Goal: Task Accomplishment & Management: Manage account settings

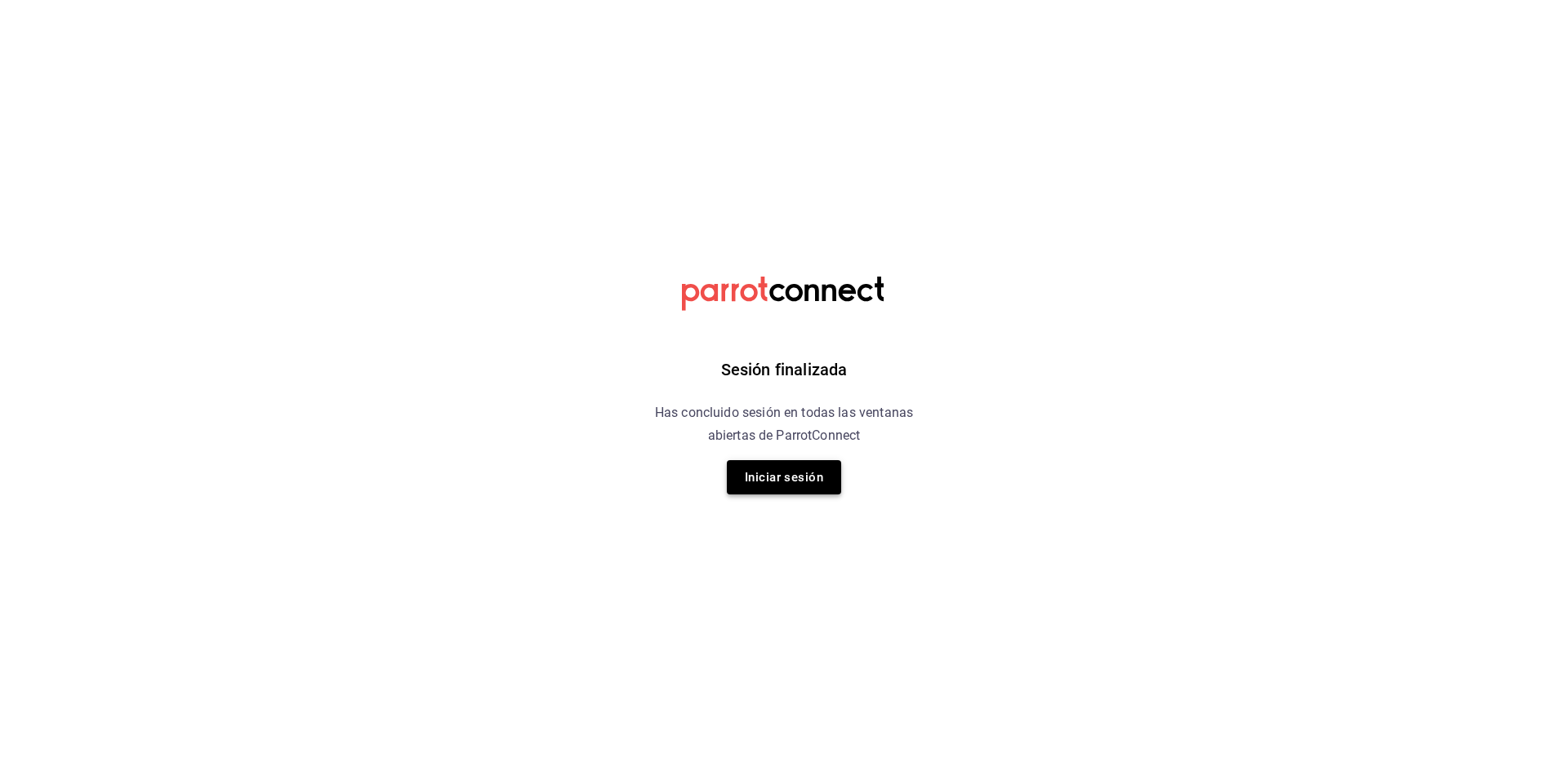
click at [797, 470] on button "Iniciar sesión" at bounding box center [783, 477] width 114 height 34
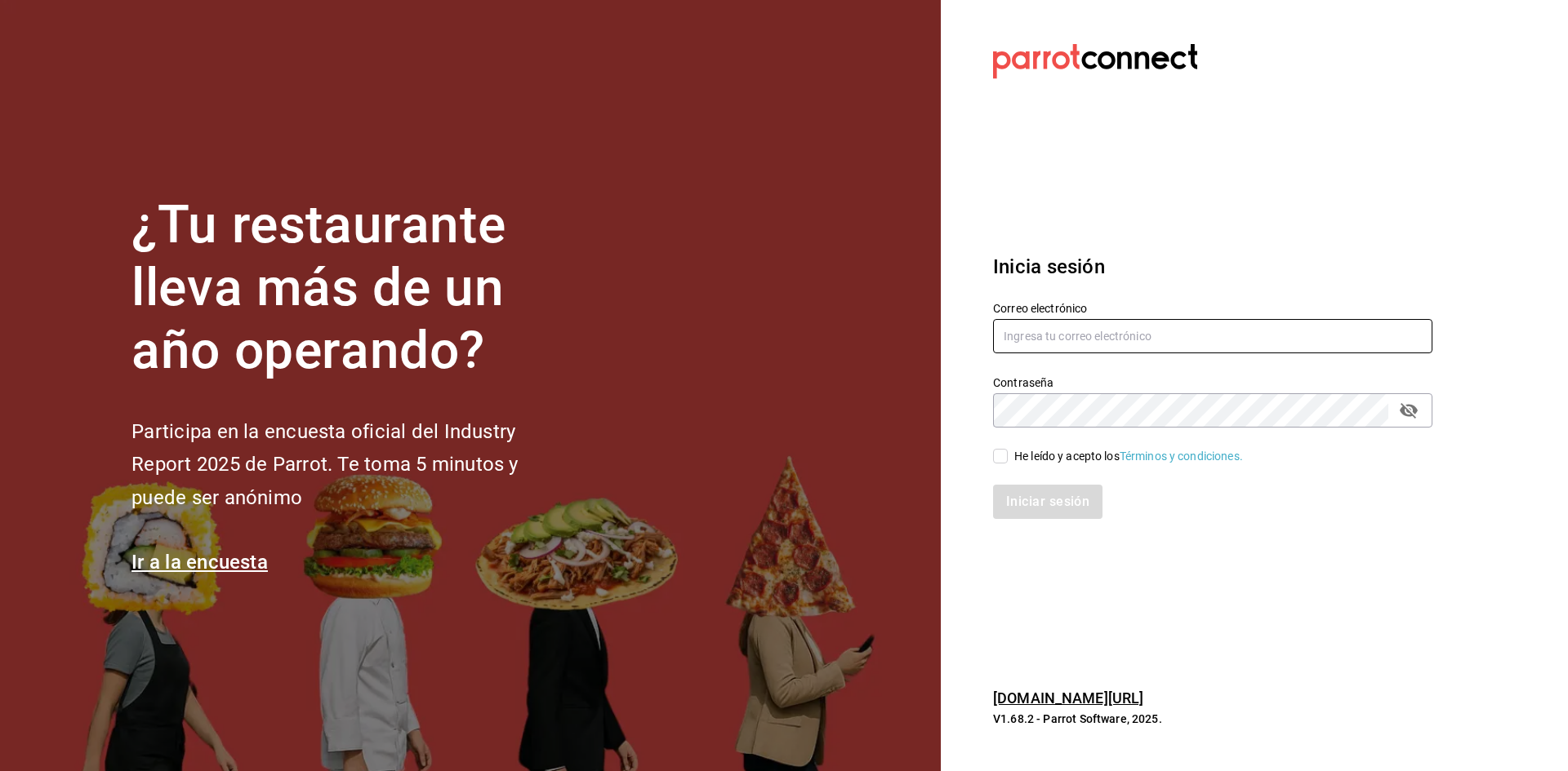
type input "[EMAIL_ADDRESS][DOMAIN_NAME]"
click at [997, 456] on input "He leído y acepto los Términos y condiciones." at bounding box center [1000, 456] width 14 height 14
checkbox input "true"
click at [1040, 505] on button "Iniciar sesión" at bounding box center [1047, 501] width 111 height 34
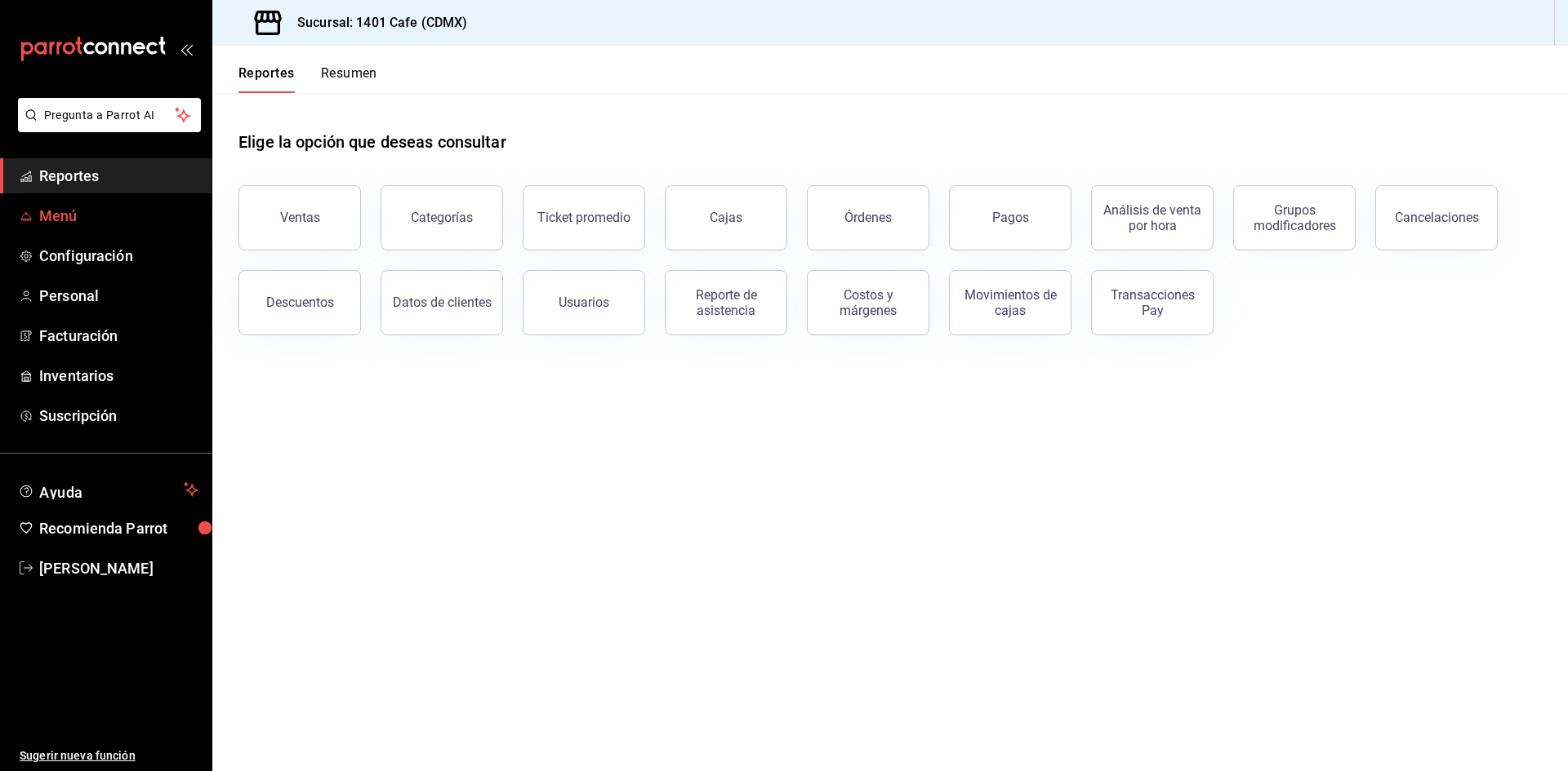
click at [158, 224] on span "Menú" at bounding box center [119, 216] width 159 height 22
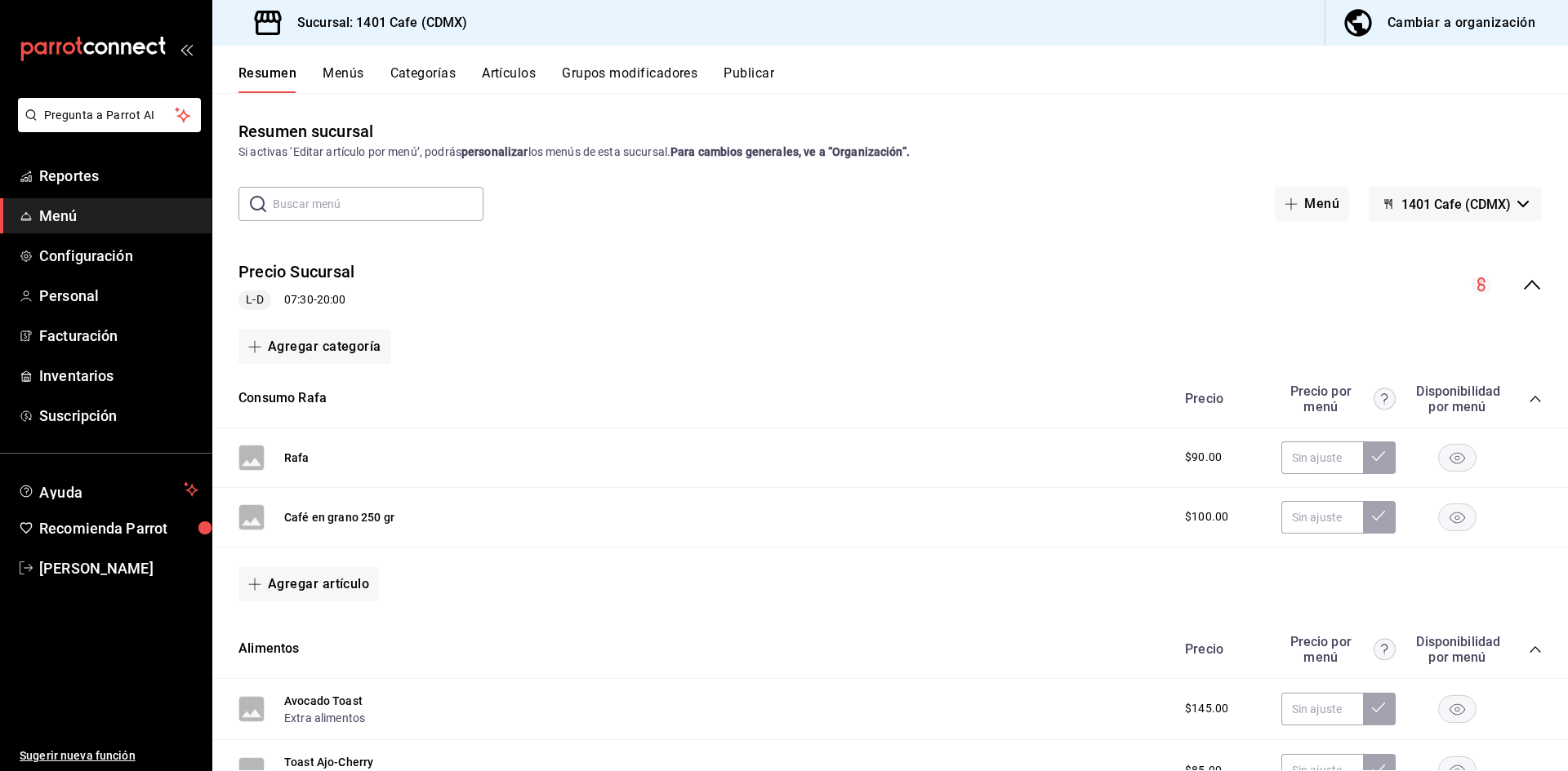
click at [1446, 30] on div "Cambiar a organización" at bounding box center [1461, 22] width 147 height 22
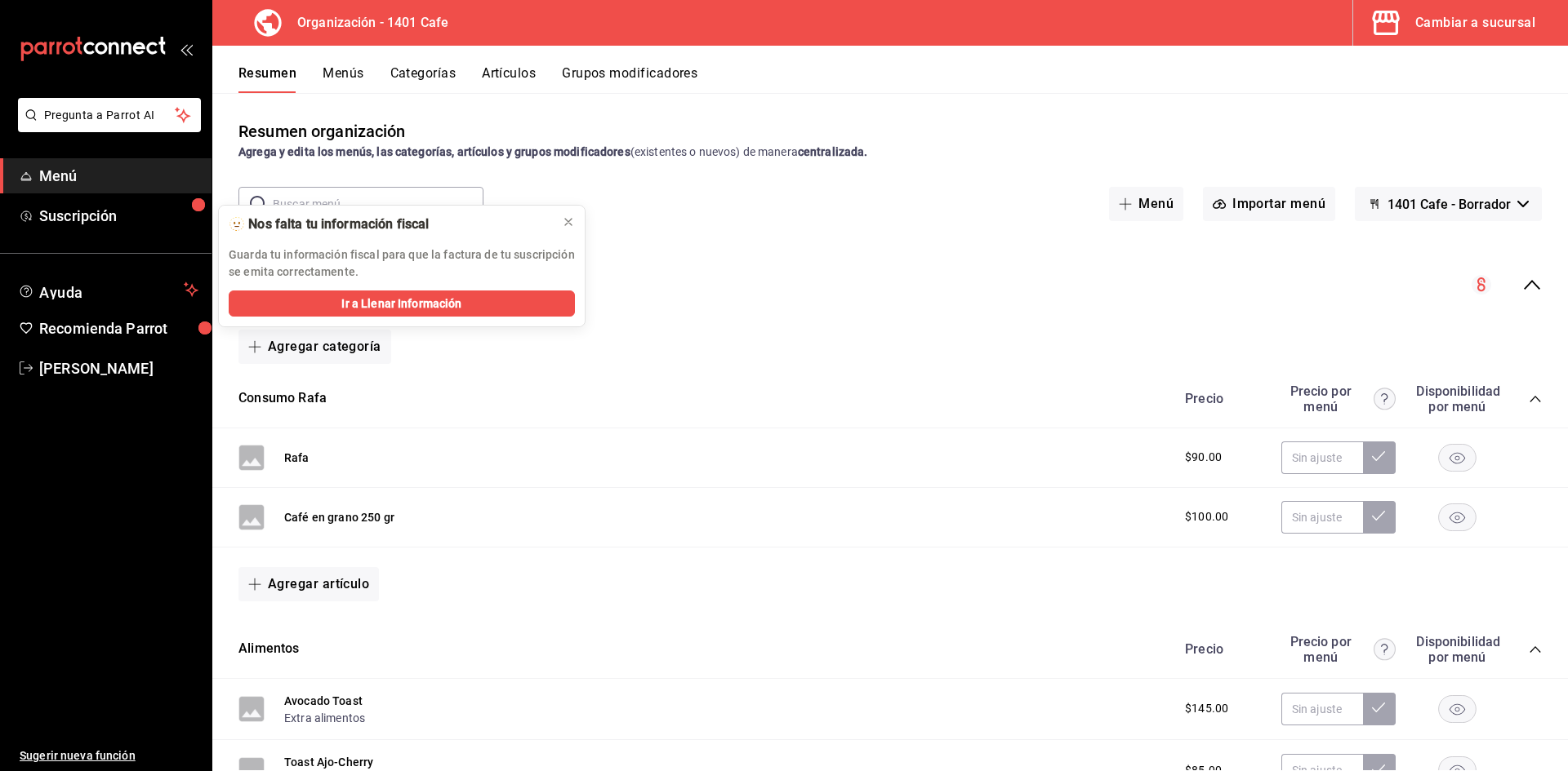
click at [350, 84] on button "Menús" at bounding box center [343, 79] width 40 height 28
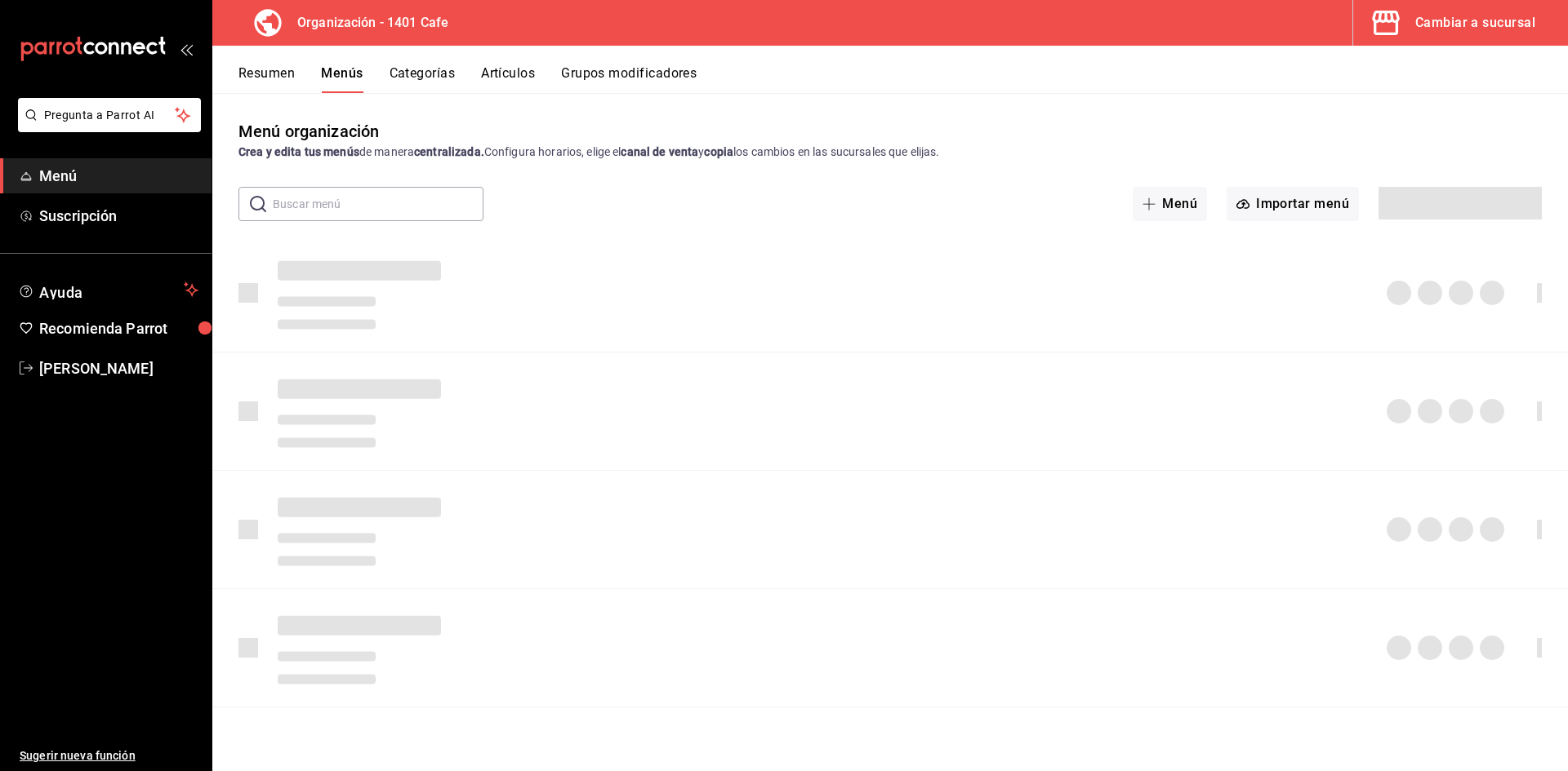
click at [282, 84] on button "Resumen" at bounding box center [266, 79] width 57 height 28
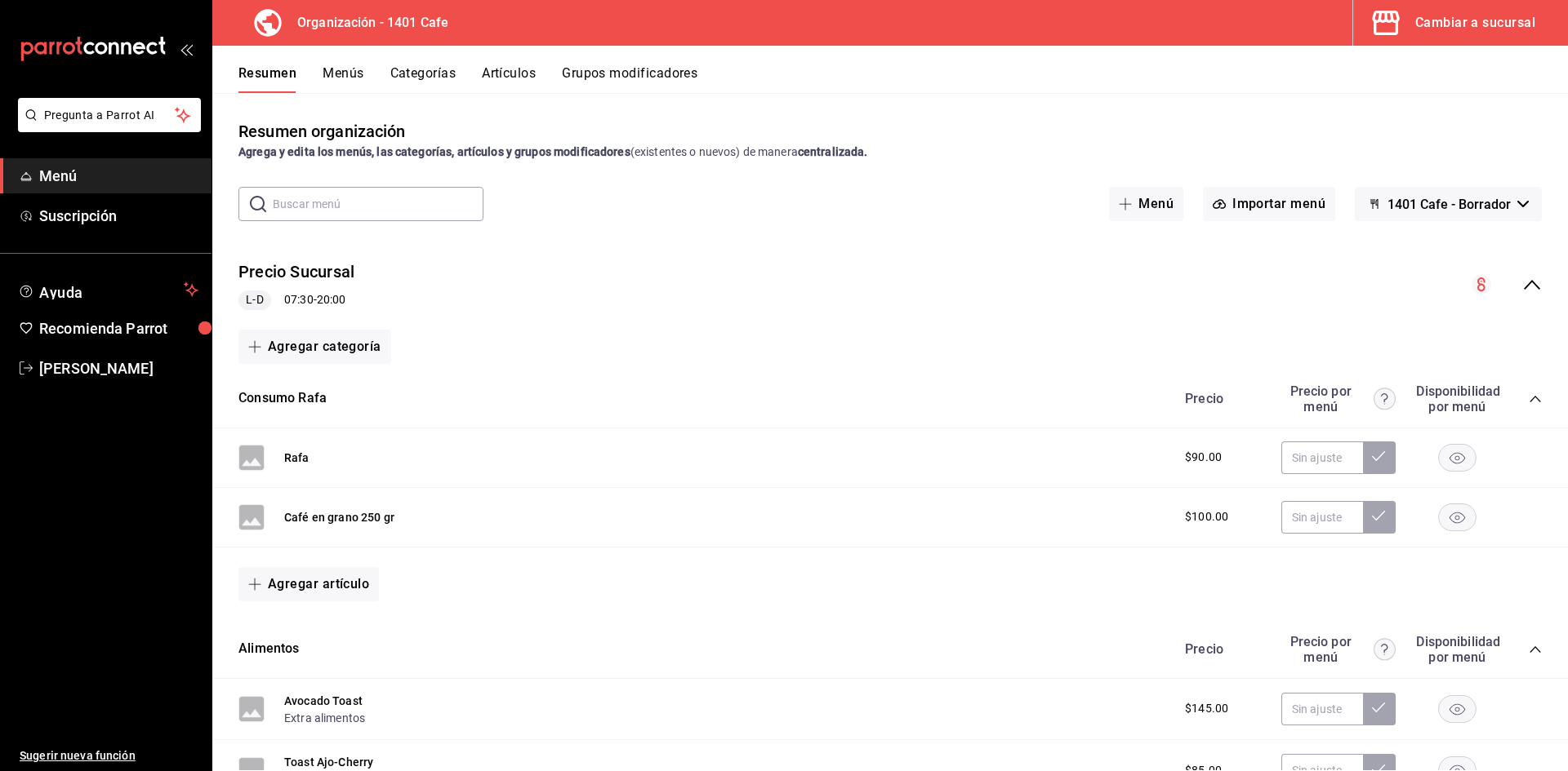
click at [1535, 401] on icon "collapse-category-row" at bounding box center [1535, 399] width 13 height 13
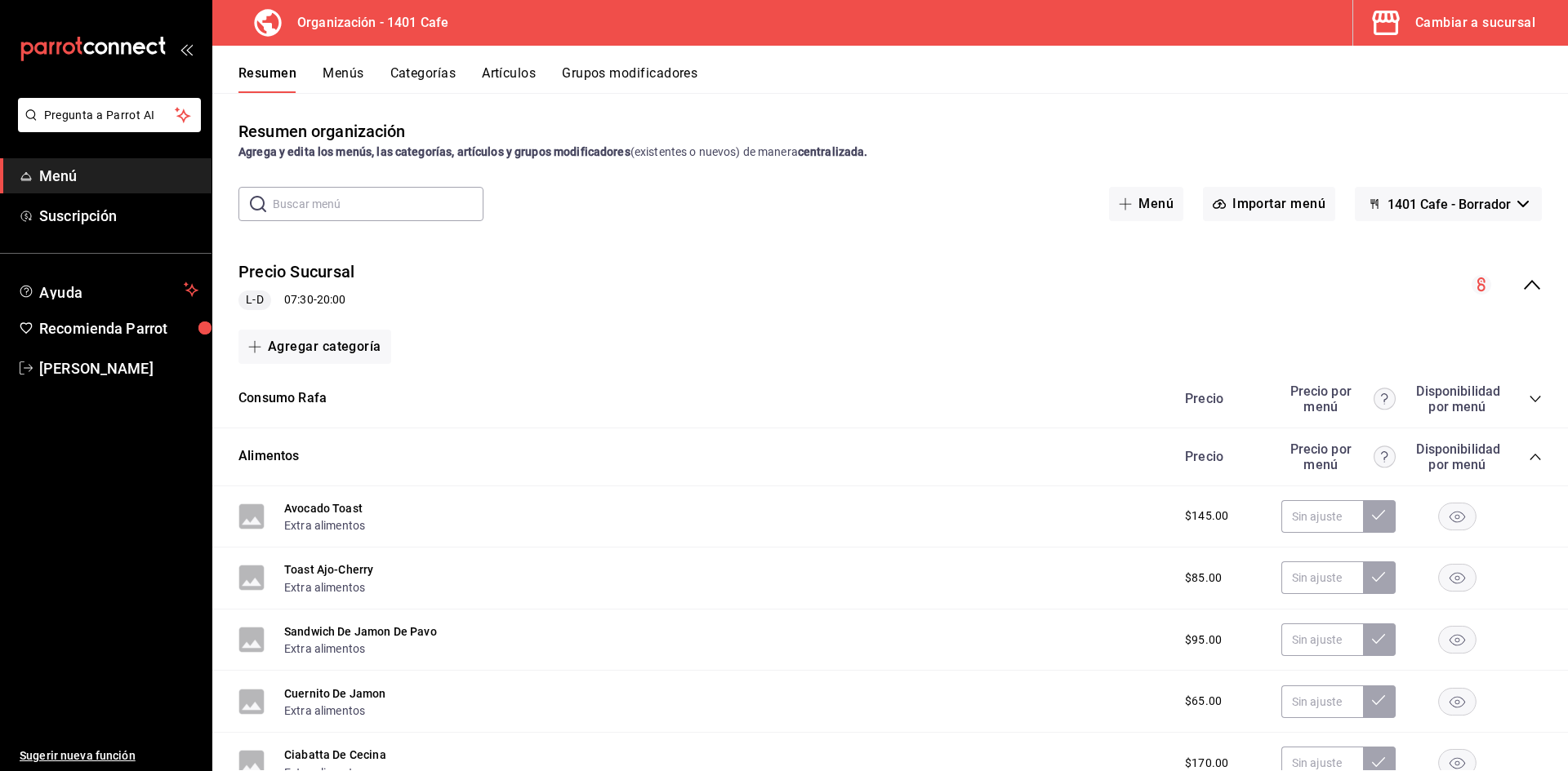
click at [1535, 401] on icon "collapse-category-row" at bounding box center [1535, 398] width 11 height 6
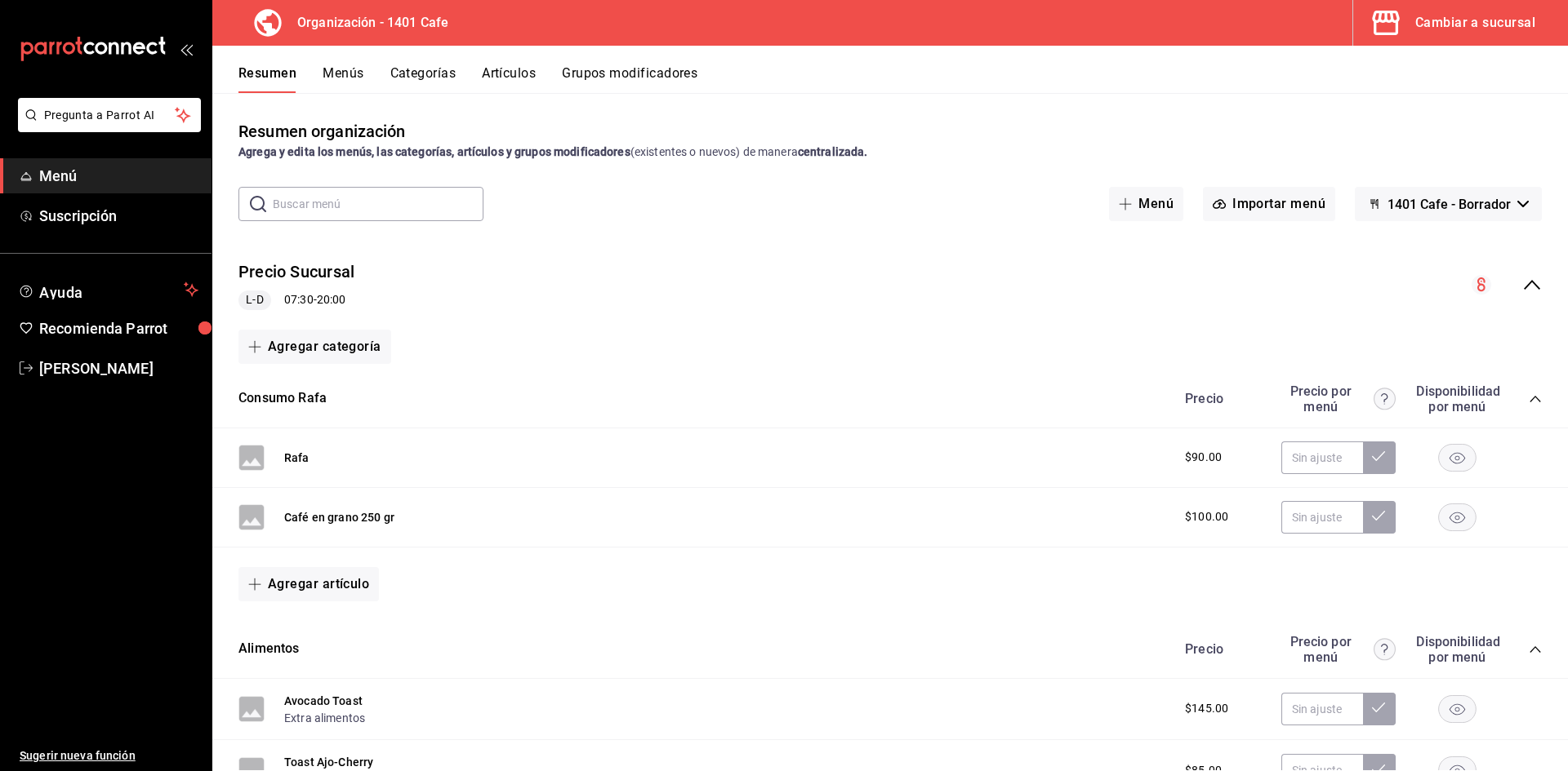
click at [419, 64] on div "Resumen Menús Categorías Artículos Grupos modificadores" at bounding box center [889, 69] width 1355 height 48
click at [416, 69] on button "Categorías" at bounding box center [423, 79] width 67 height 28
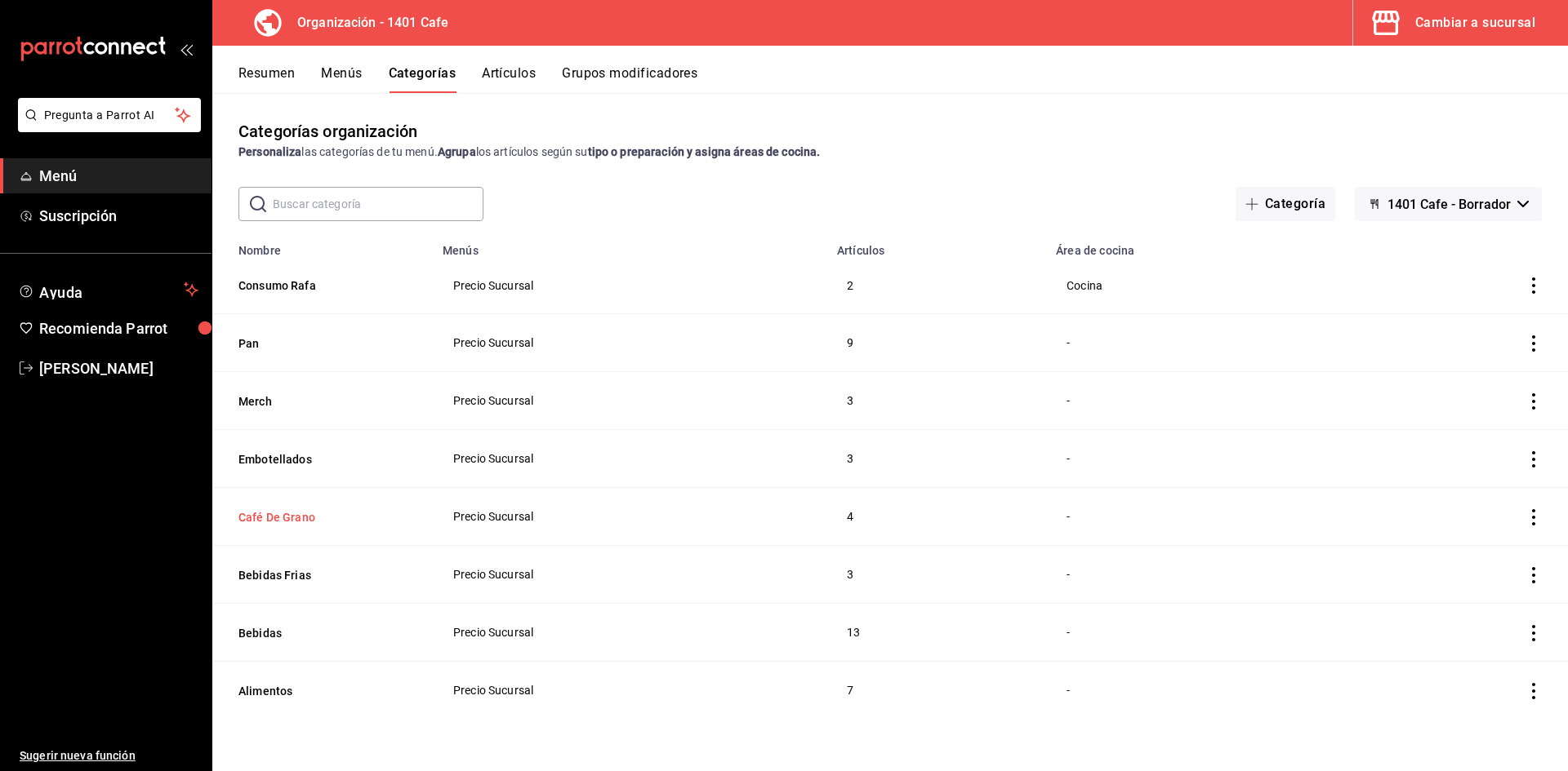
click at [286, 522] on button "Café De Grano" at bounding box center [320, 518] width 164 height 16
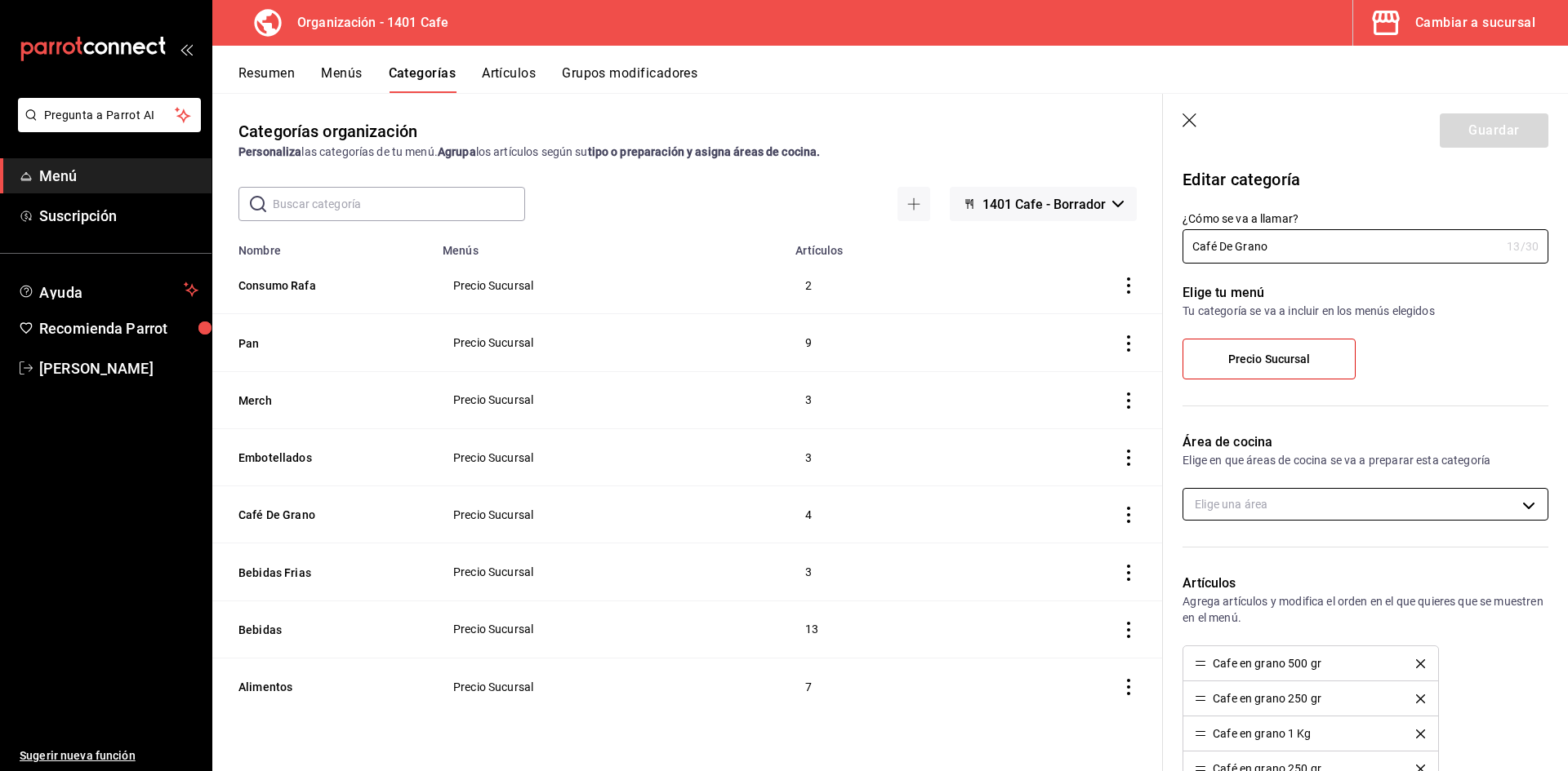
click at [1416, 501] on body "Pregunta a Parrot AI Menú Suscripción Ayuda Recomienda Parrot [PERSON_NAME] Sug…" at bounding box center [784, 386] width 1568 height 771
click at [1466, 421] on div at bounding box center [784, 386] width 1568 height 771
click at [1038, 159] on div at bounding box center [784, 386] width 1568 height 771
click at [1033, 125] on div at bounding box center [784, 386] width 1568 height 771
click at [1041, 146] on div at bounding box center [784, 386] width 1568 height 771
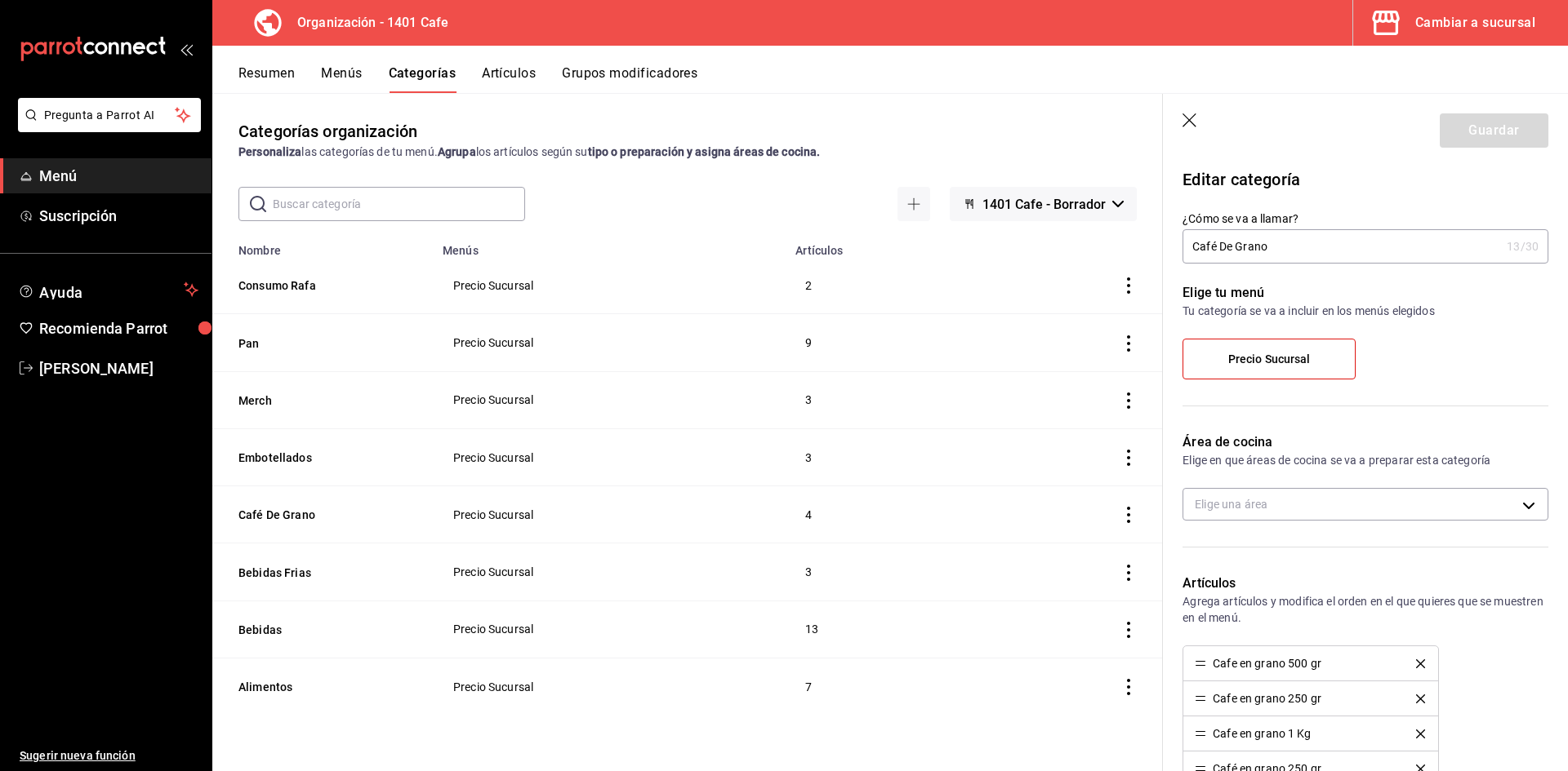
click at [352, 76] on button "Menús" at bounding box center [341, 79] width 40 height 28
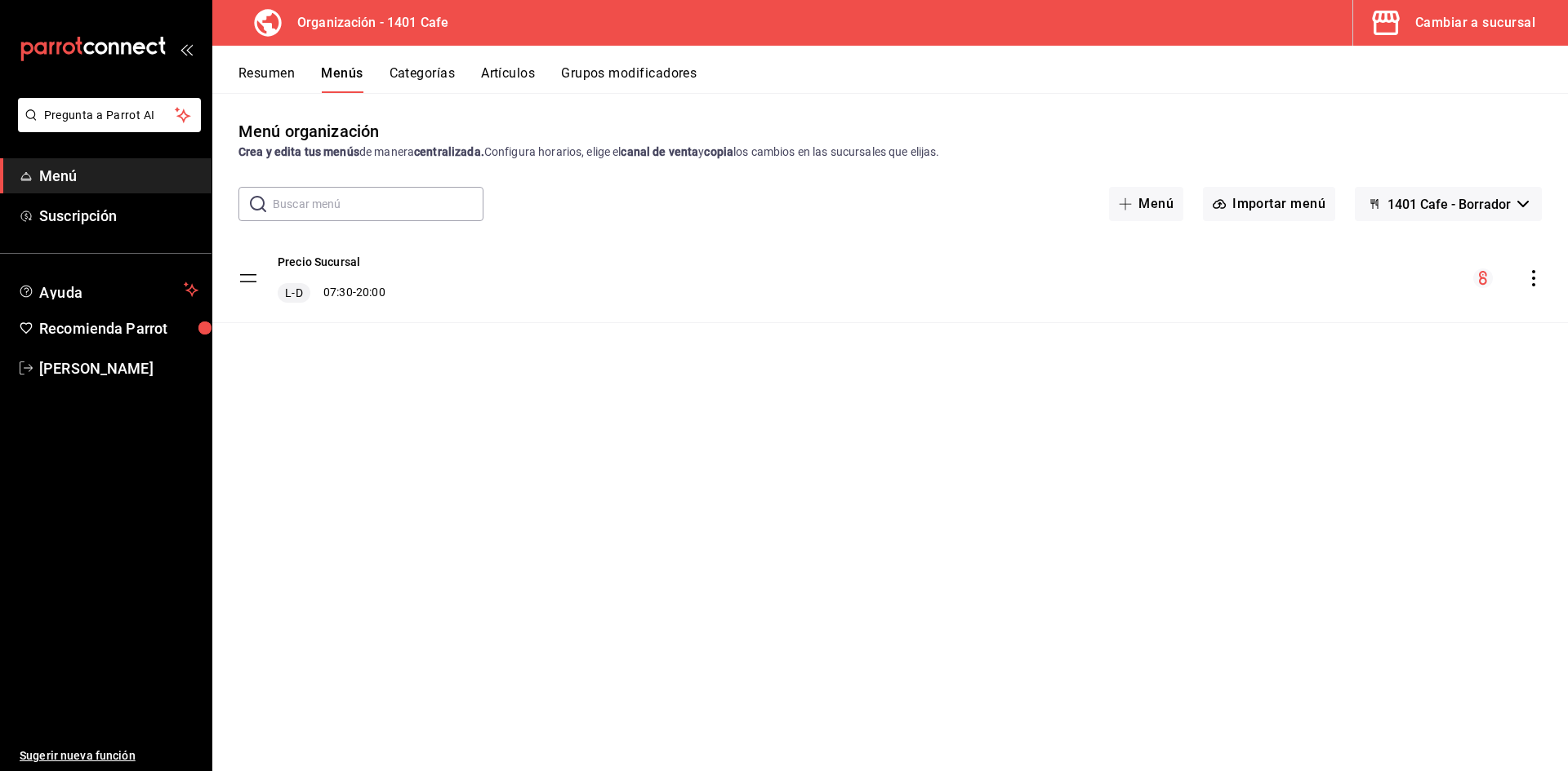
click at [511, 68] on button "Artículos" at bounding box center [508, 79] width 54 height 28
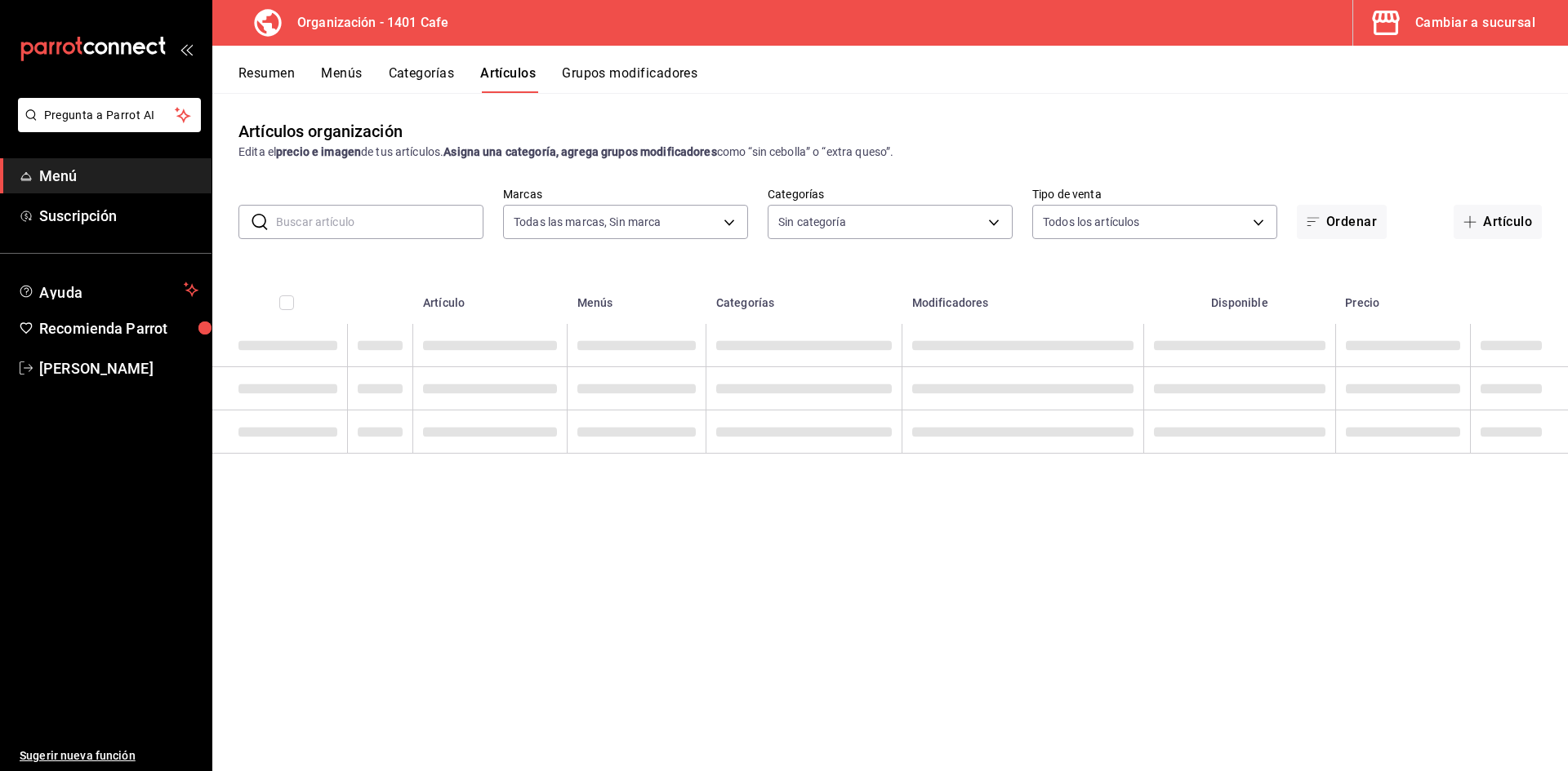
type input "aca768e6-c15c-4530-935f-72433584ca83"
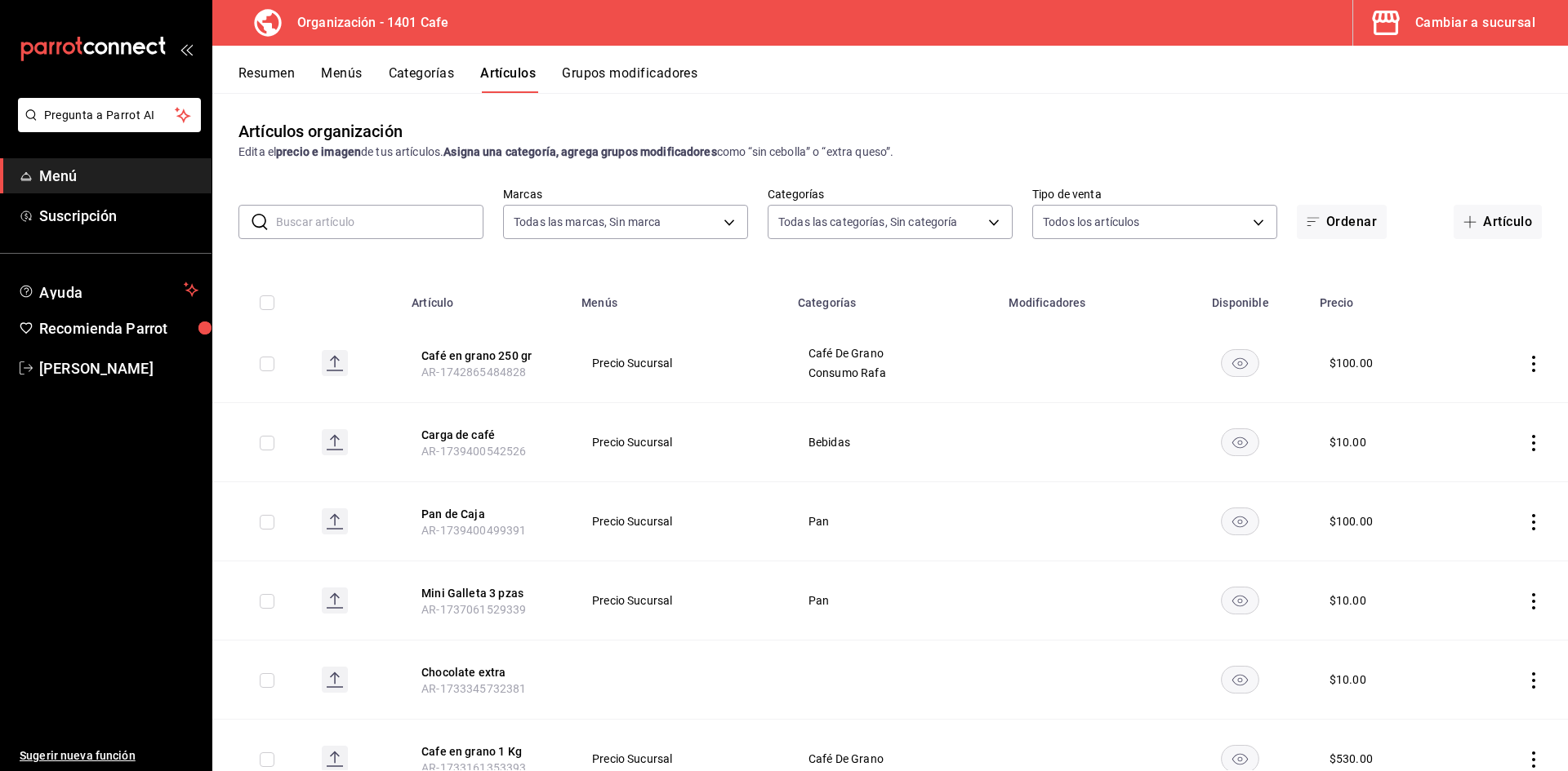
type input "f0a834d7-507a-4ca4-b40a-14c0bb4d8733,b0b89d9a-09a1-4a23-873d-640f2673189d,dde41…"
click at [291, 66] on button "Resumen" at bounding box center [266, 79] width 57 height 28
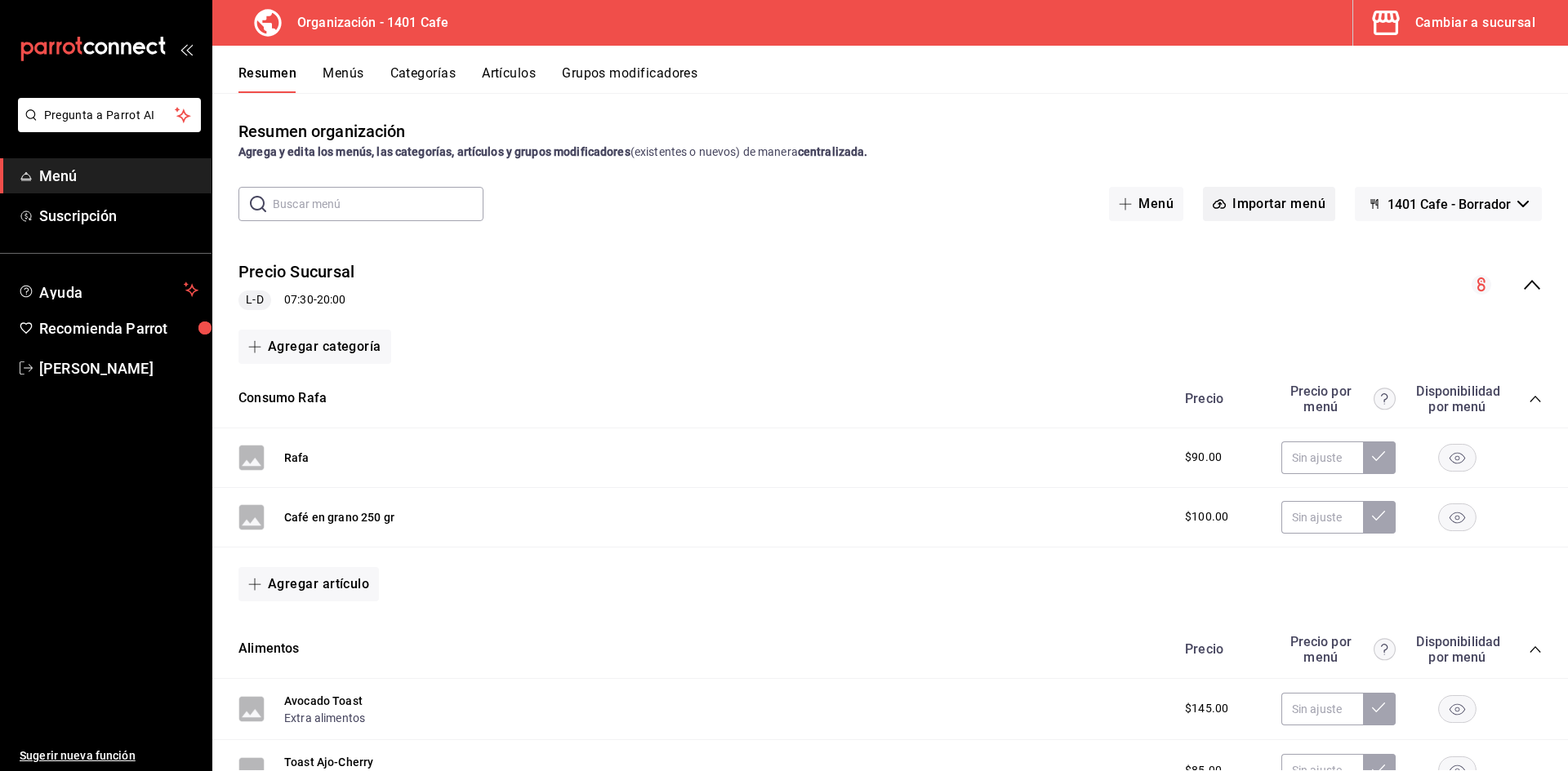
click at [1252, 200] on button "Importar menú" at bounding box center [1269, 204] width 132 height 34
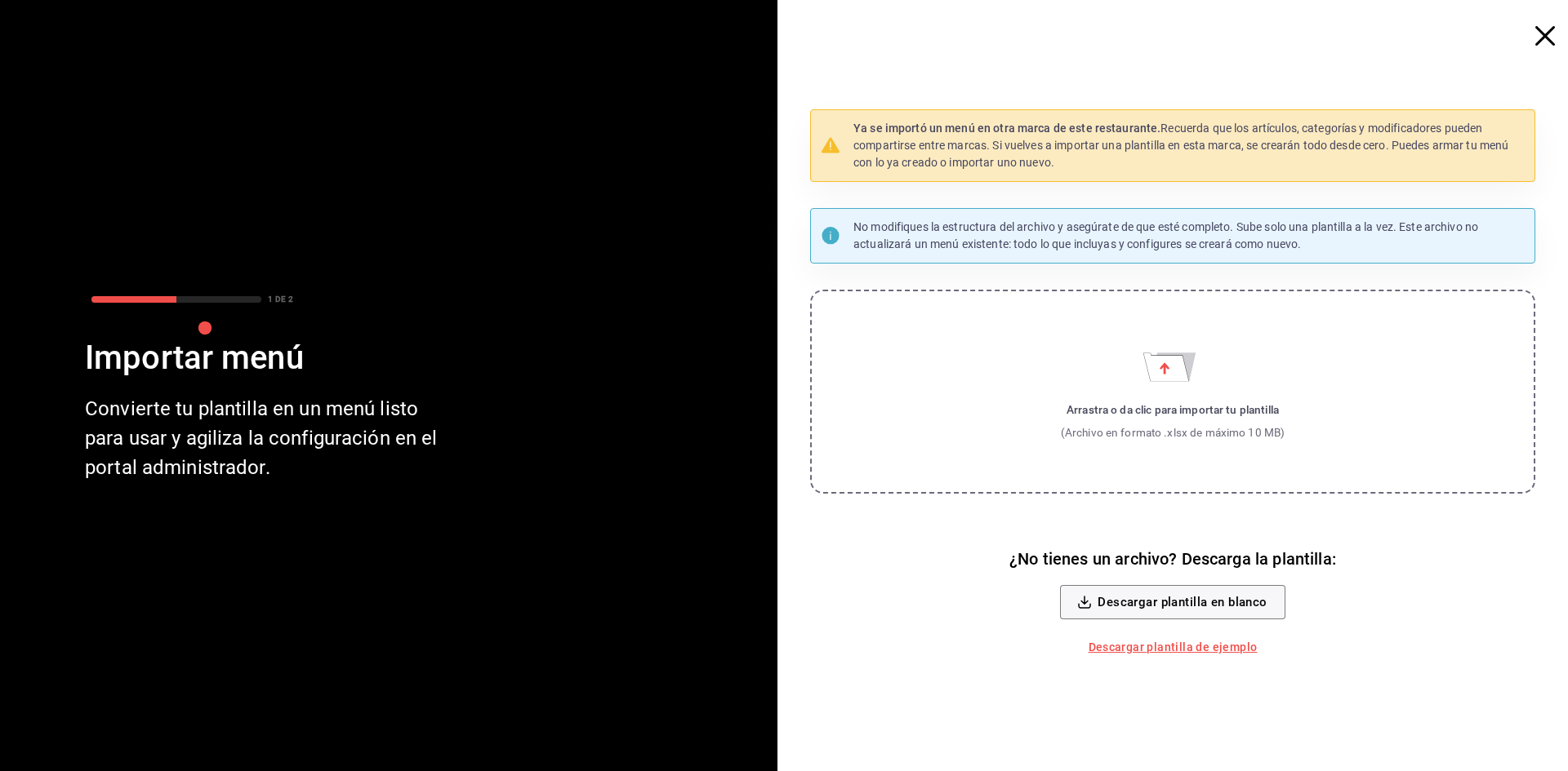
click at [1539, 47] on div "Ya se importó un menú en otra marca de este restaurante. Recuerda que los artíc…" at bounding box center [1179, 386] width 777 height 771
click at [1545, 39] on icon "button" at bounding box center [1545, 36] width 20 height 20
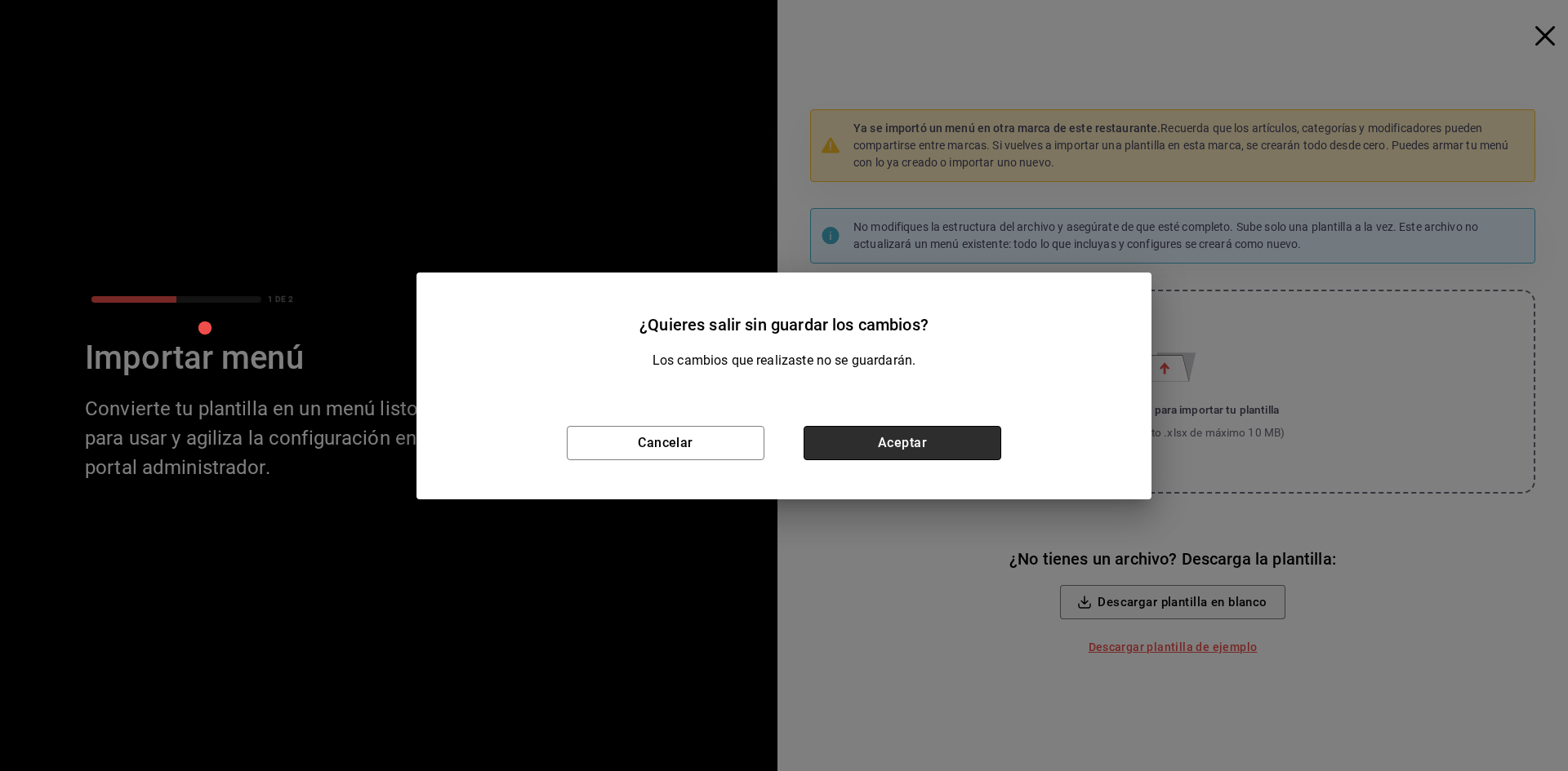
click at [871, 451] on button "Aceptar" at bounding box center [903, 443] width 198 height 34
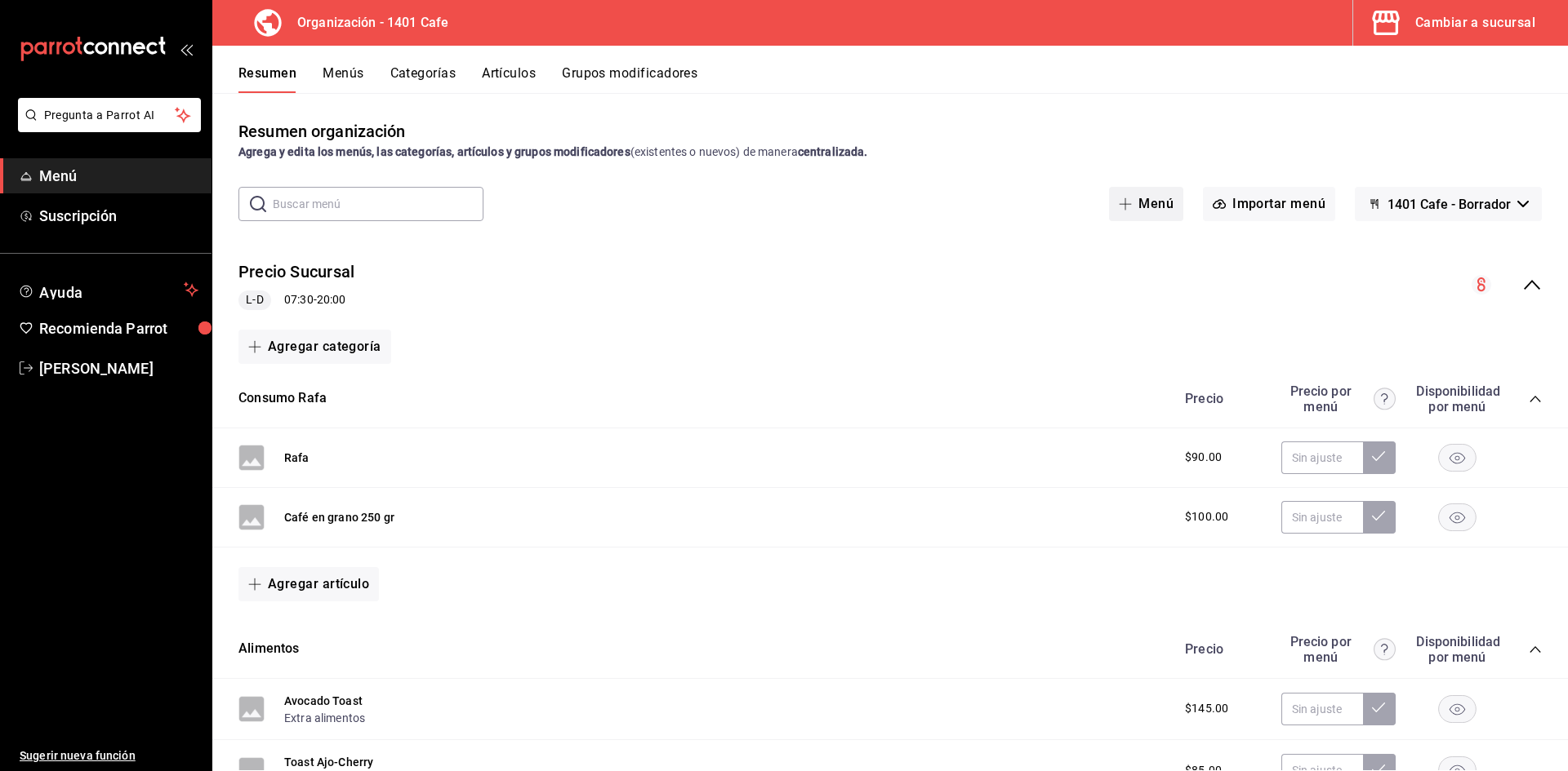
click at [1163, 199] on button "Menú" at bounding box center [1145, 204] width 75 height 34
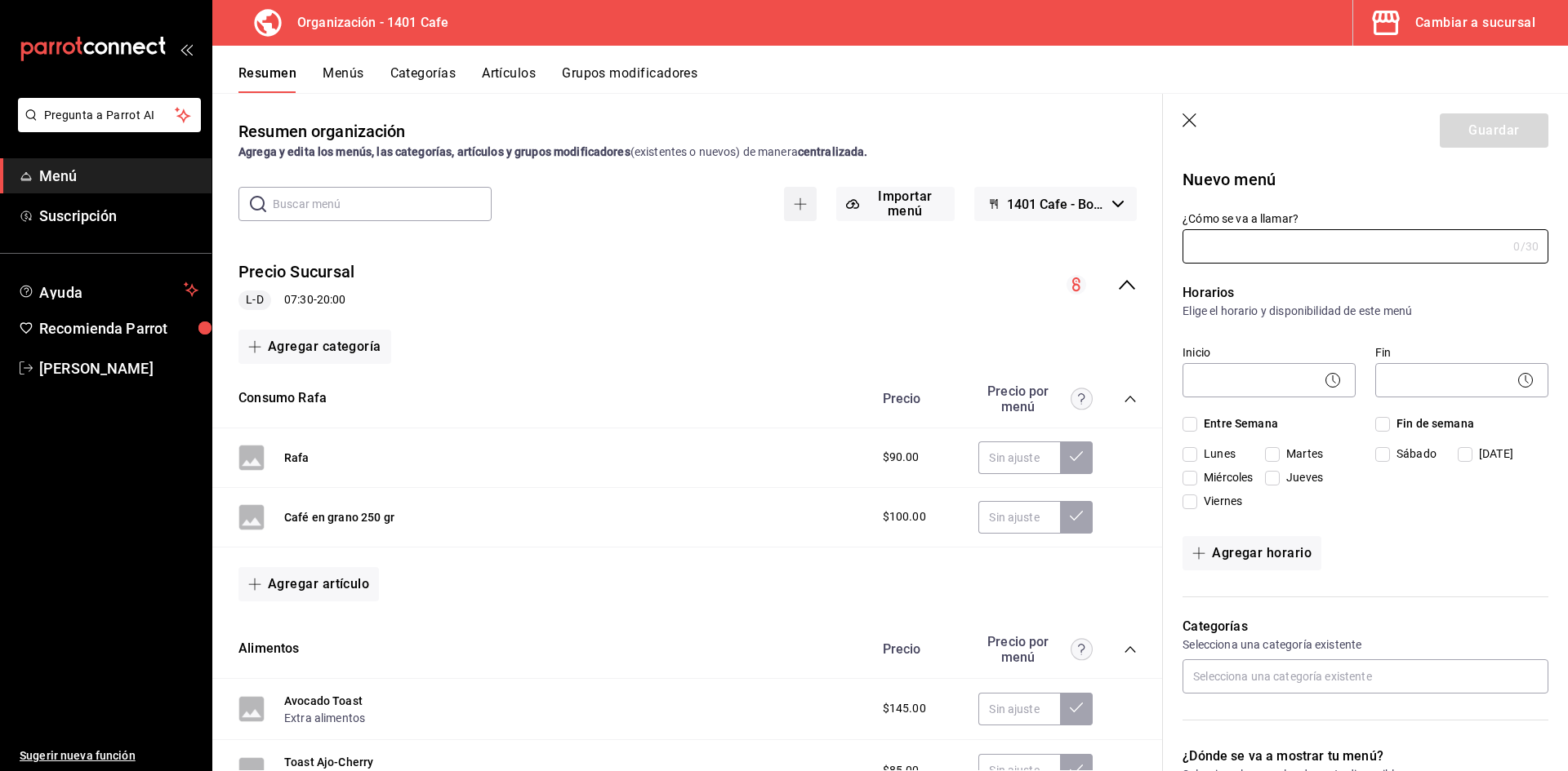
type input "1755626650136"
click at [1191, 127] on icon "button" at bounding box center [1190, 121] width 16 height 16
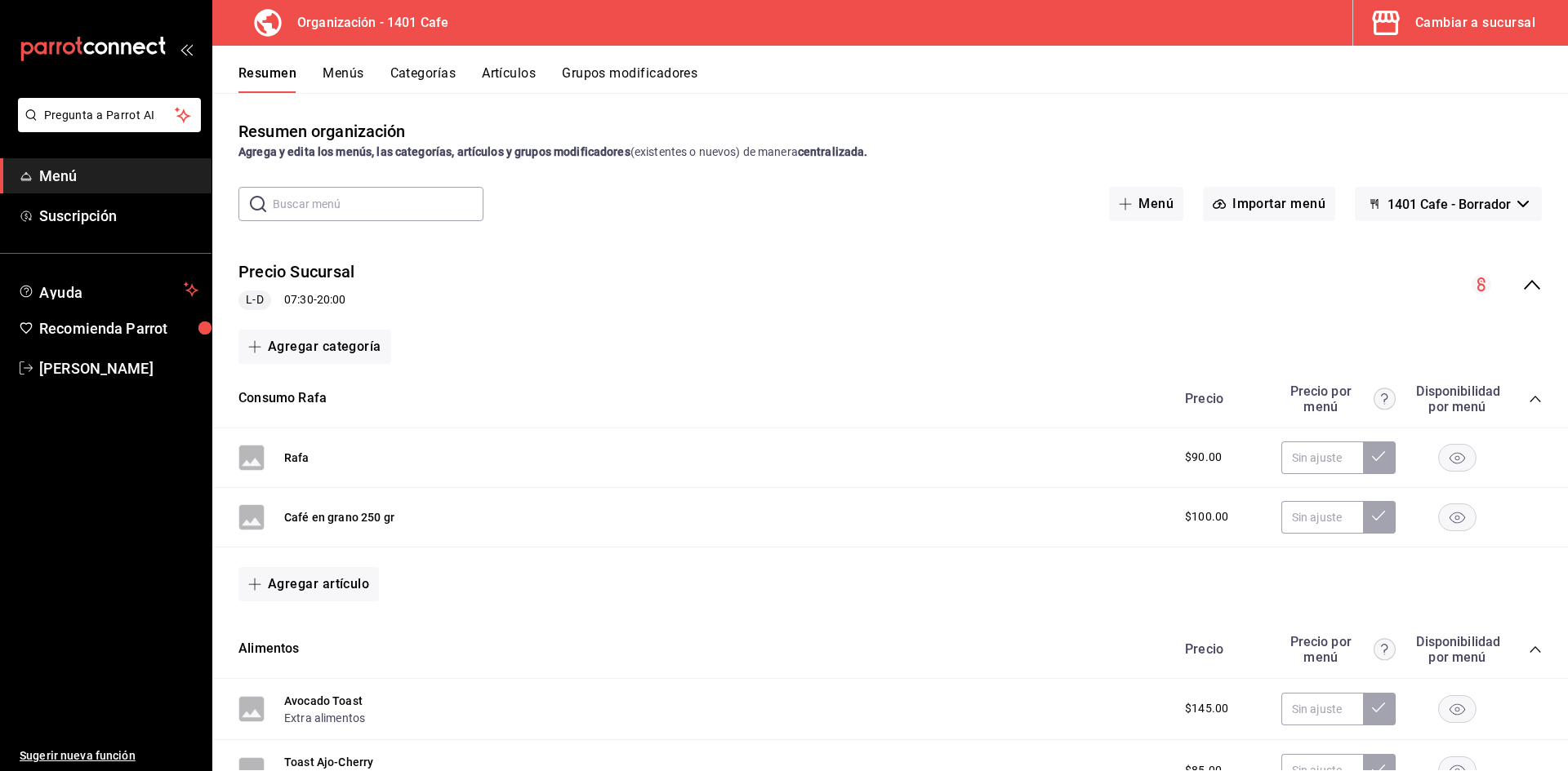
click at [1500, 206] on span "1401 Cafe - Borrador" at bounding box center [1448, 204] width 123 height 15
click at [1479, 247] on li "1401 Cafe - Borrador" at bounding box center [1448, 247] width 147 height 40
click at [195, 58] on div "mailbox folders" at bounding box center [105, 49] width 211 height 98
click at [193, 57] on div "mailbox folders" at bounding box center [105, 49] width 211 height 98
click at [186, 57] on div "mailbox folders" at bounding box center [105, 49] width 211 height 98
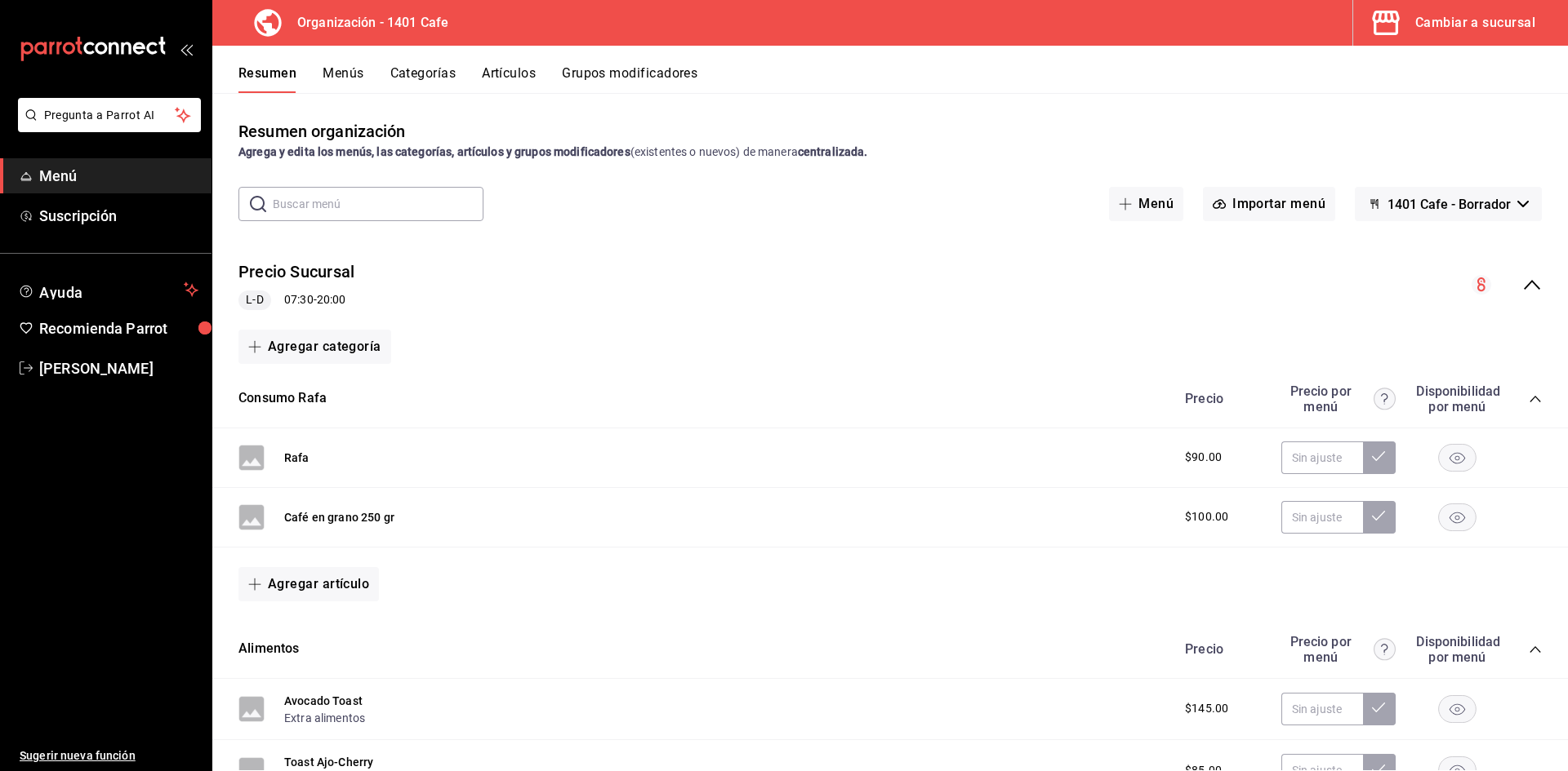
click at [120, 188] on link "Menú" at bounding box center [105, 175] width 211 height 35
click at [1484, 22] on div "Cambiar a sucursal" at bounding box center [1474, 22] width 120 height 22
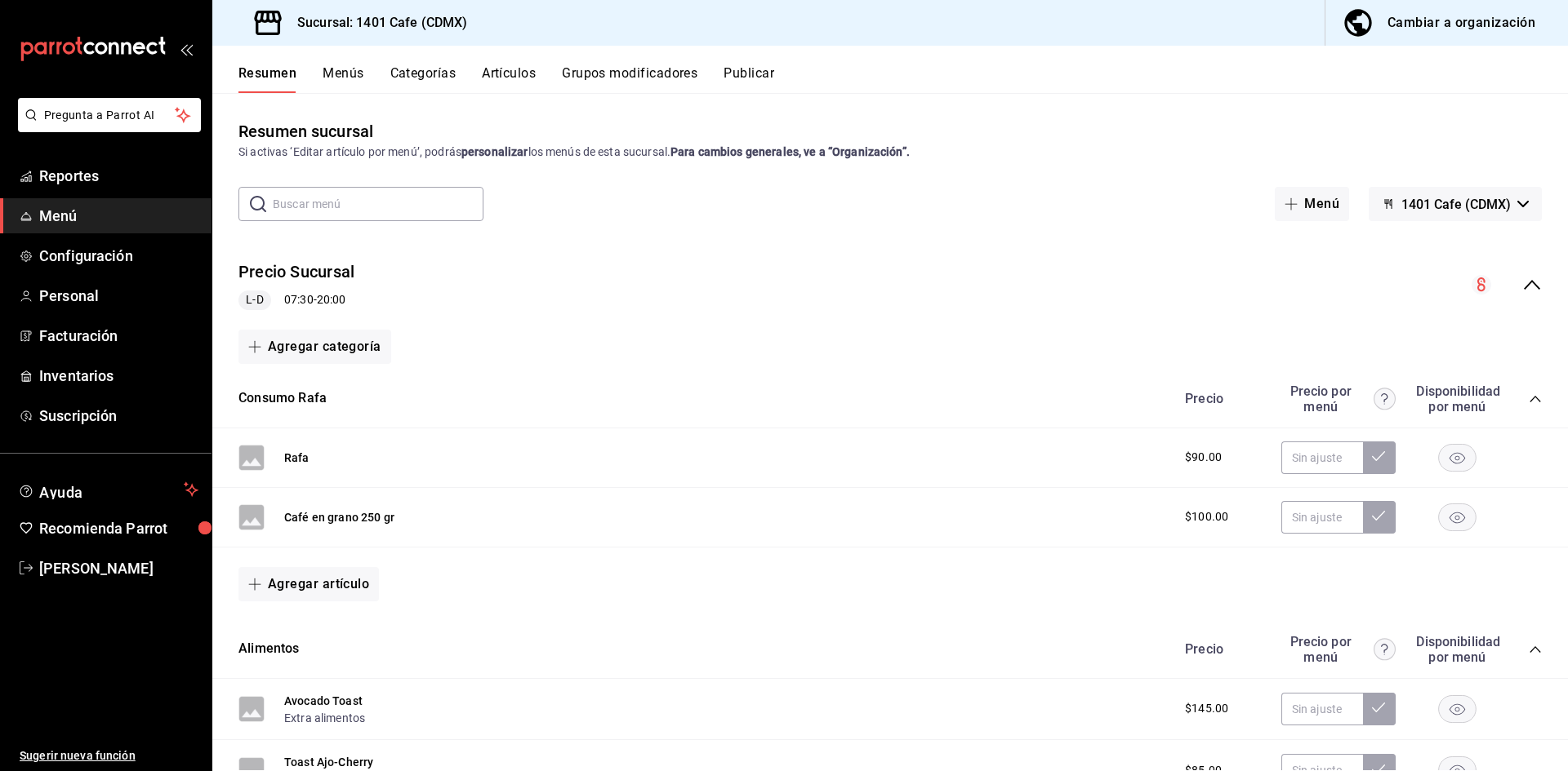
click at [739, 71] on button "Publicar" at bounding box center [749, 79] width 50 height 28
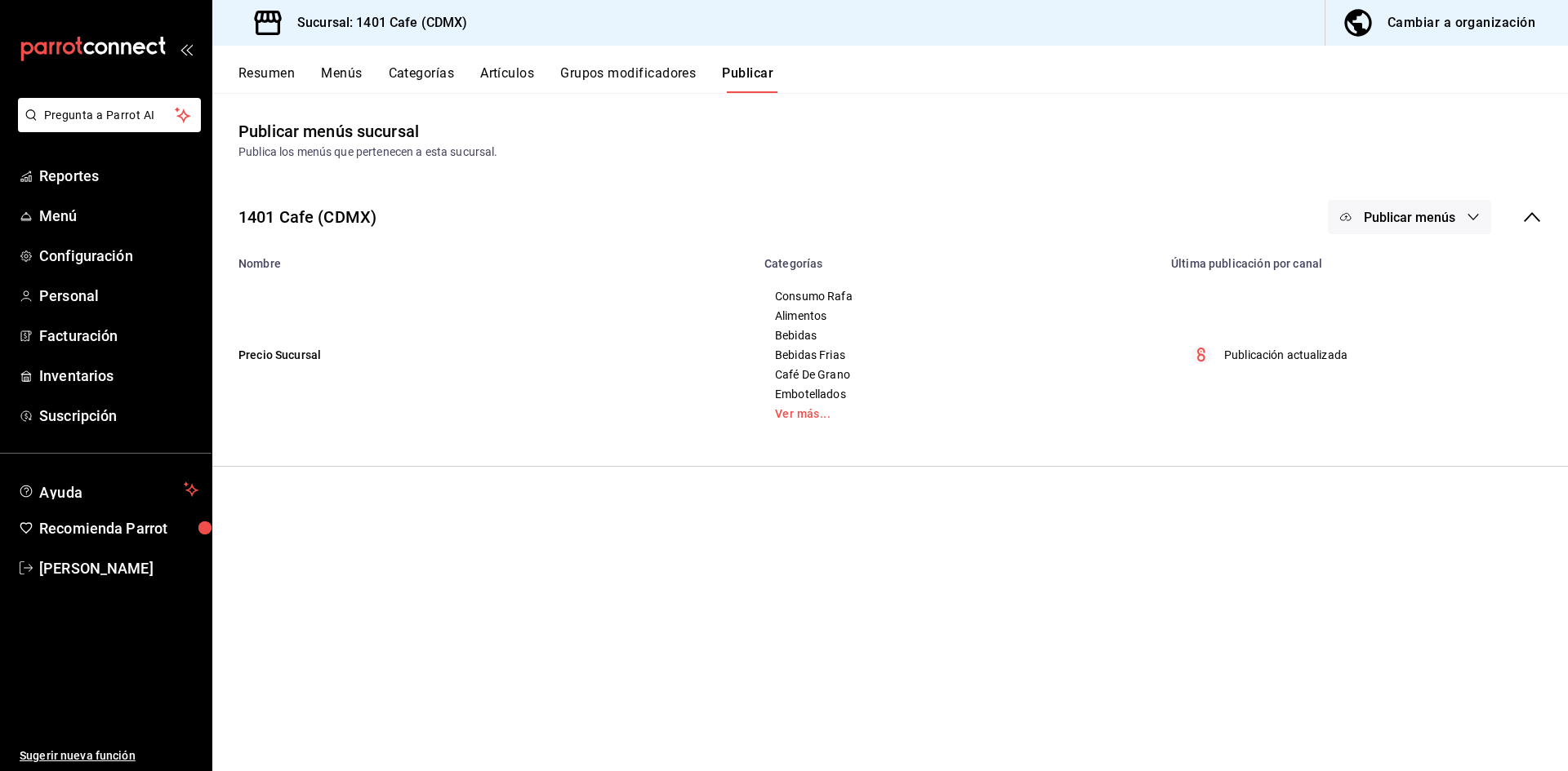
click at [671, 66] on button "Grupos modificadores" at bounding box center [628, 79] width 136 height 28
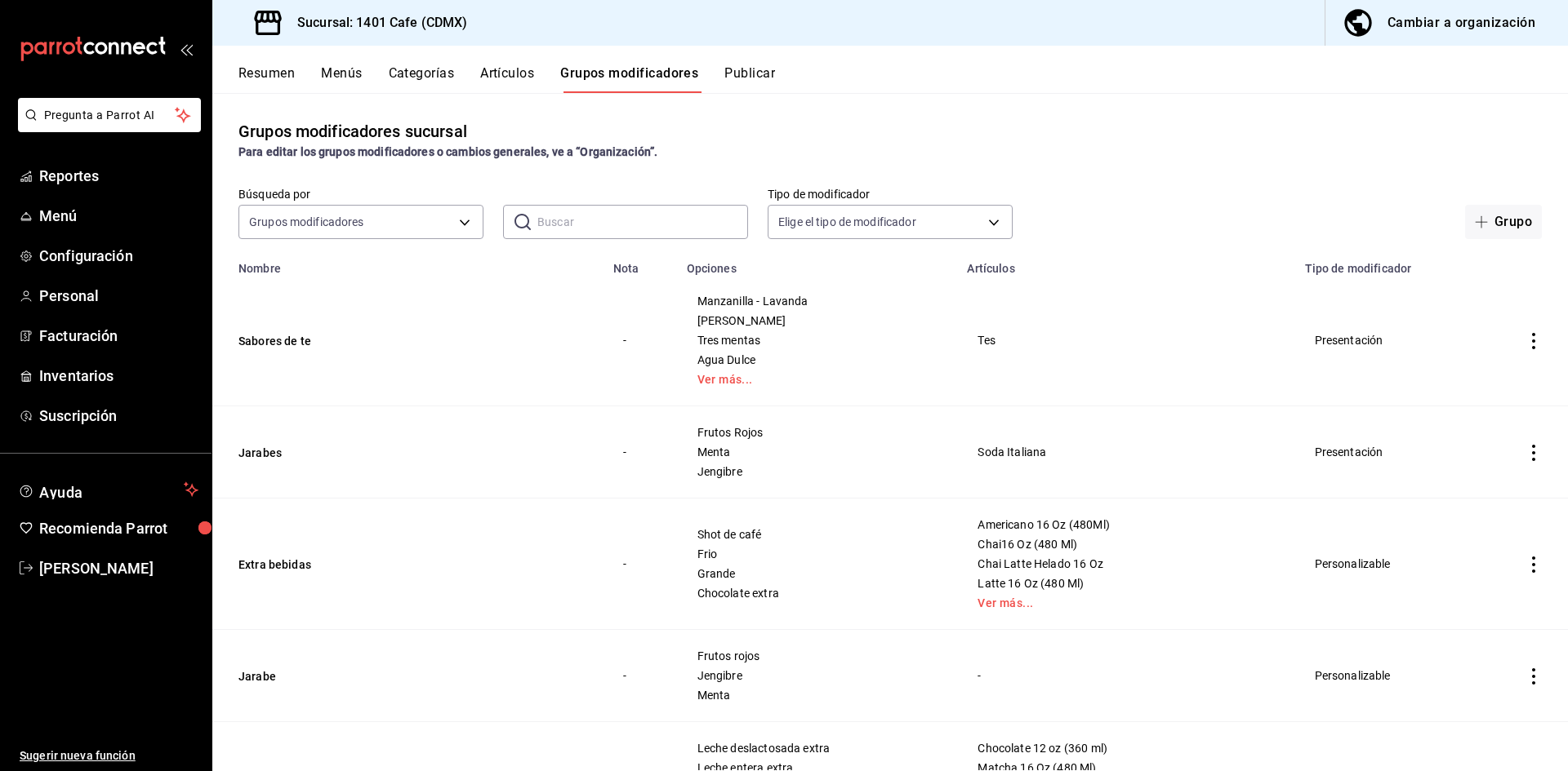
click at [425, 75] on button "Categorías" at bounding box center [422, 79] width 67 height 28
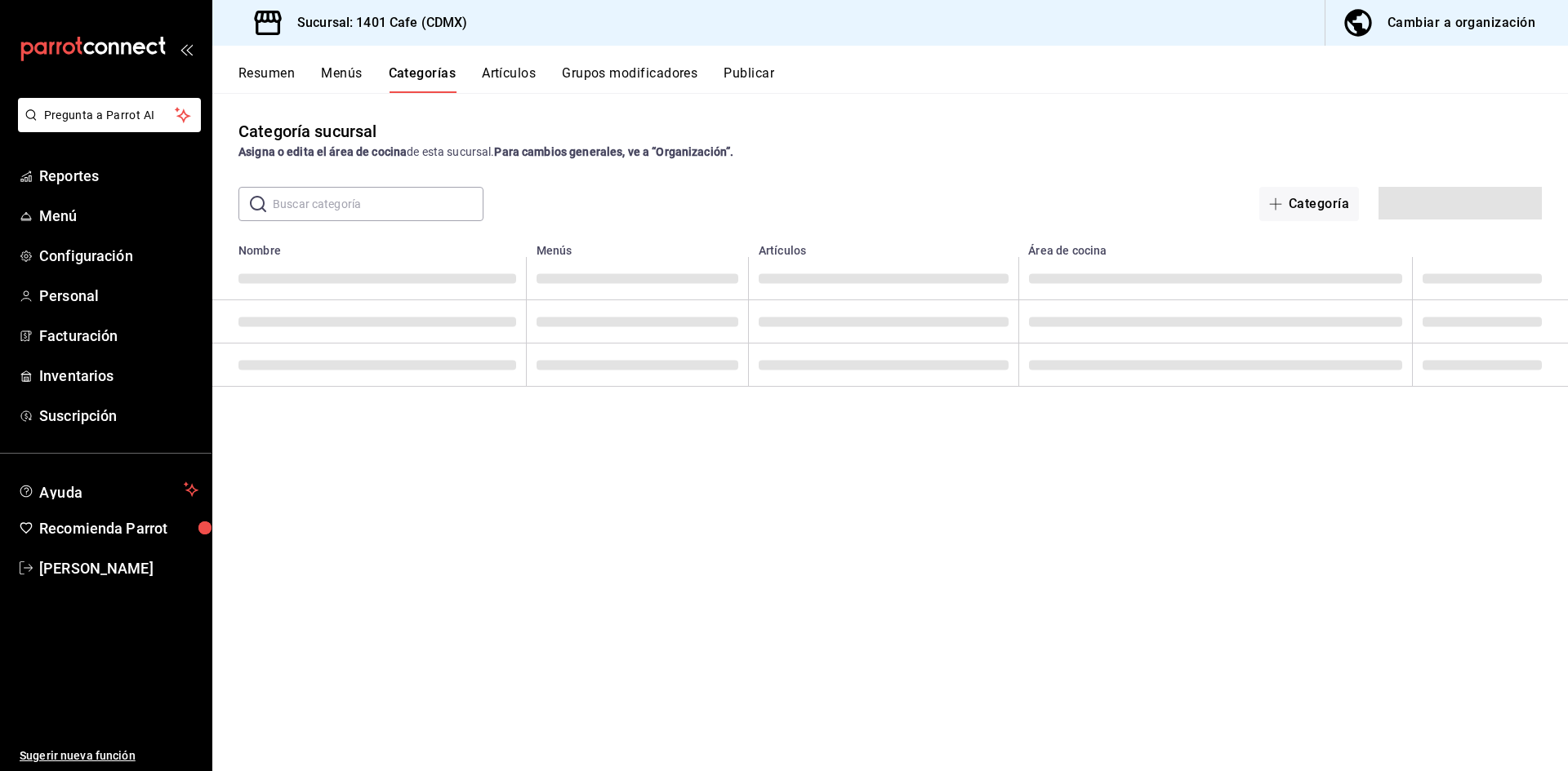
click at [331, 83] on button "Menús" at bounding box center [341, 79] width 40 height 28
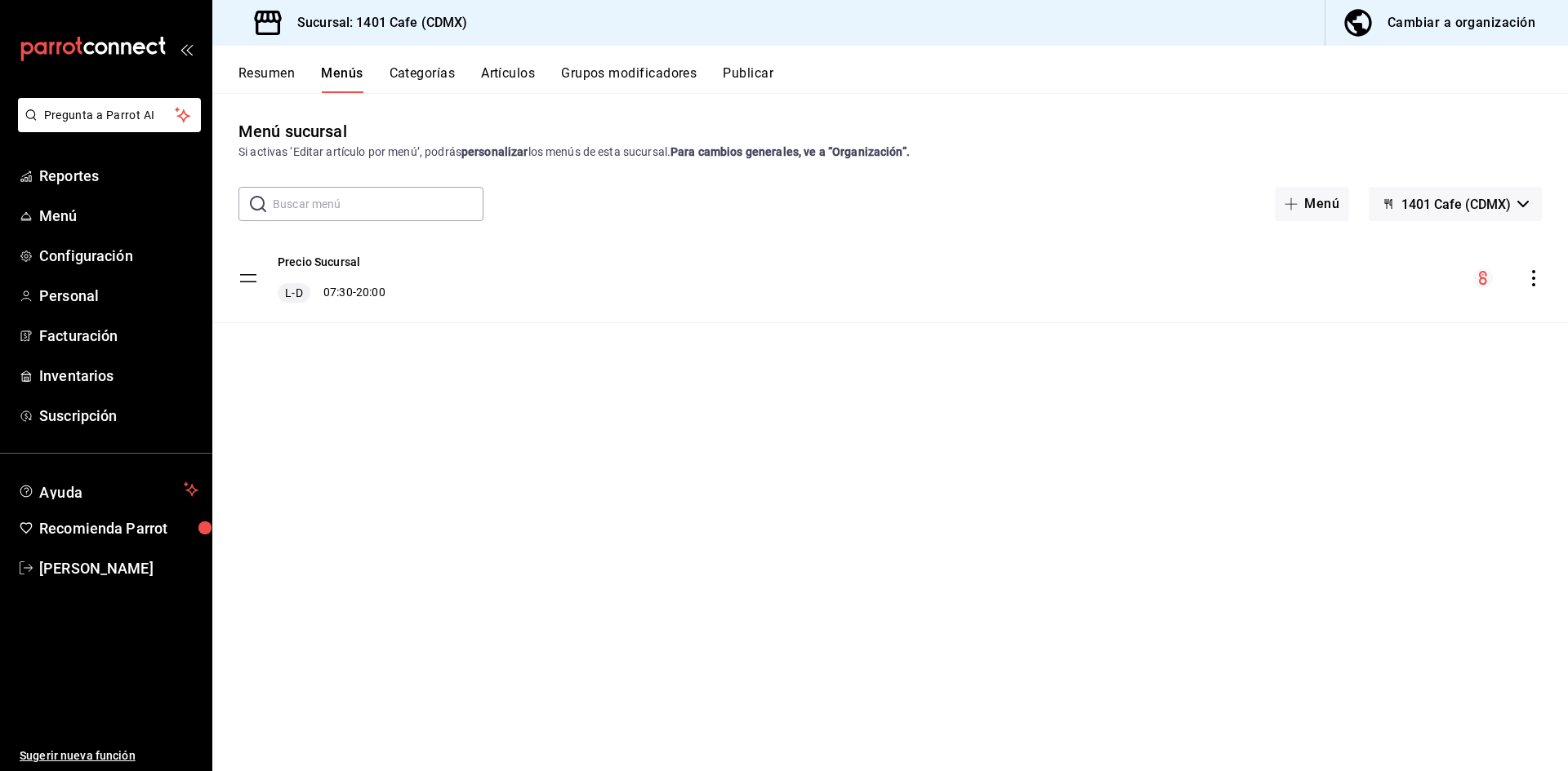
click at [281, 84] on button "Resumen" at bounding box center [266, 79] width 57 height 28
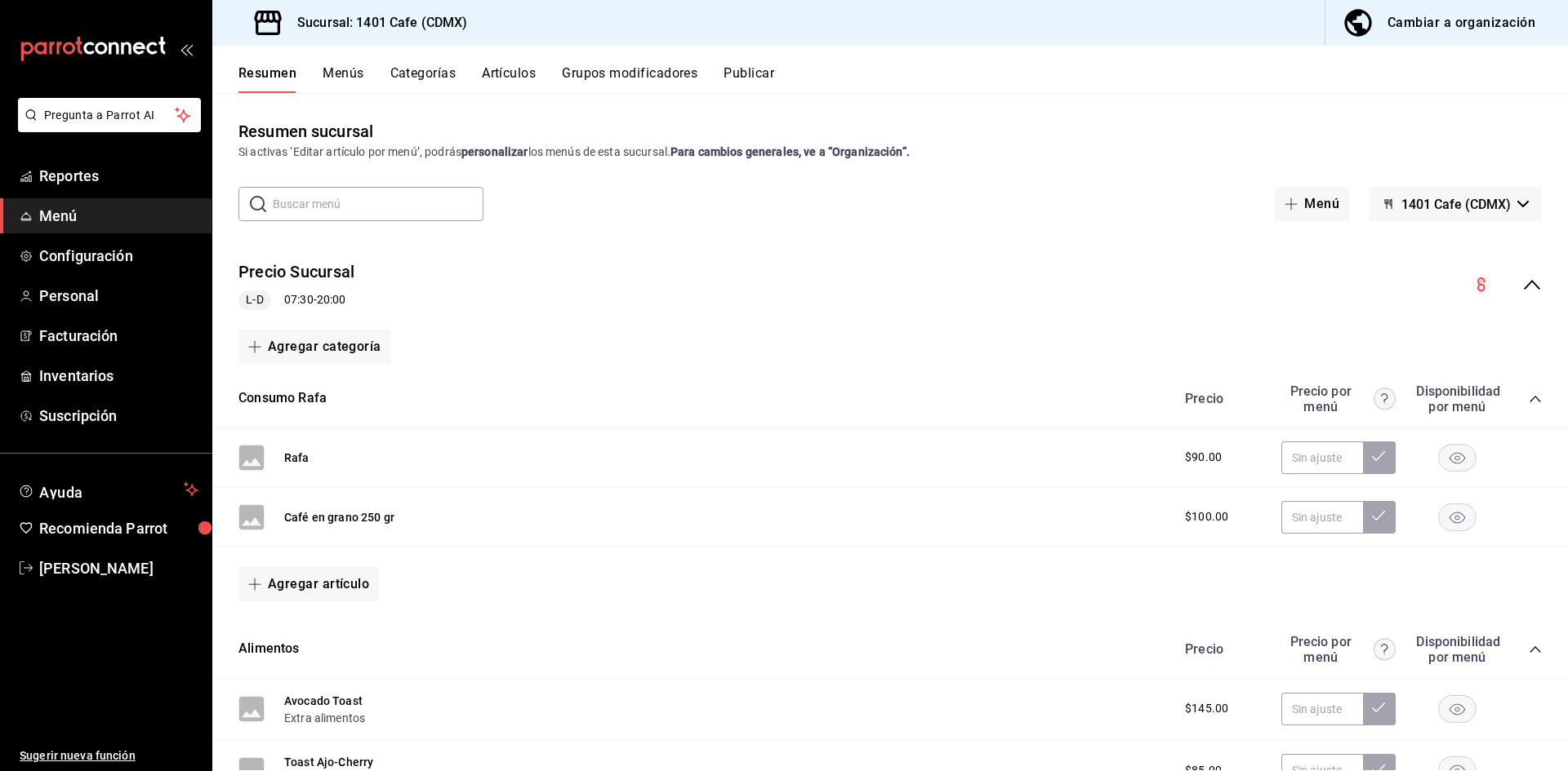
click at [1446, 29] on div "Cambiar a organización" at bounding box center [1461, 22] width 147 height 22
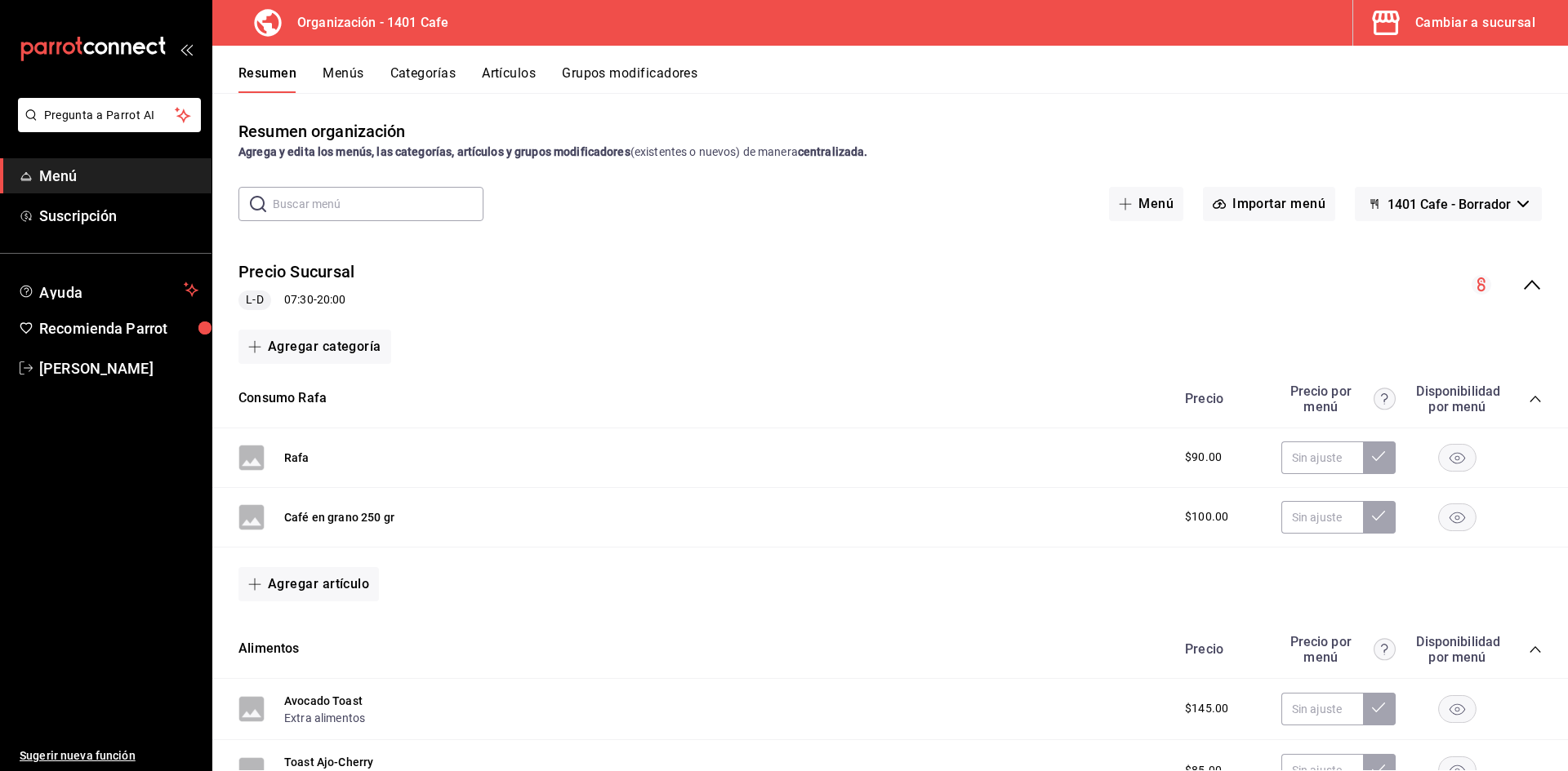
click at [1539, 295] on div "[PERSON_NAME] L-D 07:30 - 20:00" at bounding box center [889, 285] width 1355 height 75
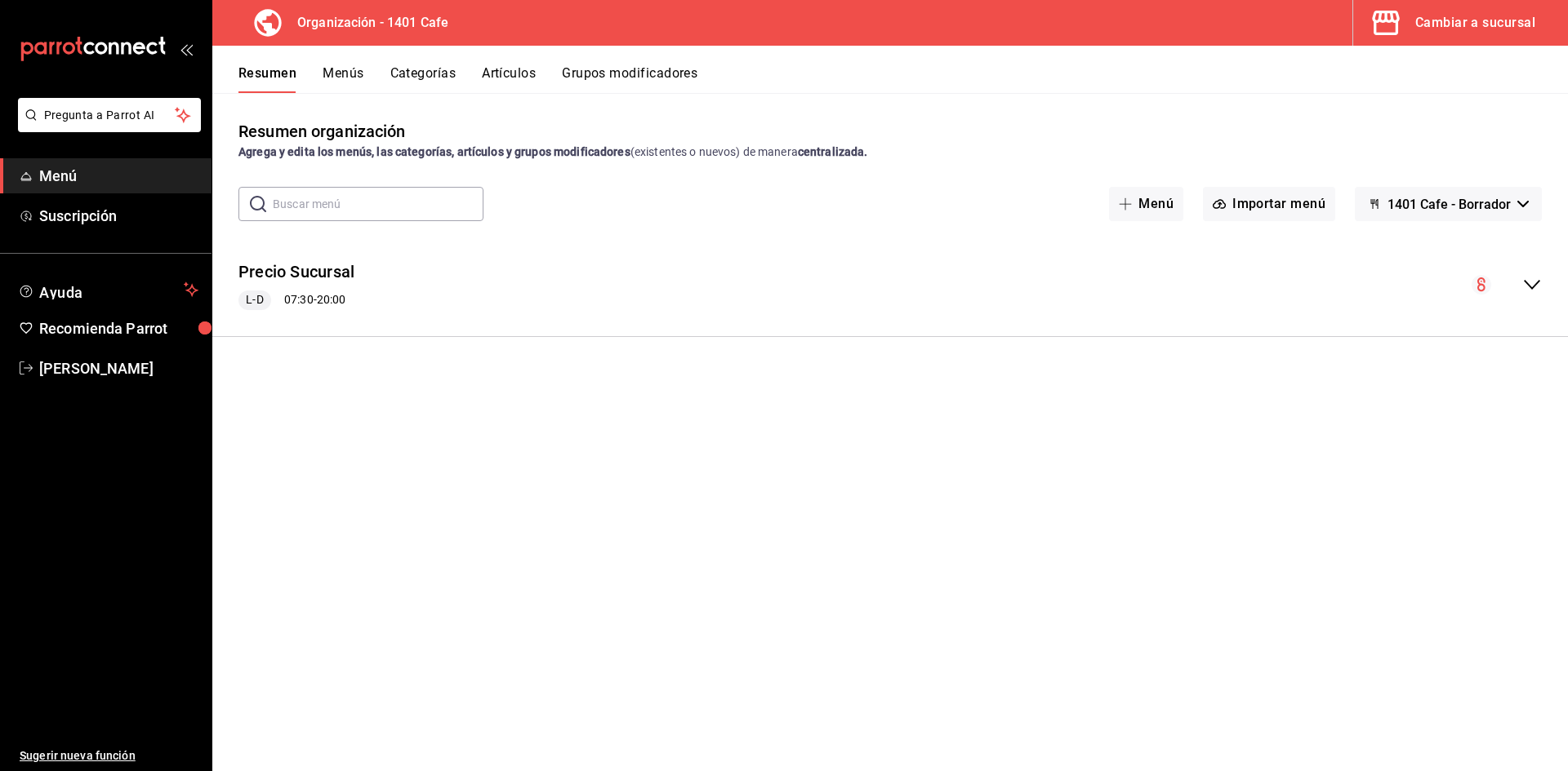
click at [1539, 295] on div "[PERSON_NAME] L-D 07:30 - 20:00" at bounding box center [889, 285] width 1355 height 75
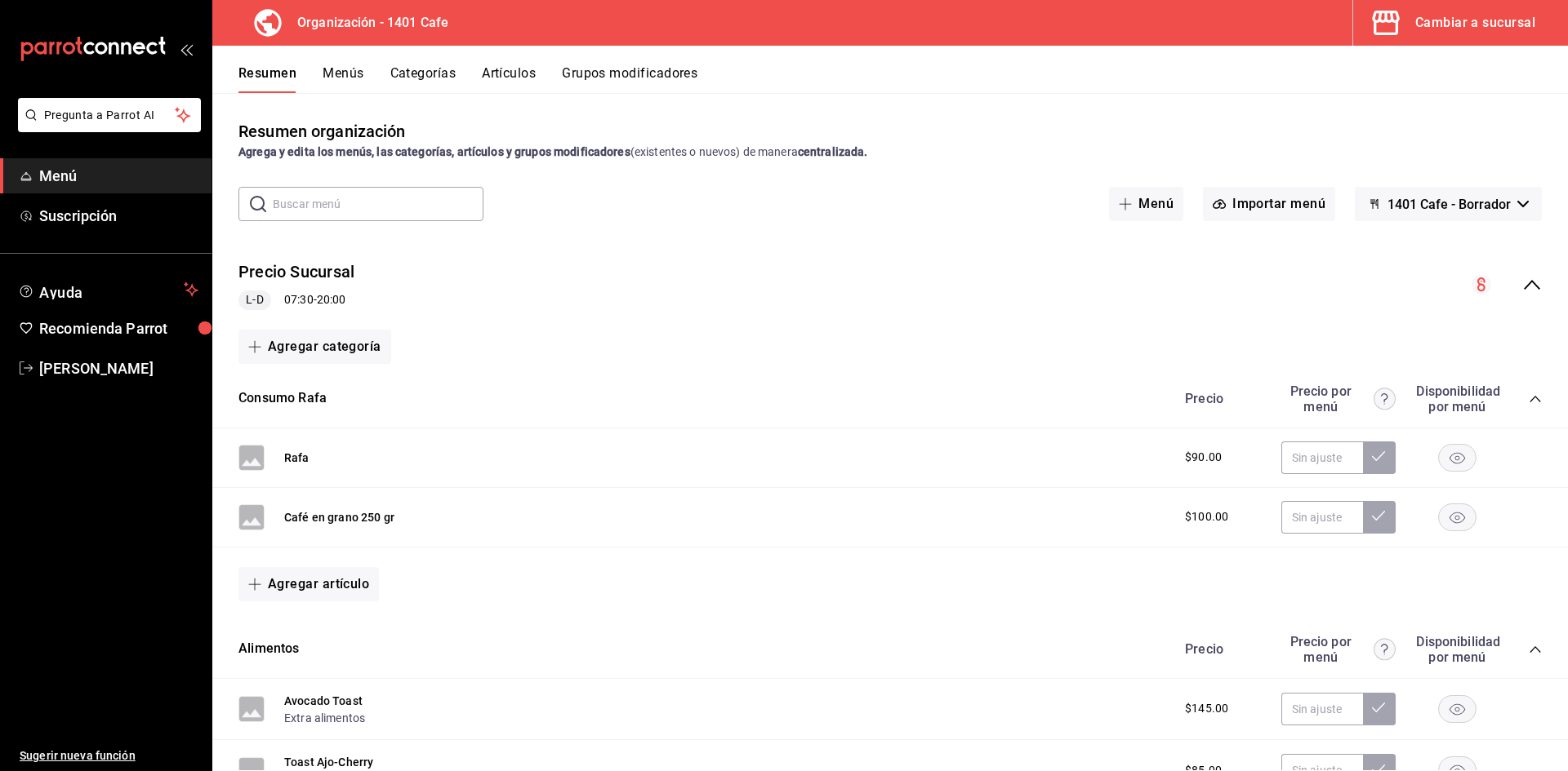
click at [1480, 286] on circle "collapse-menu-row" at bounding box center [1481, 285] width 20 height 20
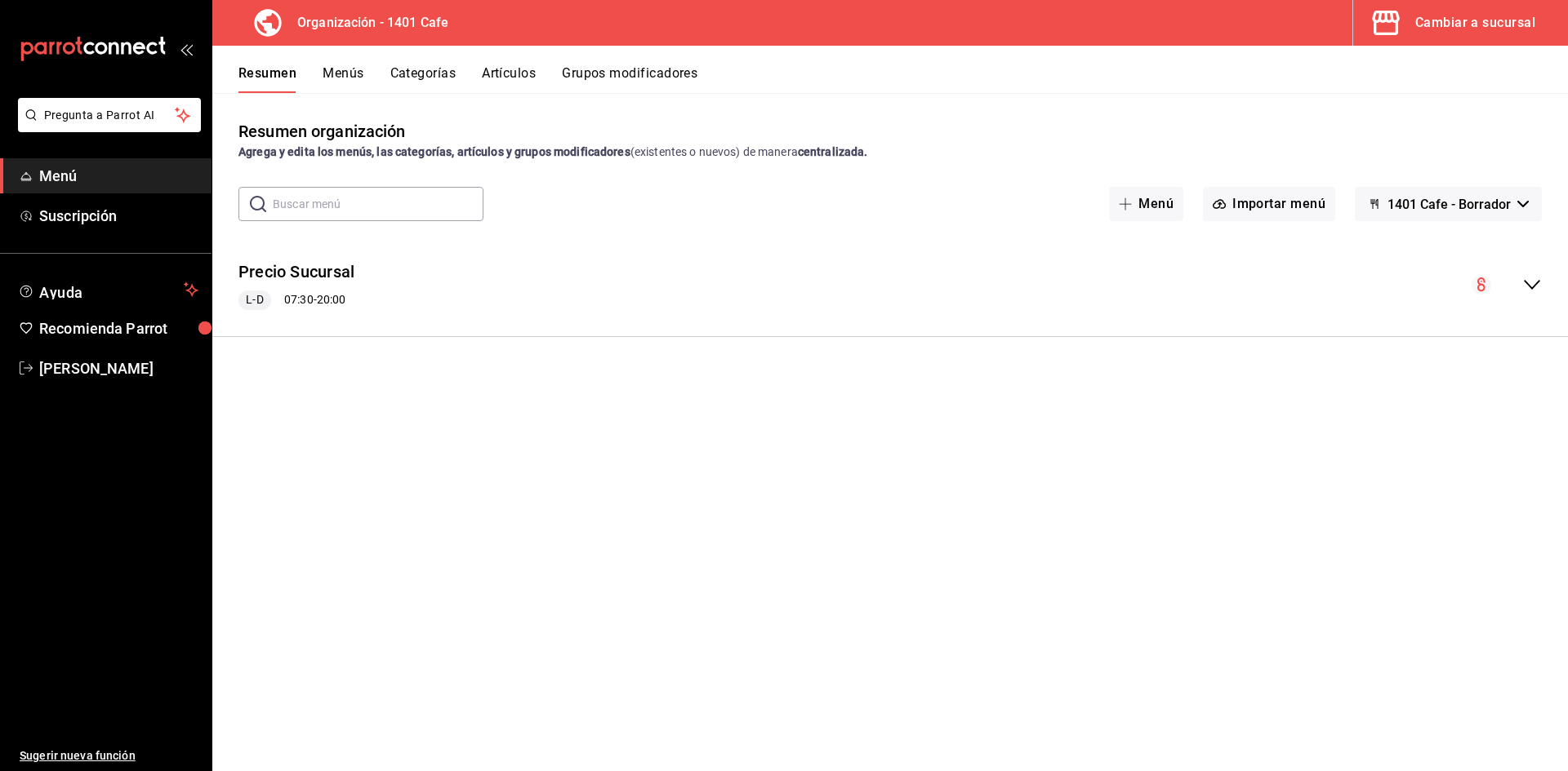
click at [1541, 279] on div "[PERSON_NAME] L-D 07:30 - 20:00" at bounding box center [889, 285] width 1355 height 75
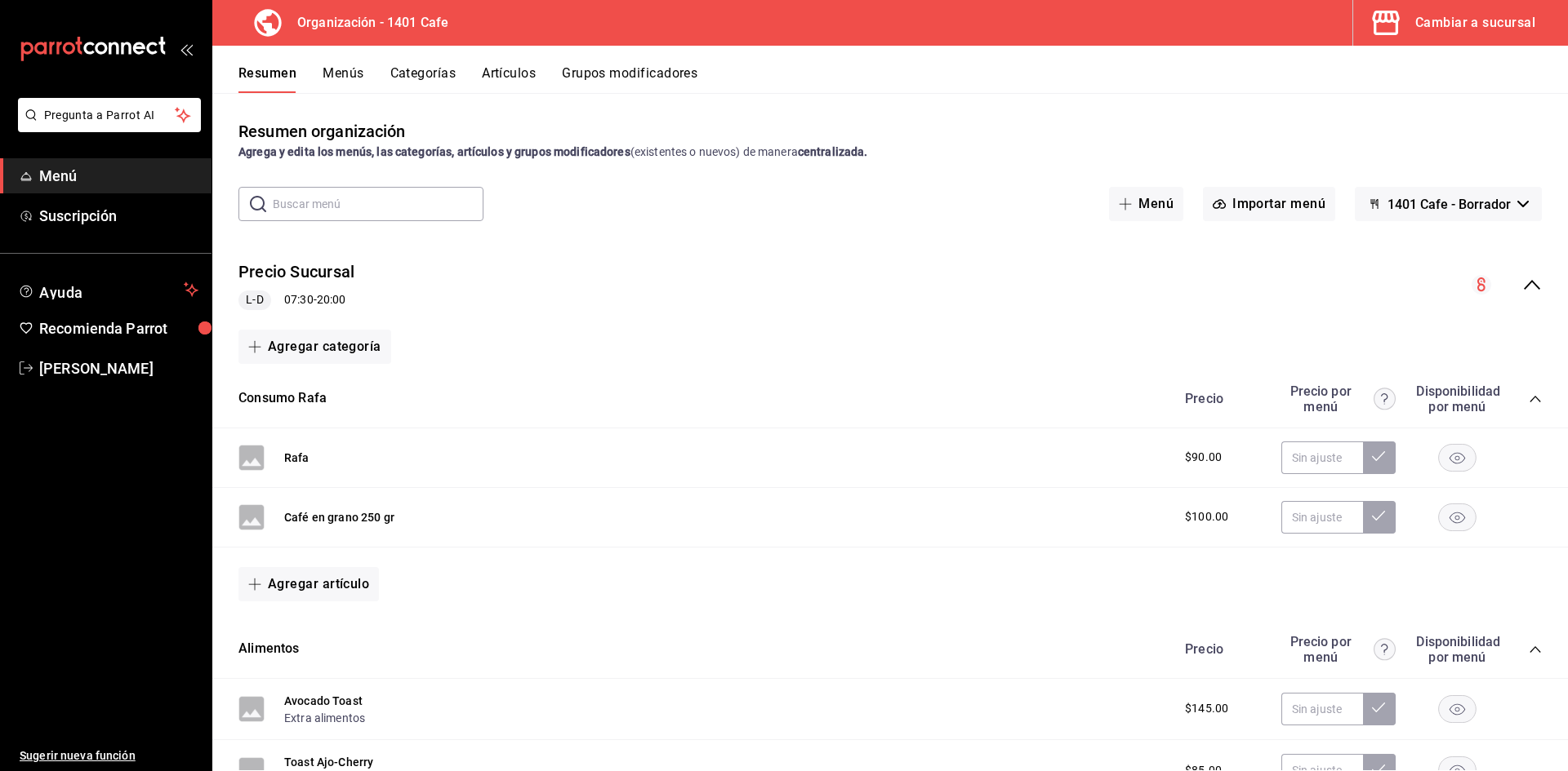
click at [878, 268] on div "[PERSON_NAME] L-D 07:30 - 20:00" at bounding box center [889, 285] width 1355 height 75
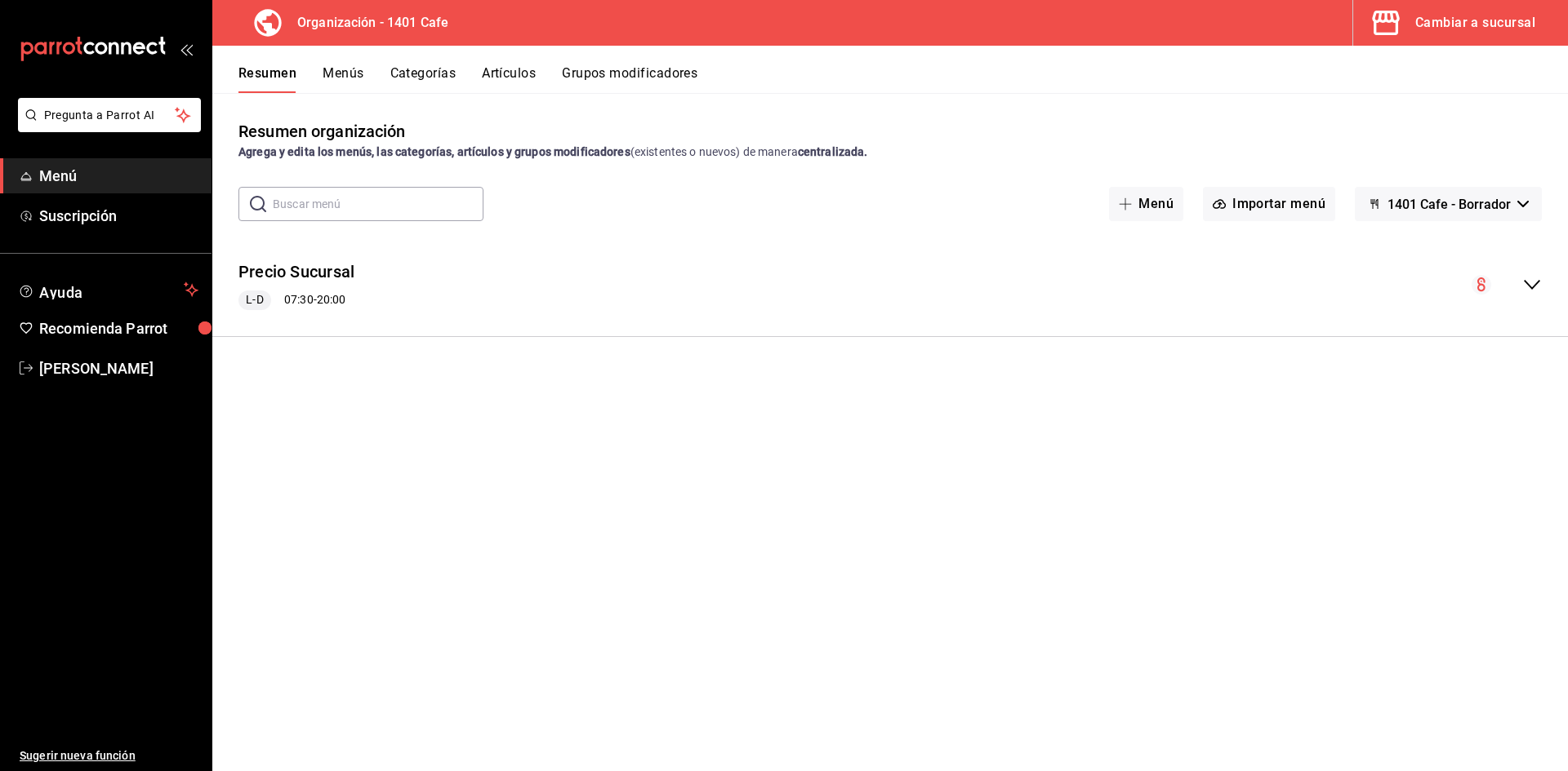
click at [243, 84] on button "Resumen" at bounding box center [267, 79] width 58 height 28
click at [1538, 288] on icon "collapse-menu-row" at bounding box center [1532, 285] width 20 height 20
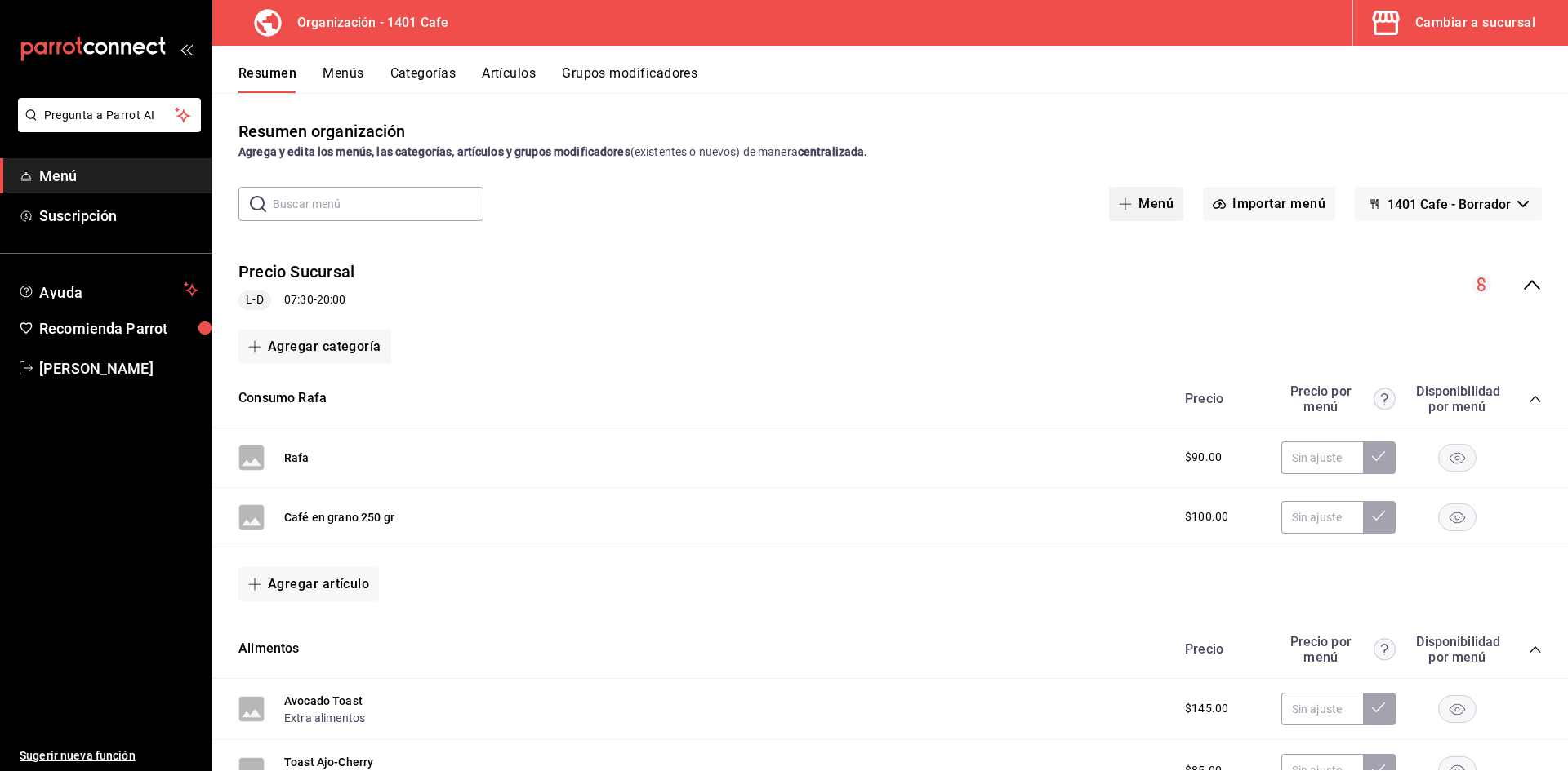
click at [1157, 199] on button "Menú" at bounding box center [1145, 204] width 75 height 34
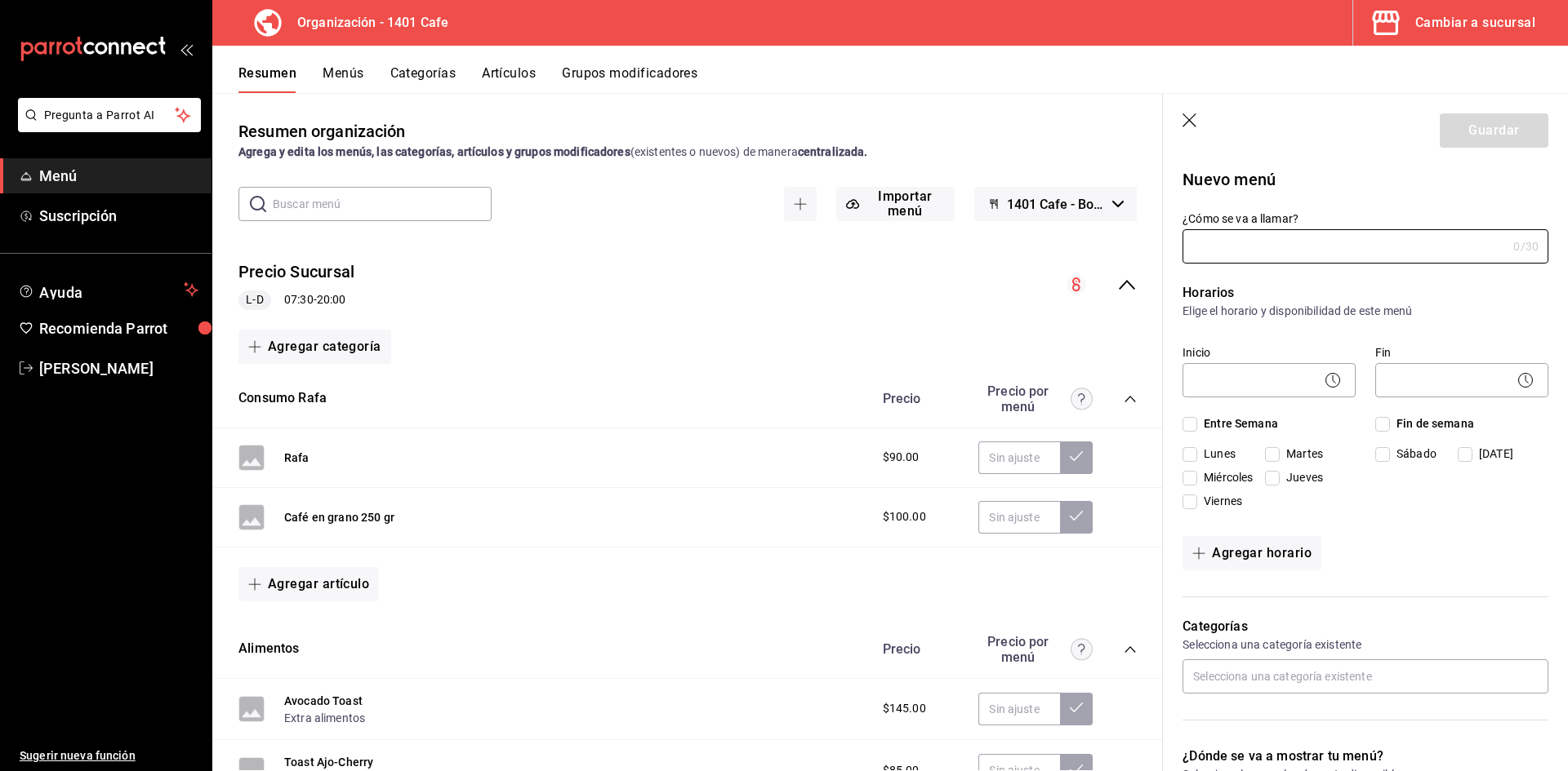
click at [1192, 114] on icon "button" at bounding box center [1190, 121] width 16 height 16
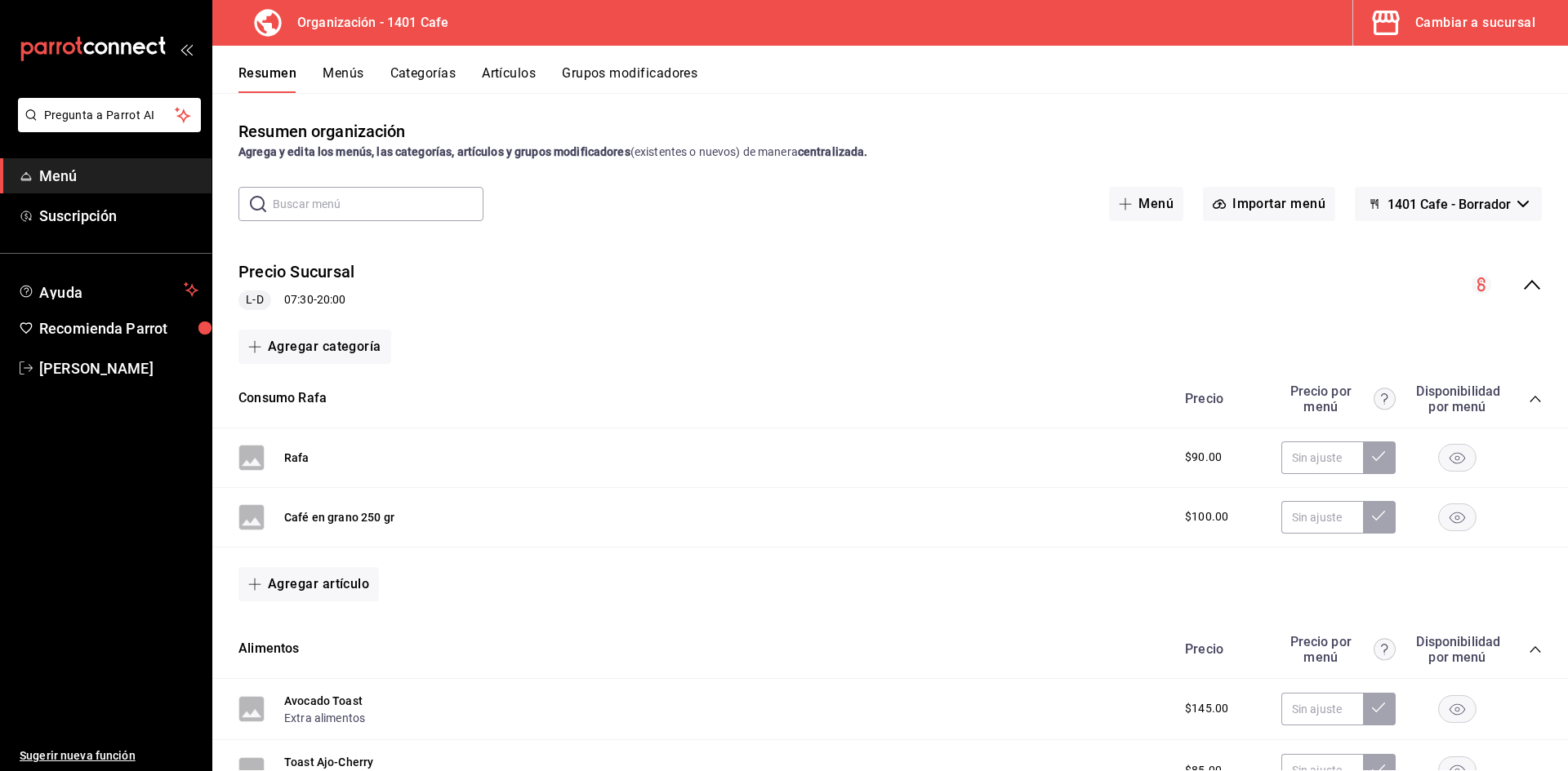
click at [1192, 114] on div "Resumen organización Agrega y edita los menús, las categorías, artículos y grup…" at bounding box center [889, 432] width 1355 height 678
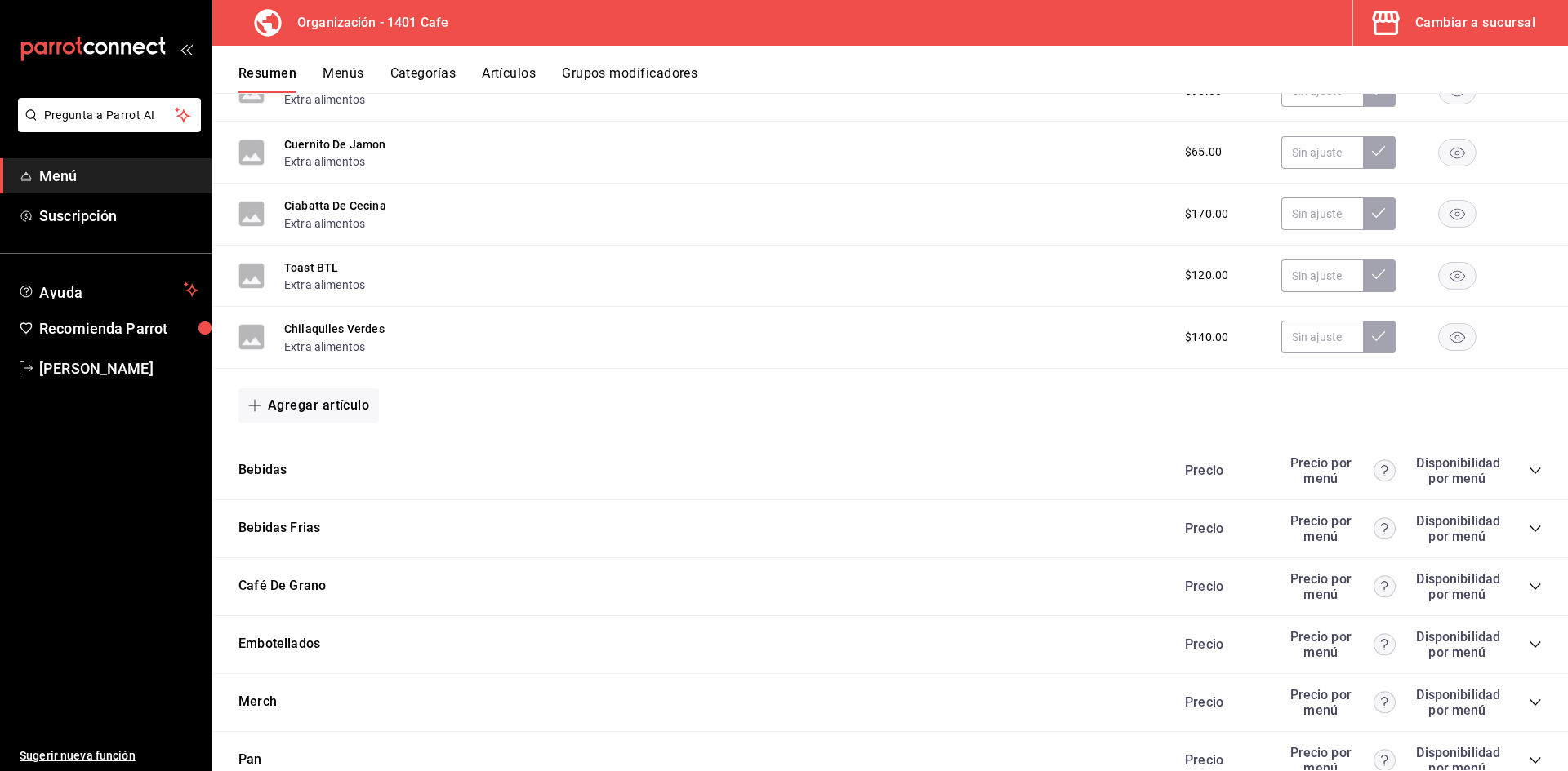
scroll to position [808, 0]
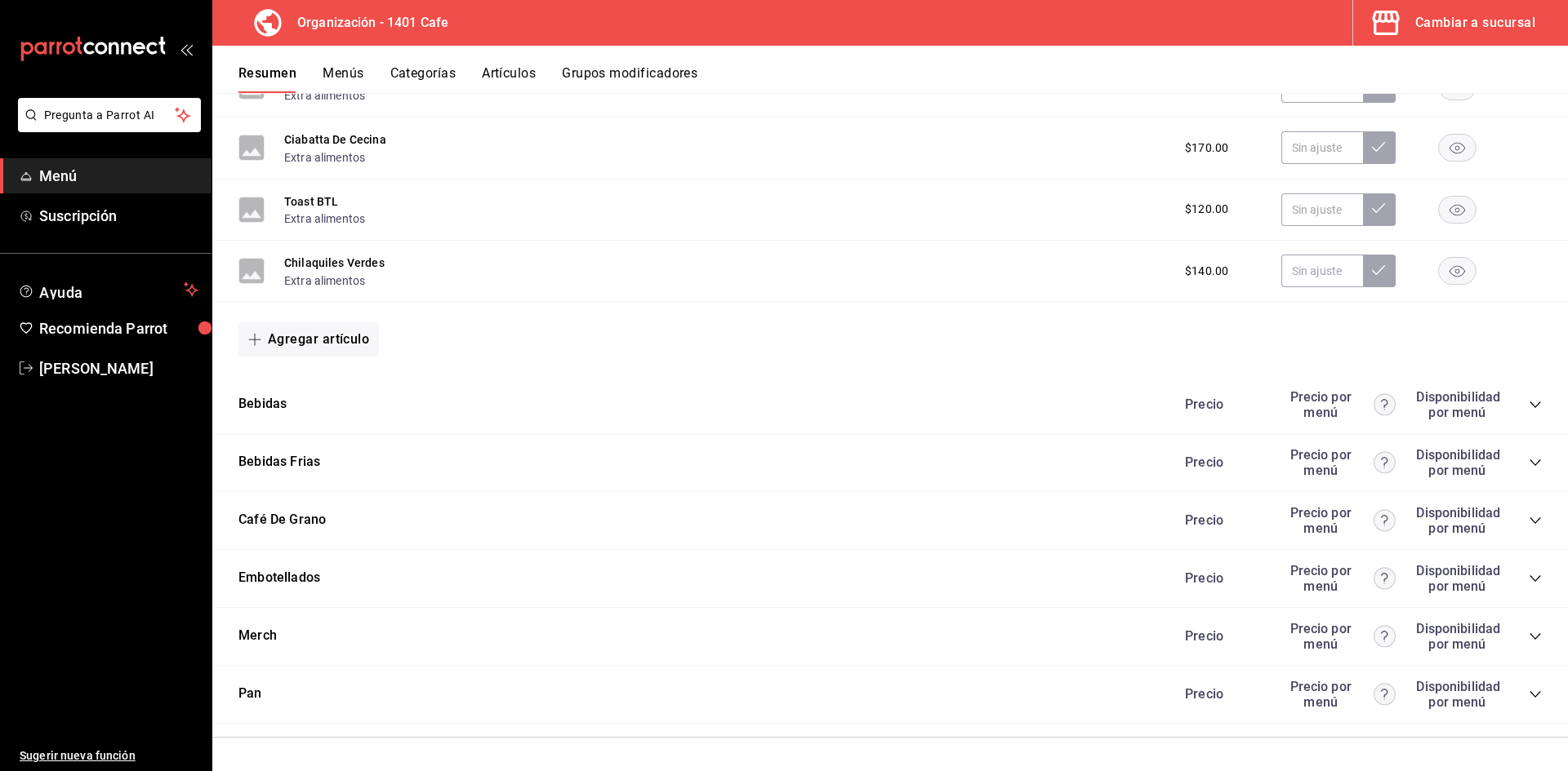
click at [1534, 519] on icon "collapse-category-row" at bounding box center [1535, 520] width 13 height 13
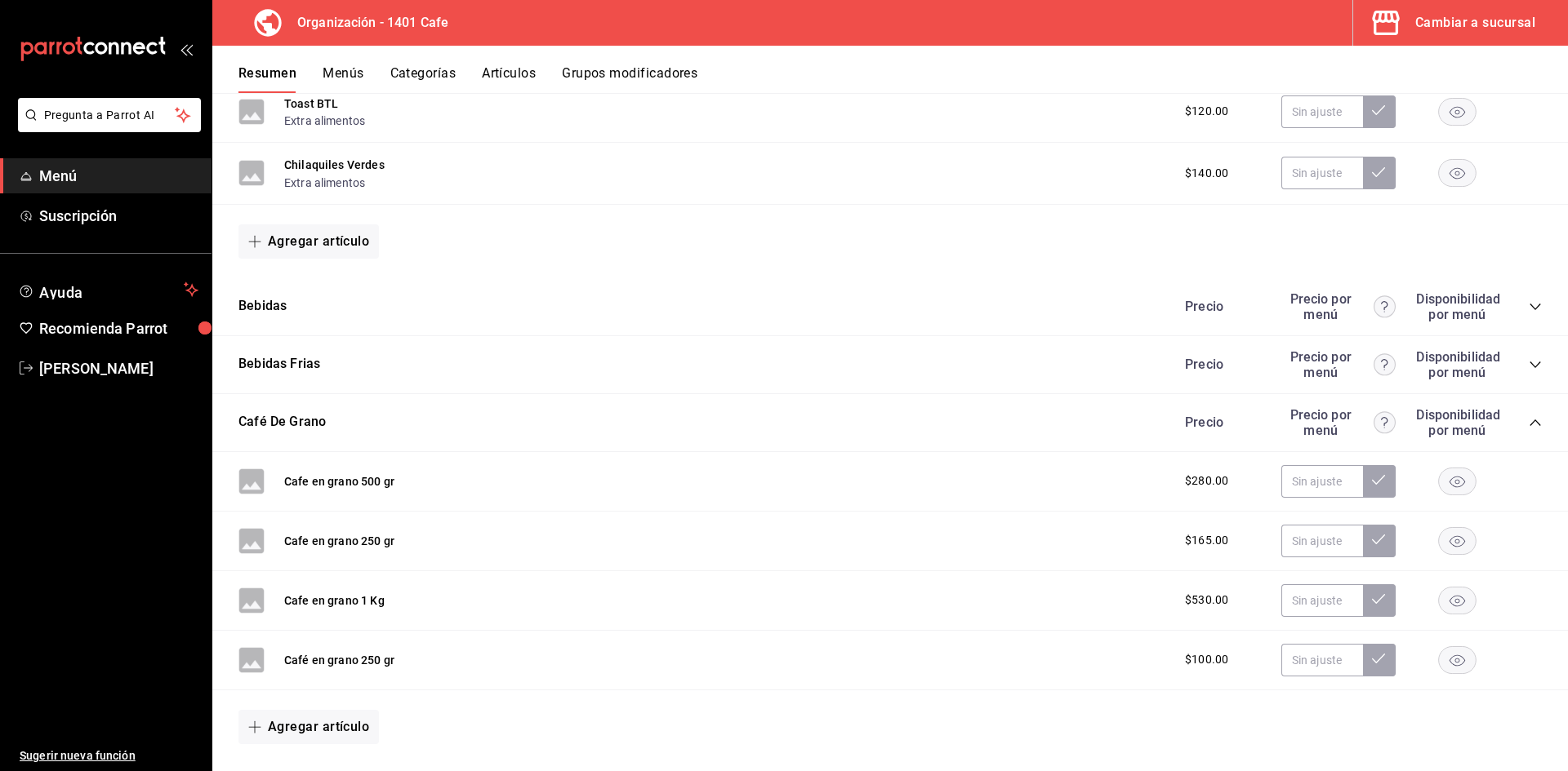
scroll to position [938, 0]
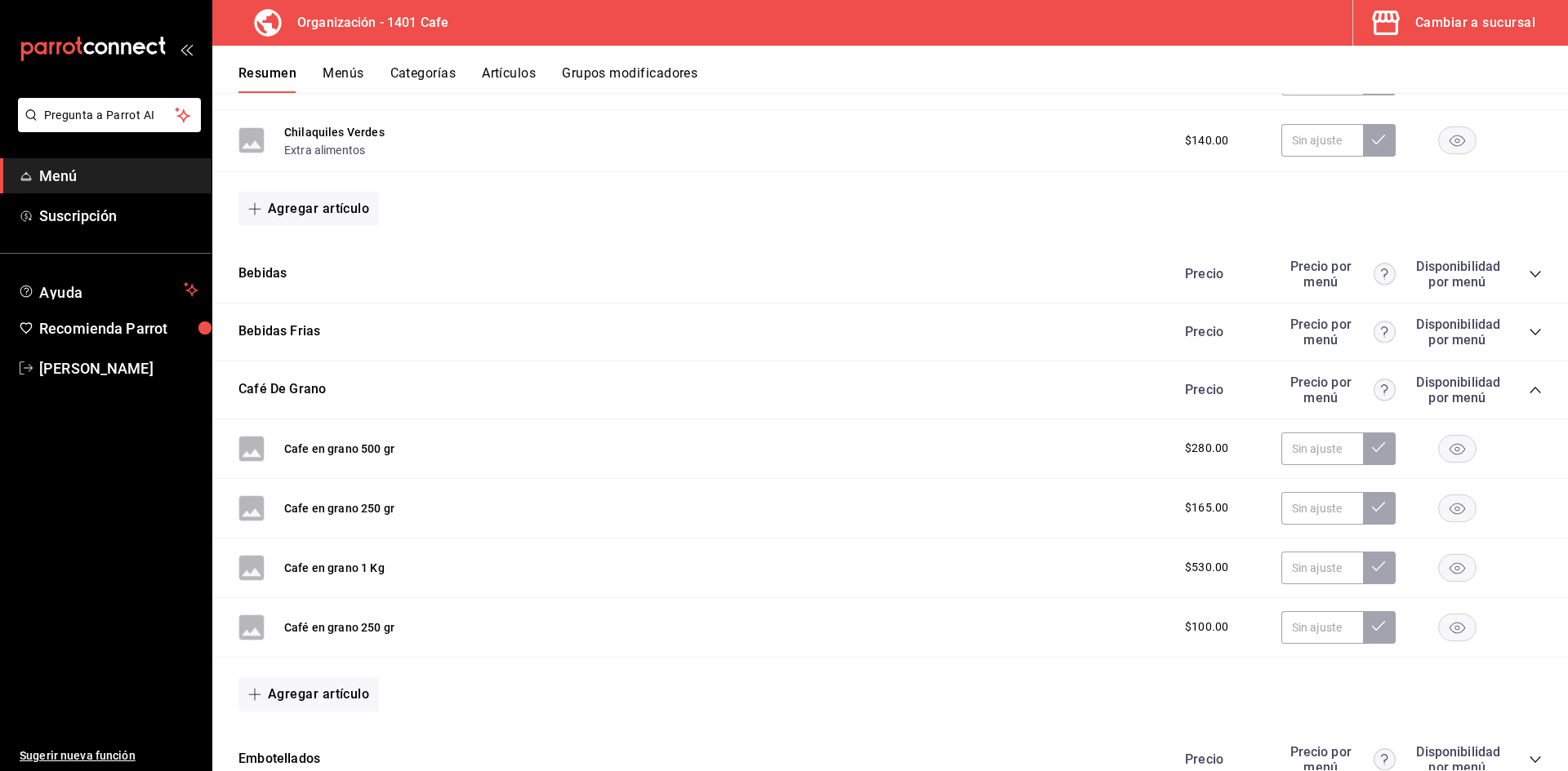
click at [1225, 621] on span "$100.00" at bounding box center [1207, 626] width 43 height 17
click at [1206, 624] on span "$100.00" at bounding box center [1207, 626] width 43 height 17
click at [1209, 625] on span "$100.00" at bounding box center [1207, 626] width 43 height 17
click at [1465, 627] on rect "button" at bounding box center [1457, 627] width 38 height 27
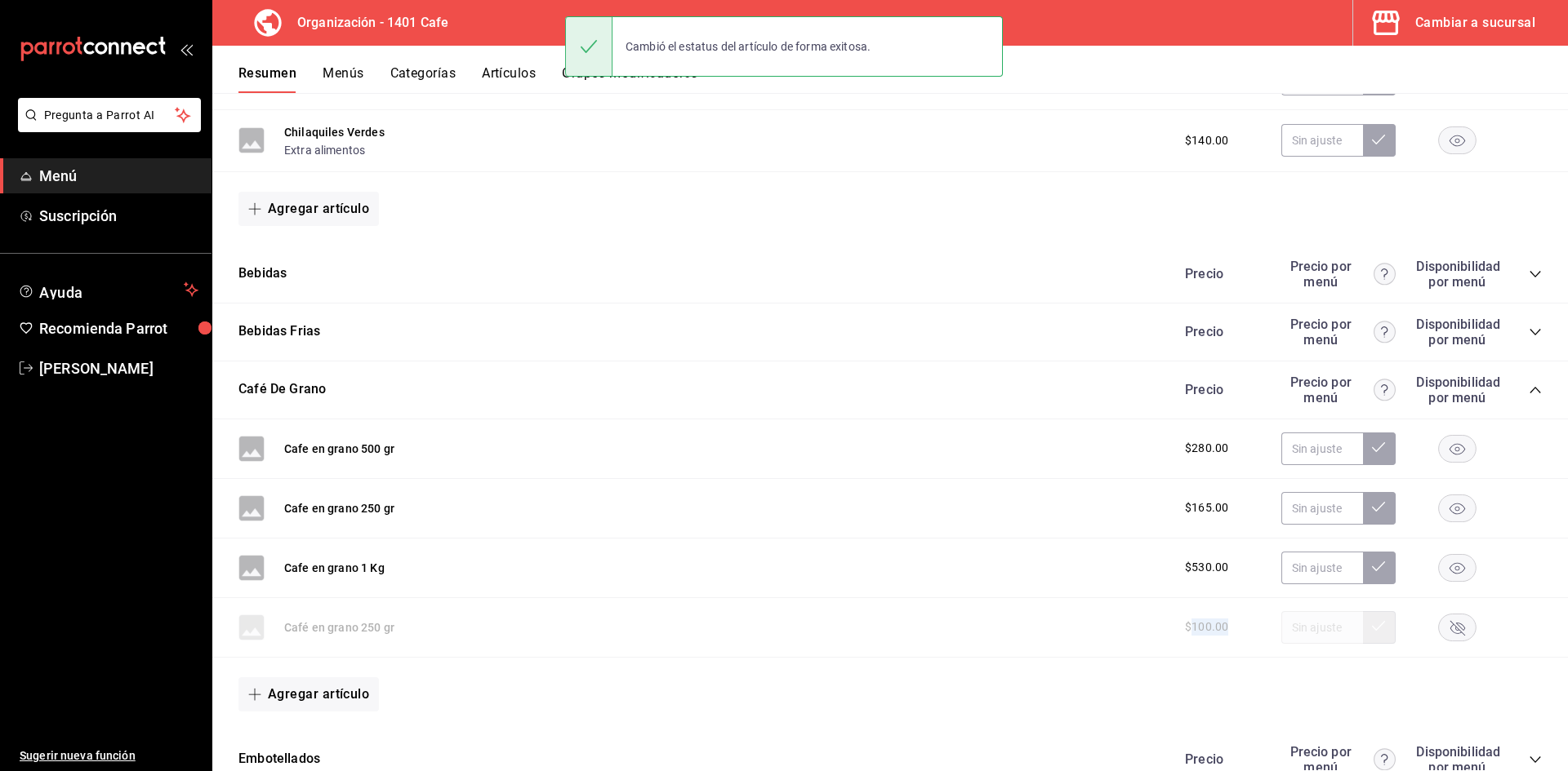
click at [1465, 627] on rect "button" at bounding box center [1457, 627] width 38 height 27
click at [1286, 640] on input "text" at bounding box center [1322, 627] width 82 height 32
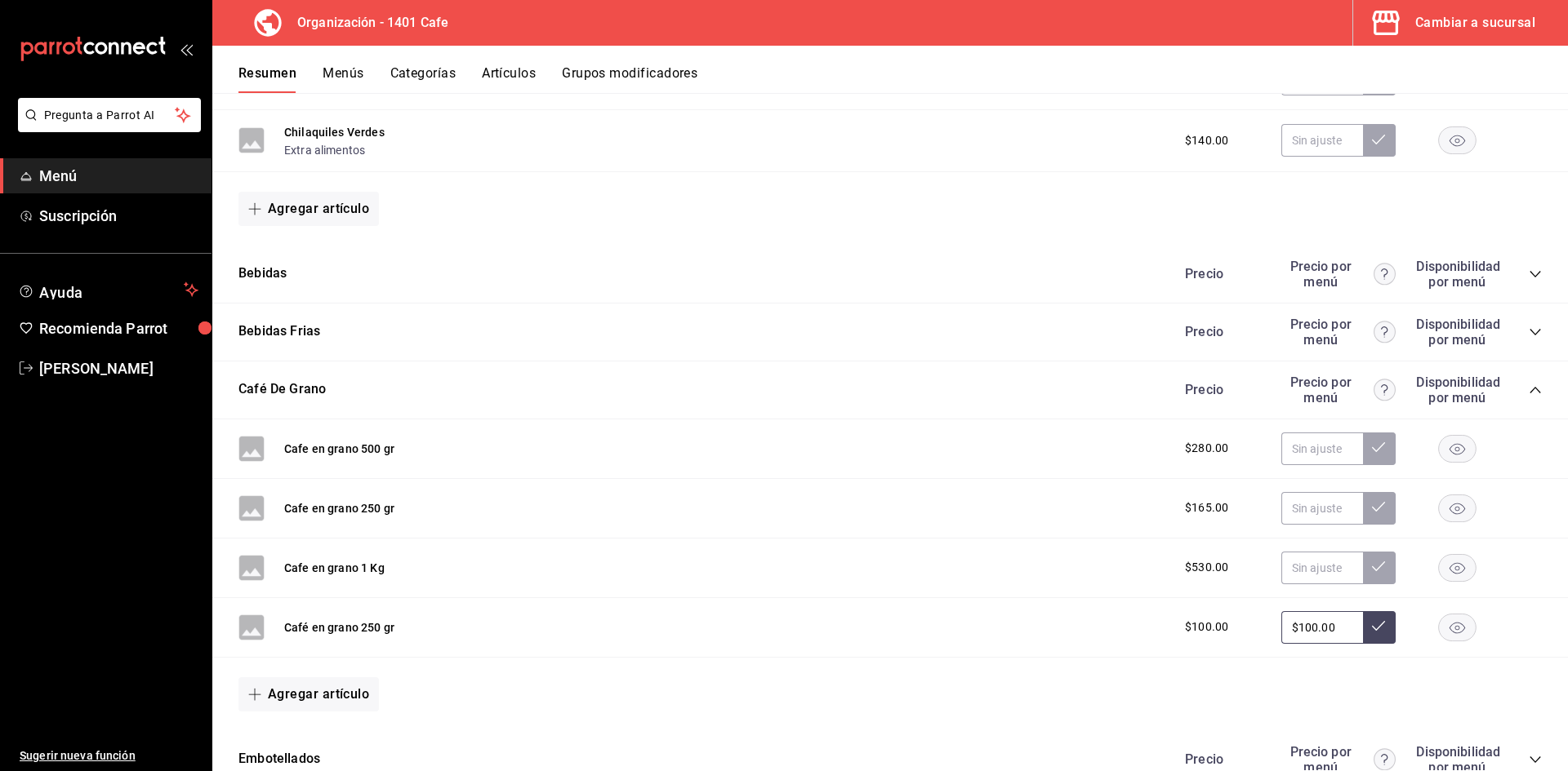
click at [1373, 621] on icon at bounding box center [1378, 625] width 13 height 13
click at [1340, 616] on input "$100.00" at bounding box center [1322, 627] width 82 height 32
click at [1316, 626] on input "$100.00" at bounding box center [1322, 627] width 82 height 32
type input "$185.00"
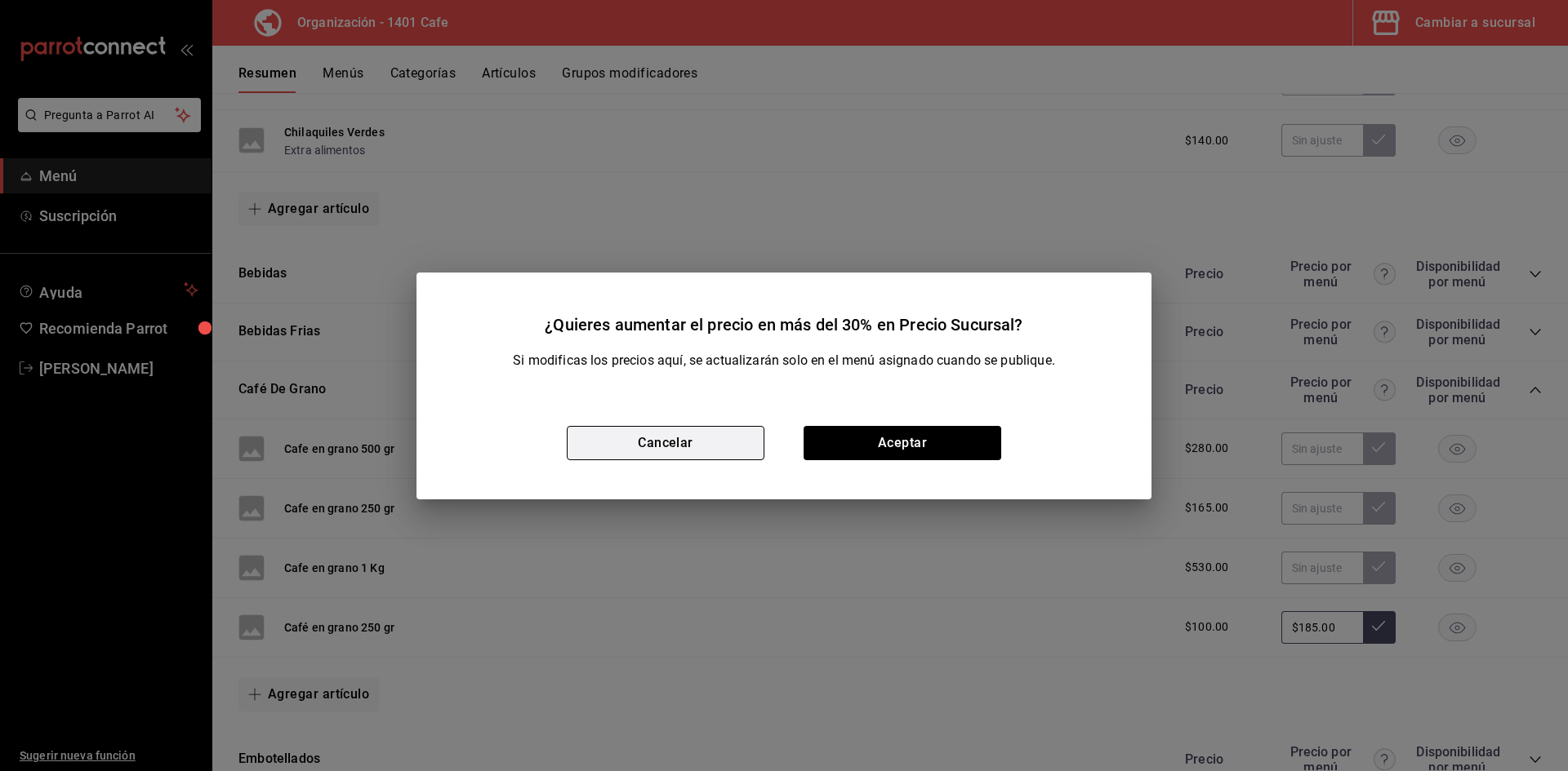
click at [668, 440] on button "Cancelar" at bounding box center [665, 443] width 198 height 34
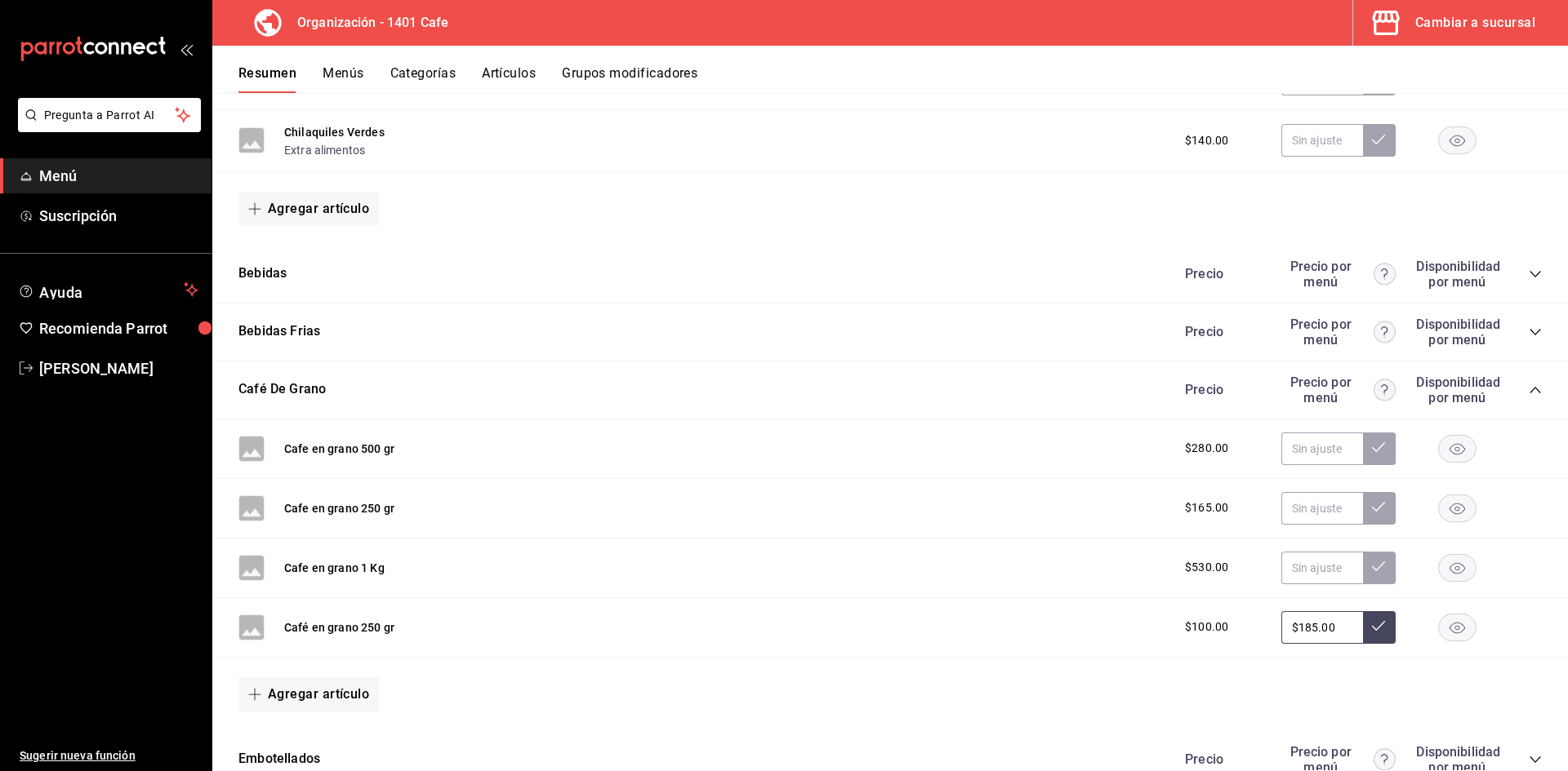
click at [1368, 640] on button at bounding box center [1379, 627] width 32 height 32
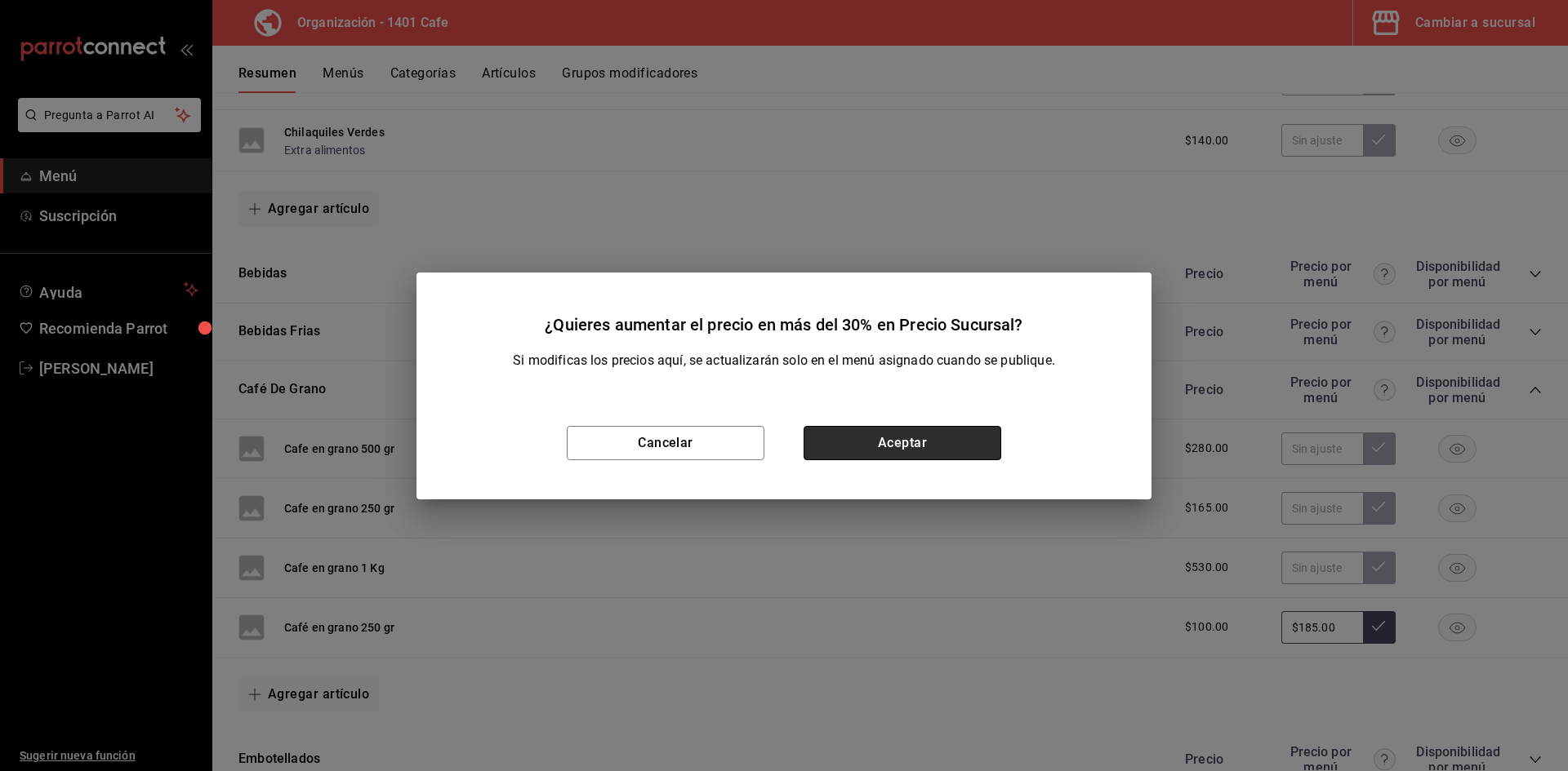
click at [903, 450] on button "Aceptar" at bounding box center [903, 443] width 198 height 34
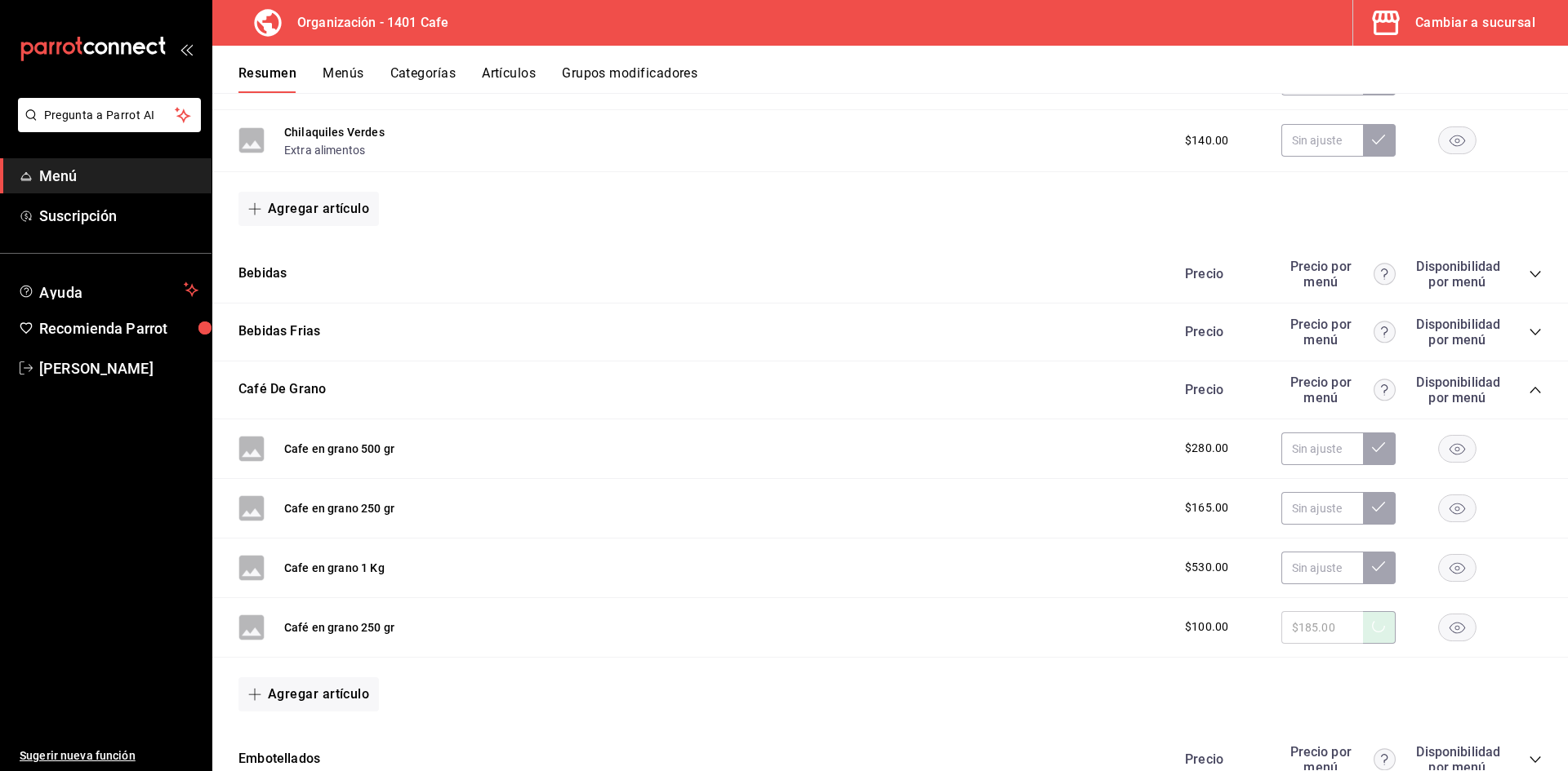
type input "$185.00"
click at [1204, 629] on span "$100.00" at bounding box center [1207, 626] width 43 height 17
click at [1292, 626] on input "$185.00" at bounding box center [1322, 627] width 82 height 32
click at [1453, 682] on div "Agregar artículo" at bounding box center [889, 695] width 1303 height 34
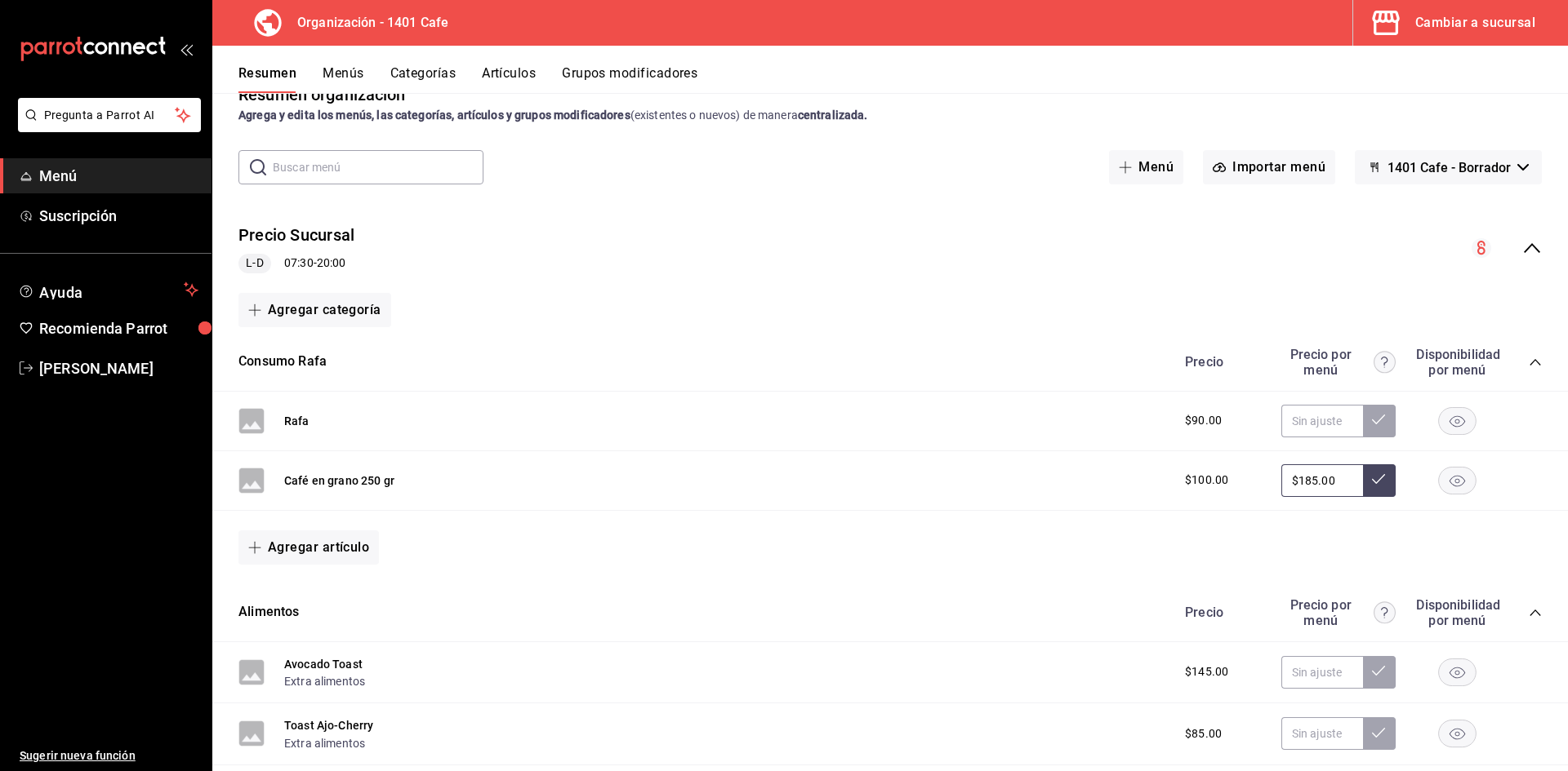
scroll to position [0, 0]
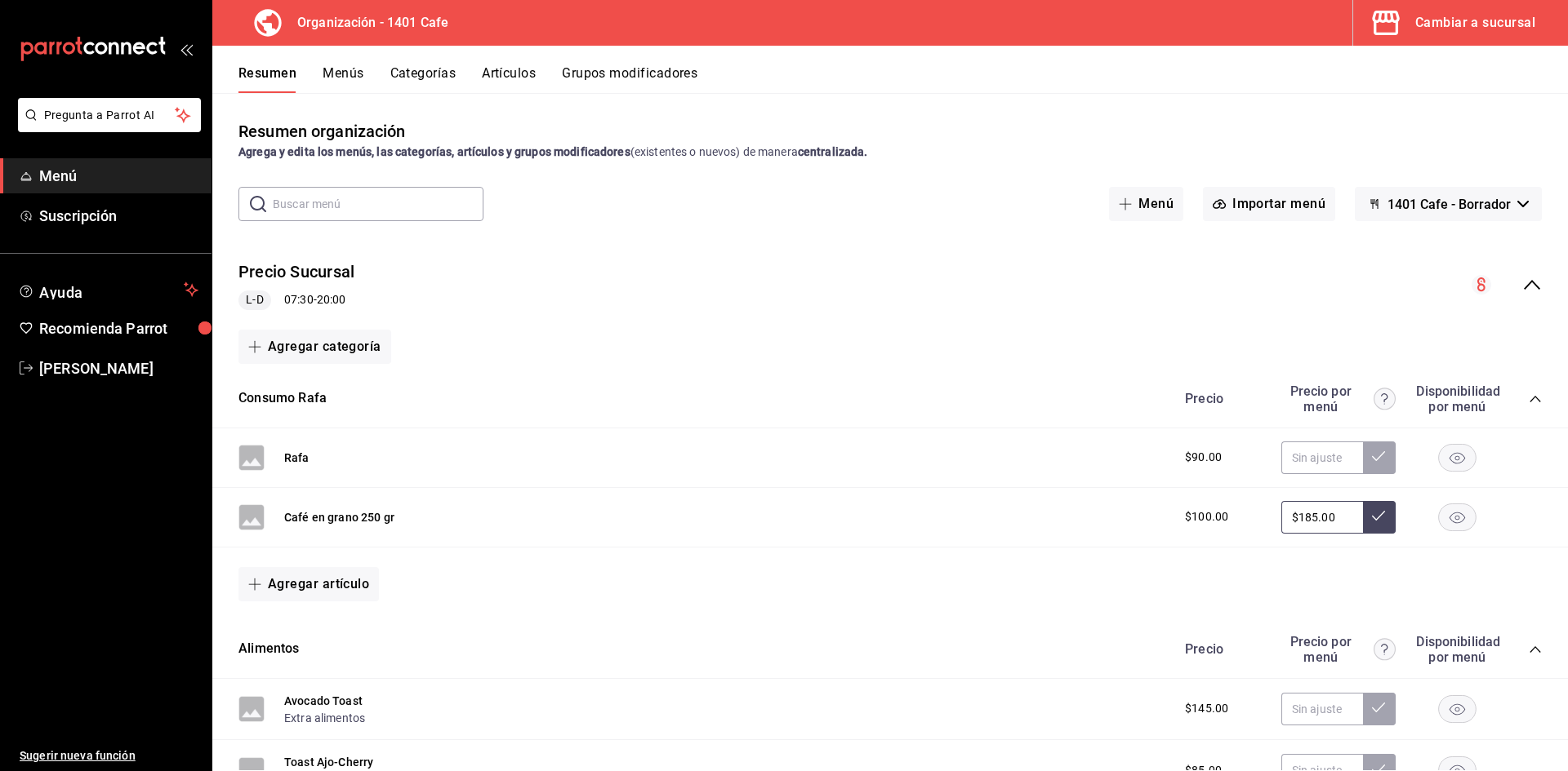
click at [982, 226] on div "Resumen organización Agrega y edita los menús, las categorías, artículos y grup…" at bounding box center [889, 445] width 1355 height 651
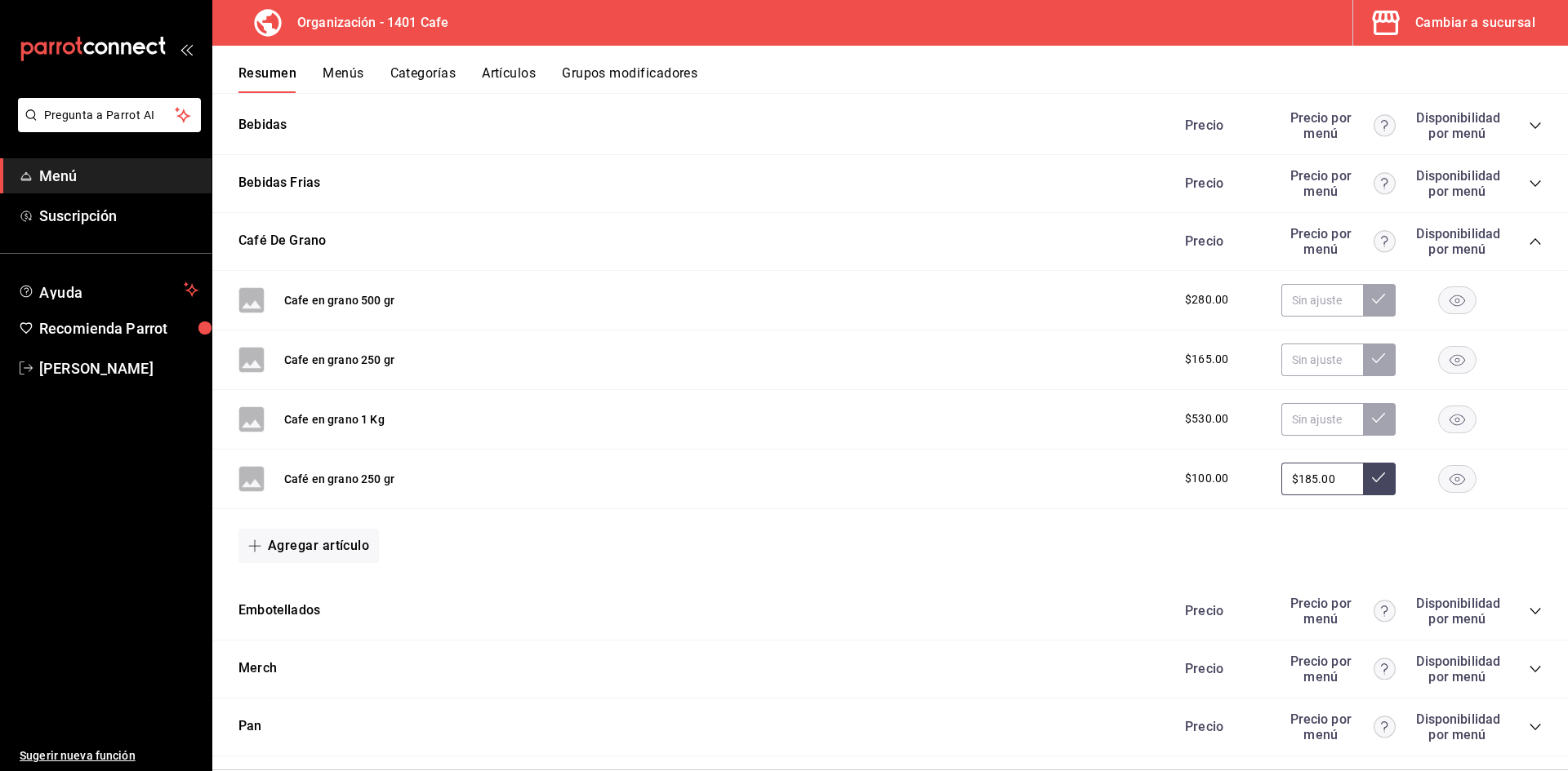
scroll to position [1120, 0]
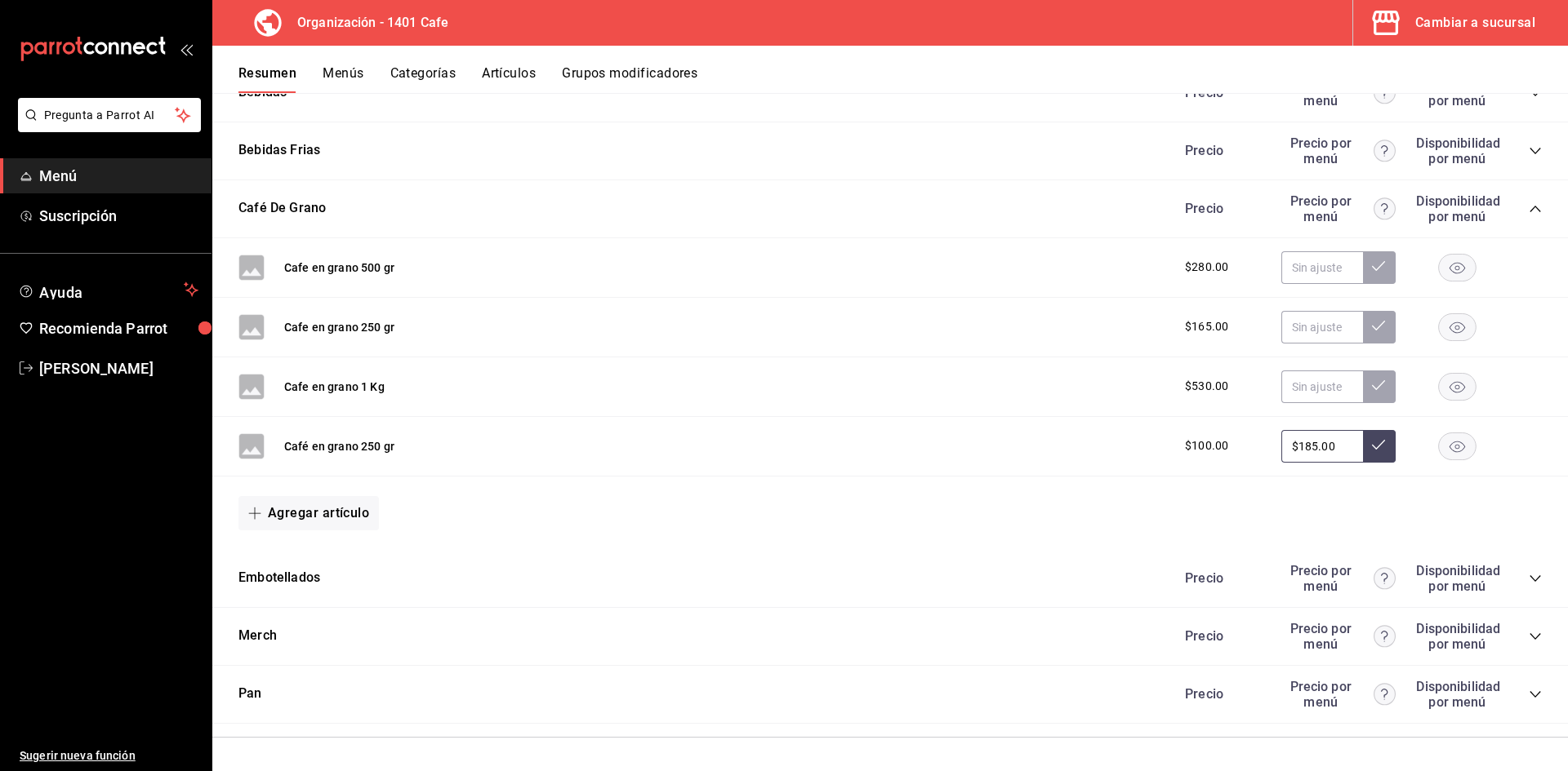
click at [426, 66] on button "Categorías" at bounding box center [423, 79] width 67 height 28
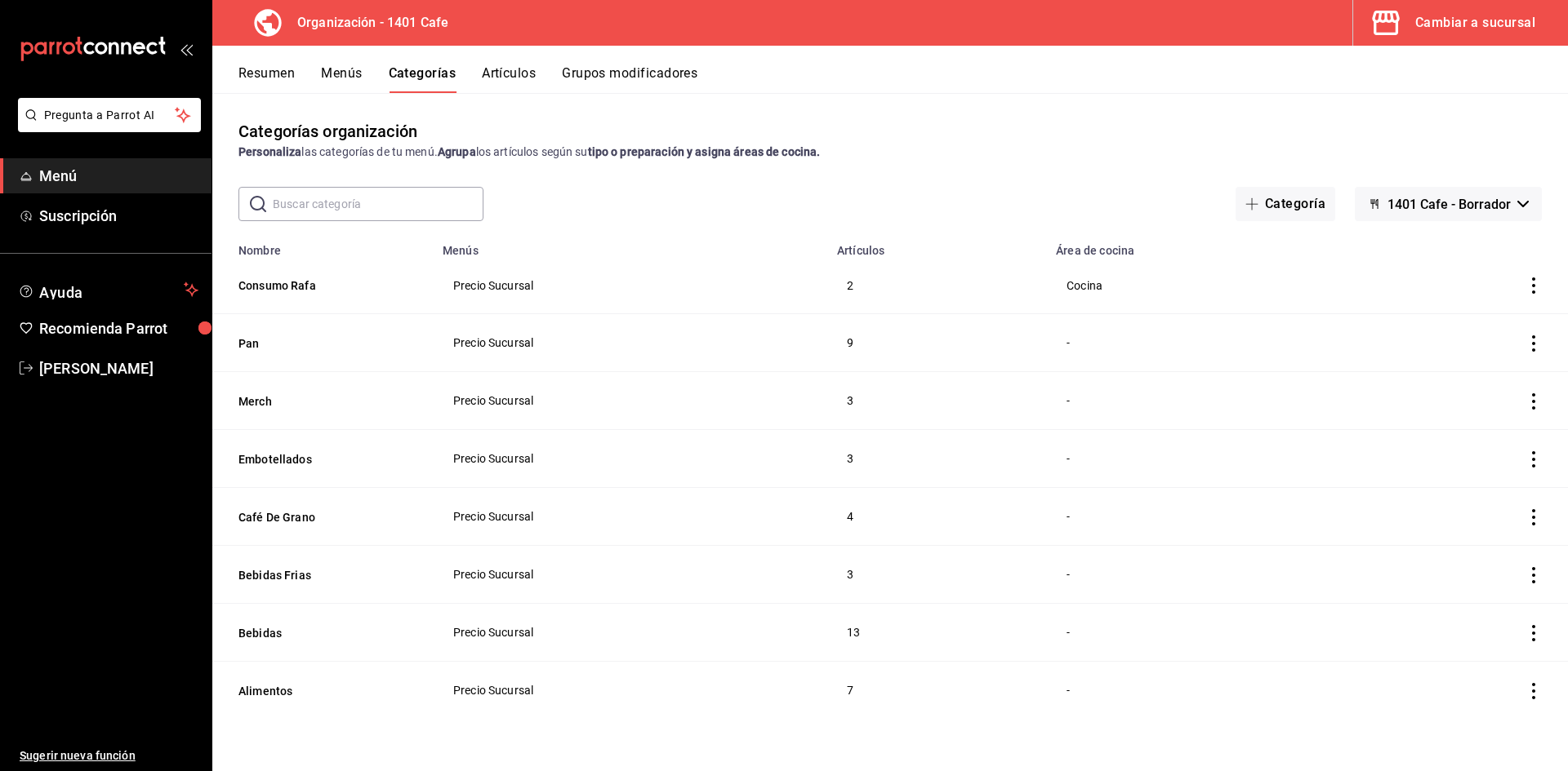
click at [521, 73] on button "Artículos" at bounding box center [509, 79] width 54 height 28
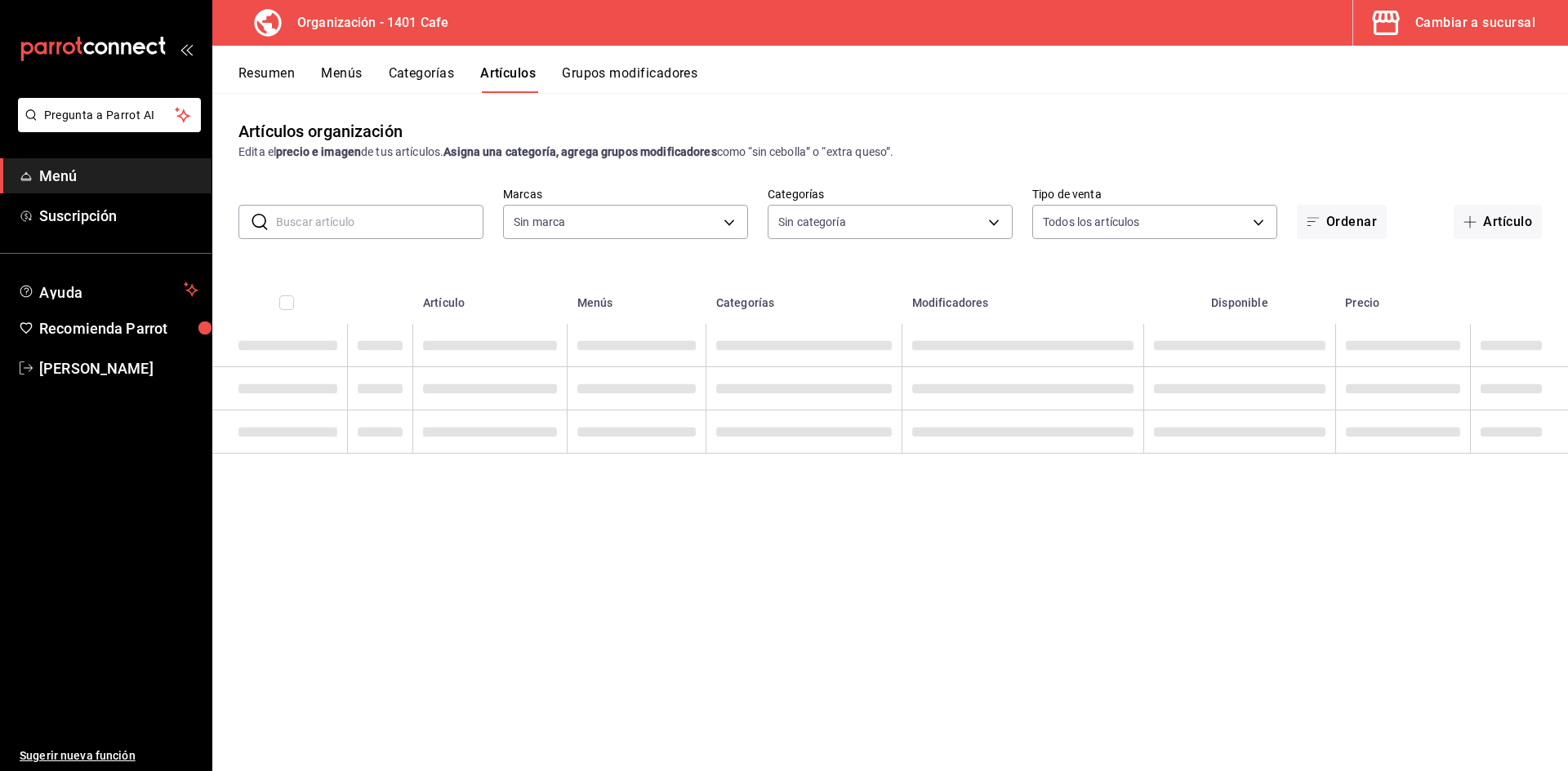
type input "aca768e6-c15c-4530-935f-72433584ca83"
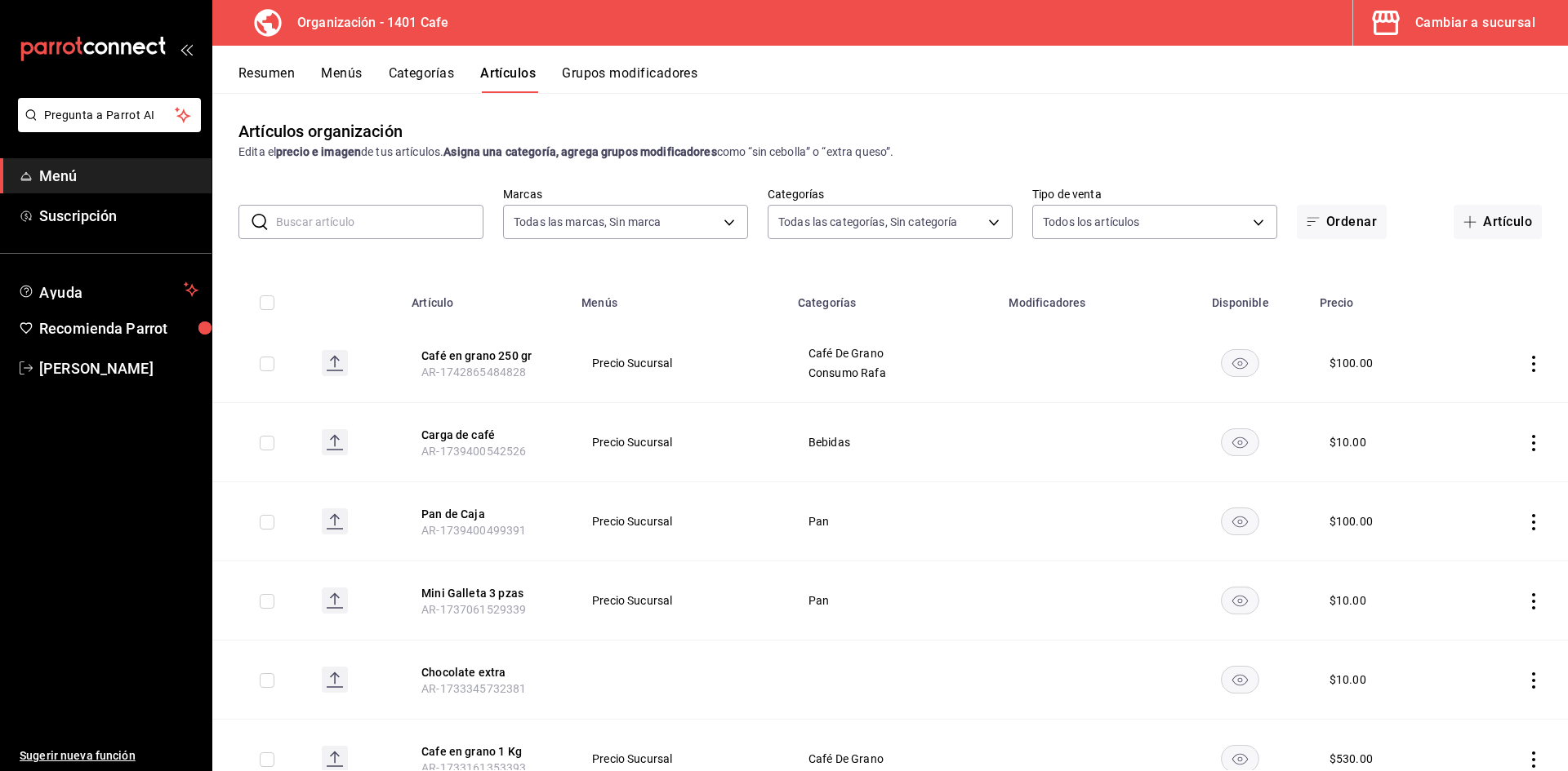
type input "f0a834d7-507a-4ca4-b40a-14c0bb4d8733,b0b89d9a-09a1-4a23-873d-640f2673189d,dde41…"
click at [1271, 123] on div "Artículos organización Edita el precio e imagen de tus artículos. Asigna una ca…" at bounding box center [889, 140] width 1355 height 41
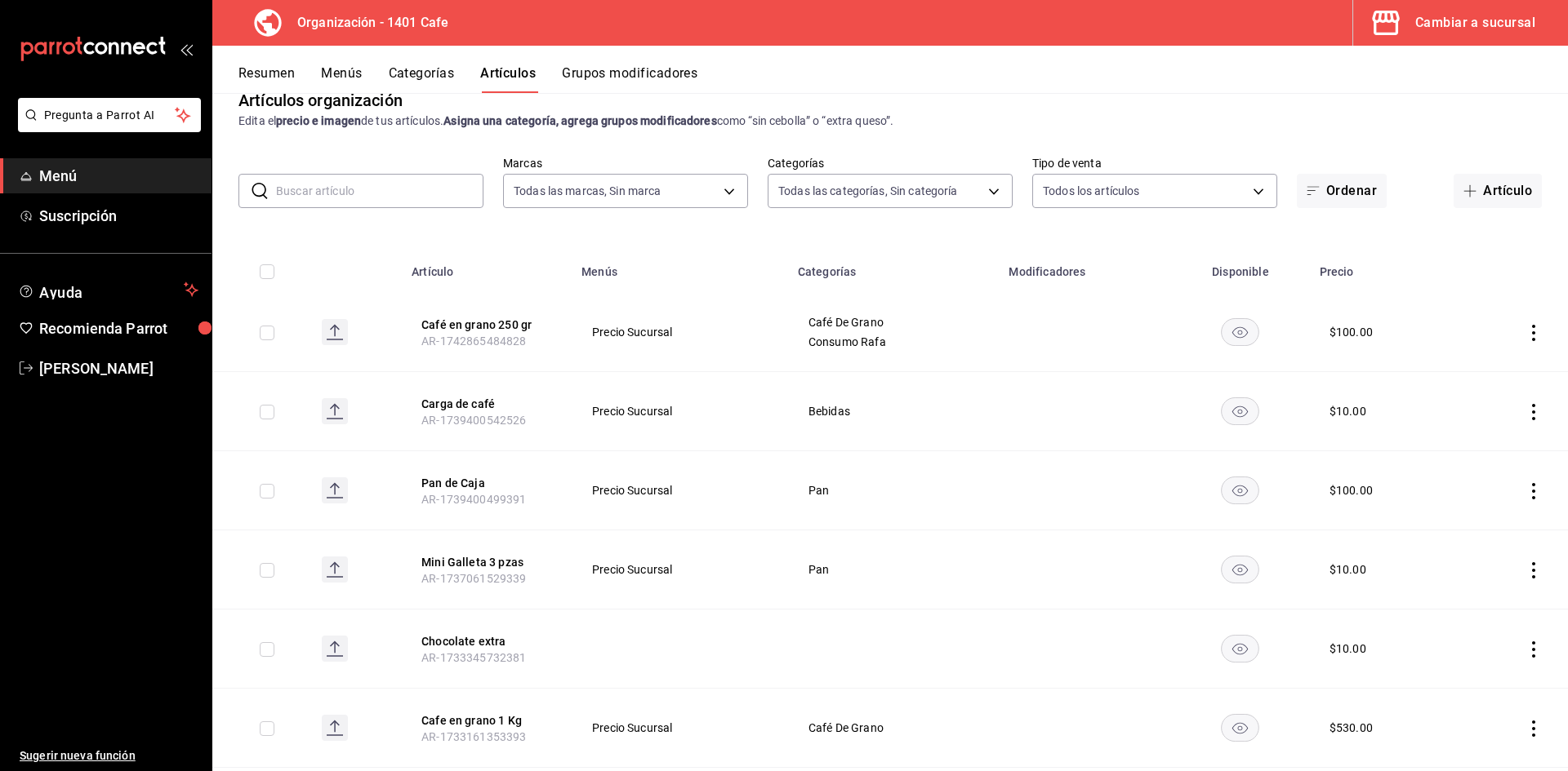
scroll to position [32, 0]
click at [577, 184] on body "Pregunta a Parrot AI Menú Suscripción Ayuda Recomienda Parrot [PERSON_NAME] Sug…" at bounding box center [784, 386] width 1568 height 771
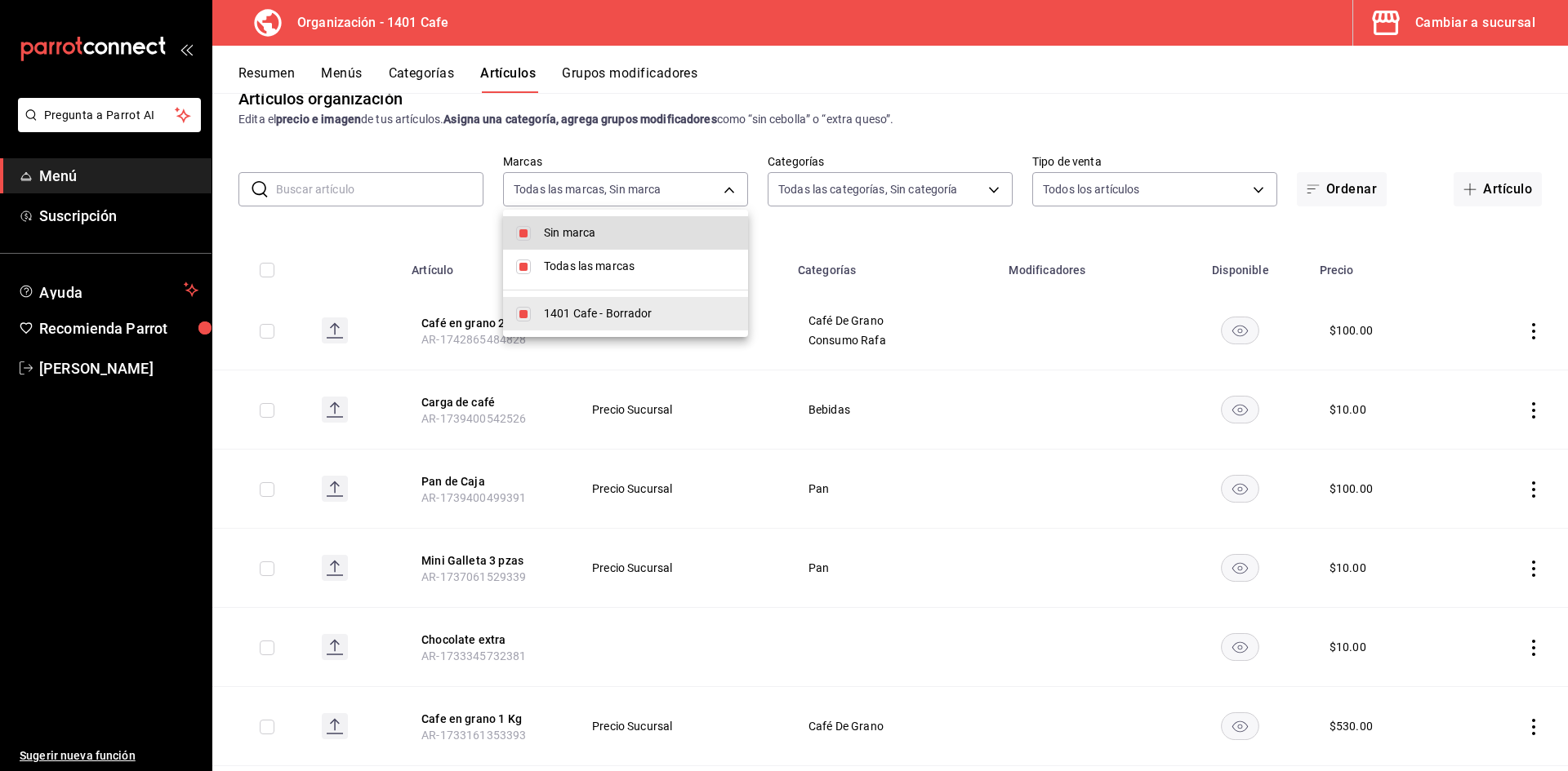
click at [788, 128] on div at bounding box center [784, 386] width 1568 height 771
click at [942, 126] on div at bounding box center [784, 386] width 1568 height 771
click at [1376, 144] on div at bounding box center [784, 386] width 1568 height 771
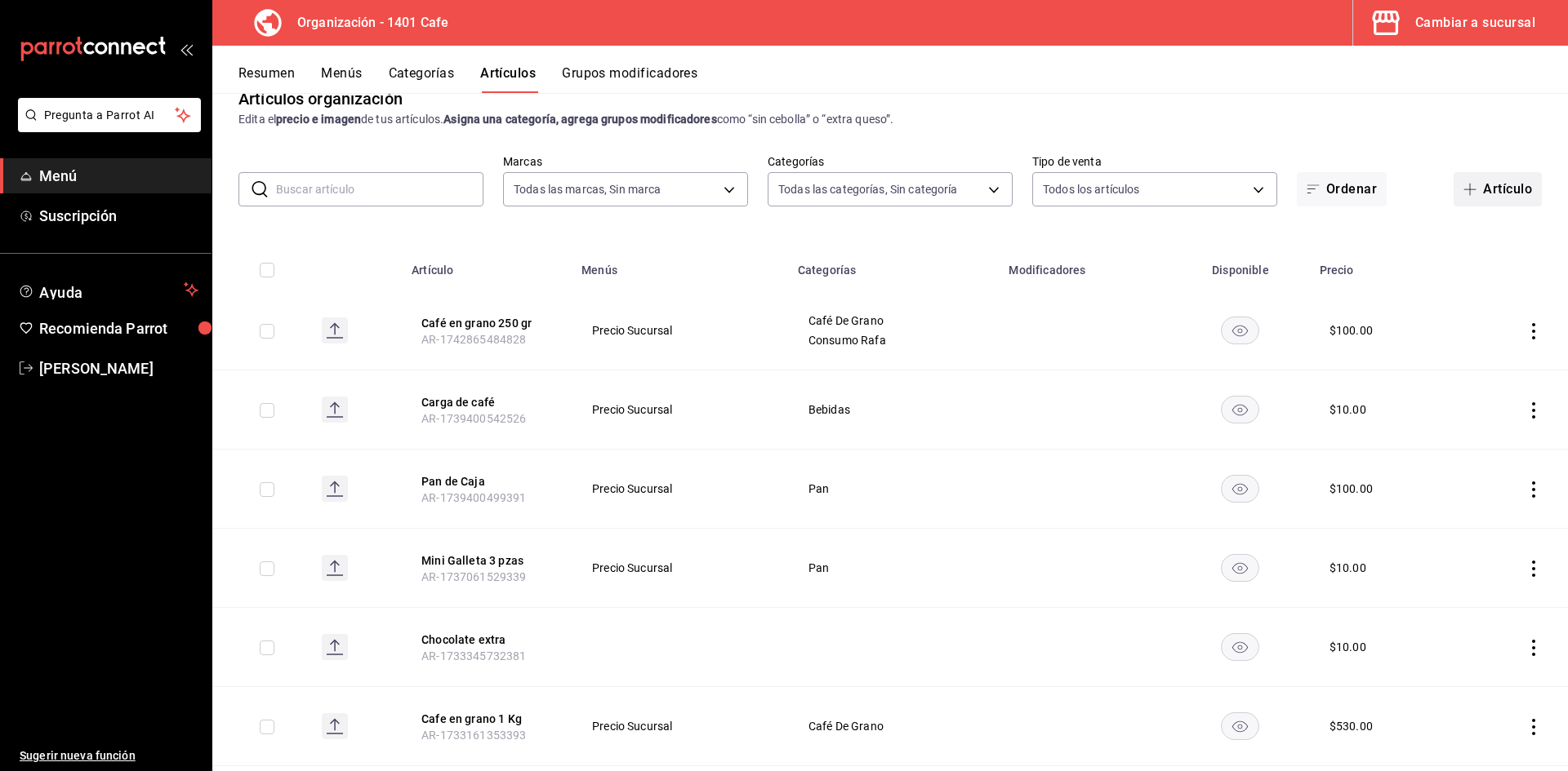
click at [1466, 182] on button "Artículo" at bounding box center [1497, 190] width 88 height 34
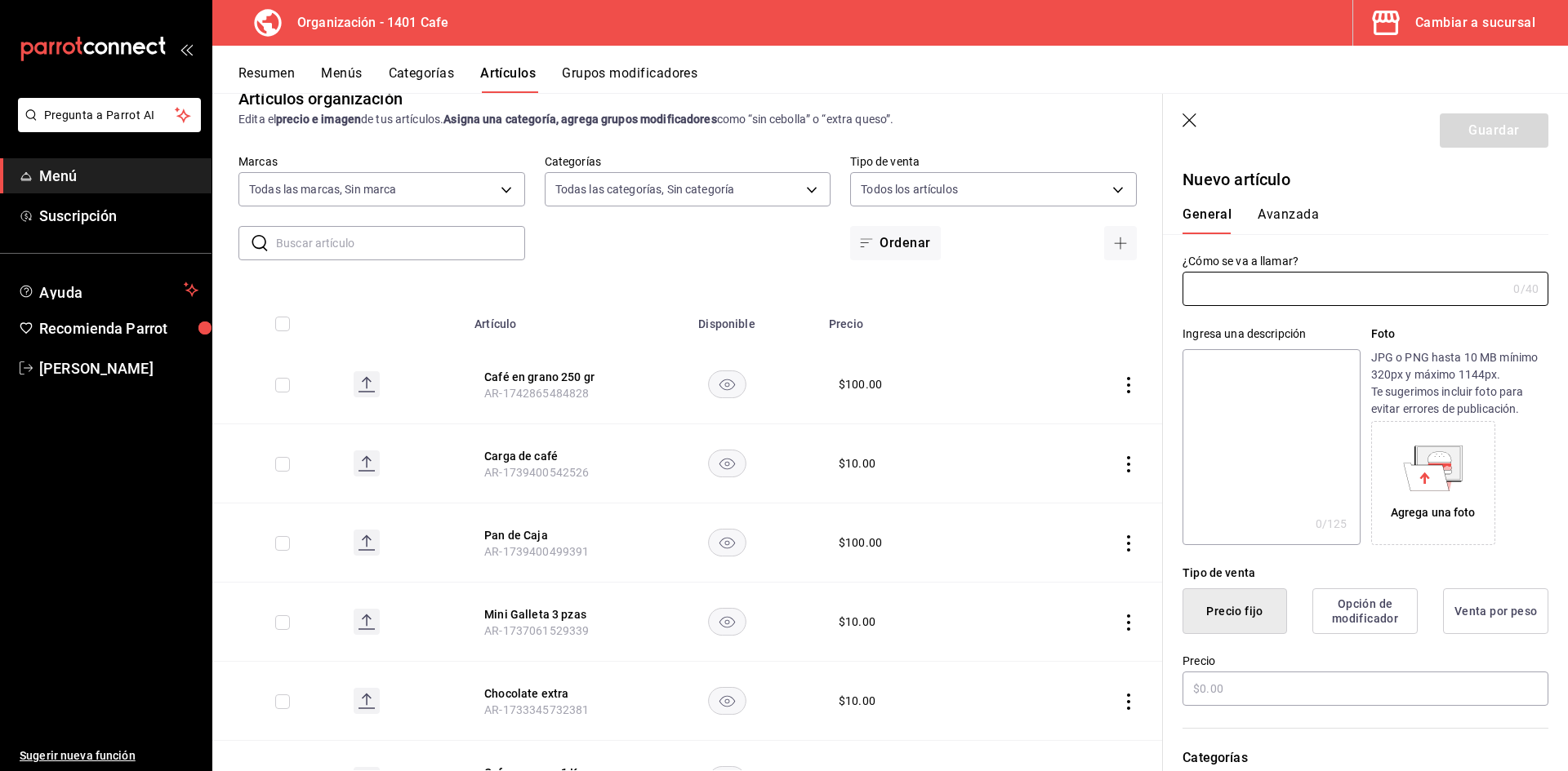
click at [1189, 124] on icon "button" at bounding box center [1190, 121] width 16 height 16
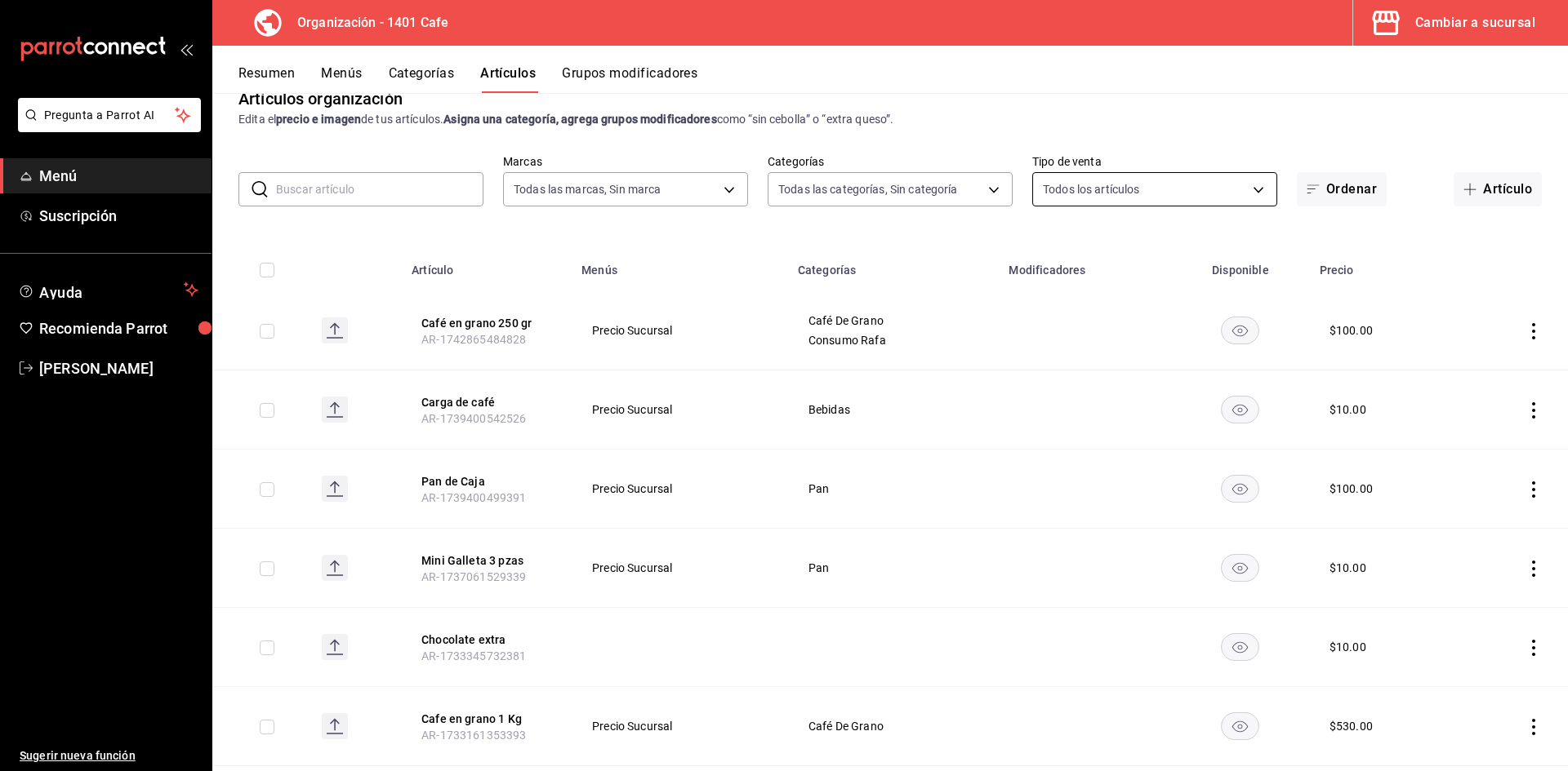
click at [1062, 182] on body "Pregunta a Parrot AI Menú Suscripción Ayuda Recomienda Parrot [PERSON_NAME] Sug…" at bounding box center [784, 386] width 1568 height 771
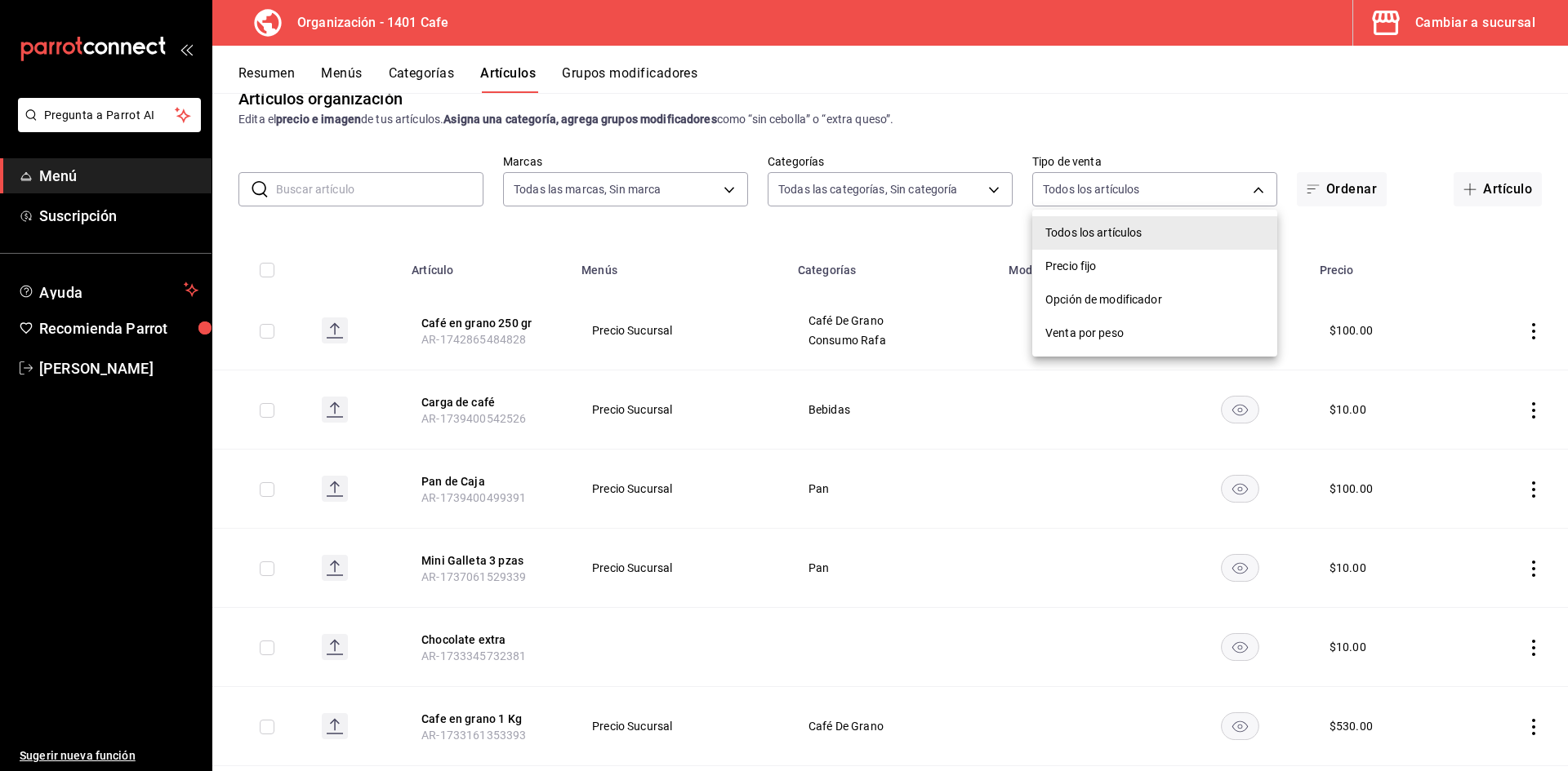
click at [1070, 135] on div at bounding box center [784, 386] width 1568 height 771
click at [991, 146] on div at bounding box center [784, 386] width 1568 height 771
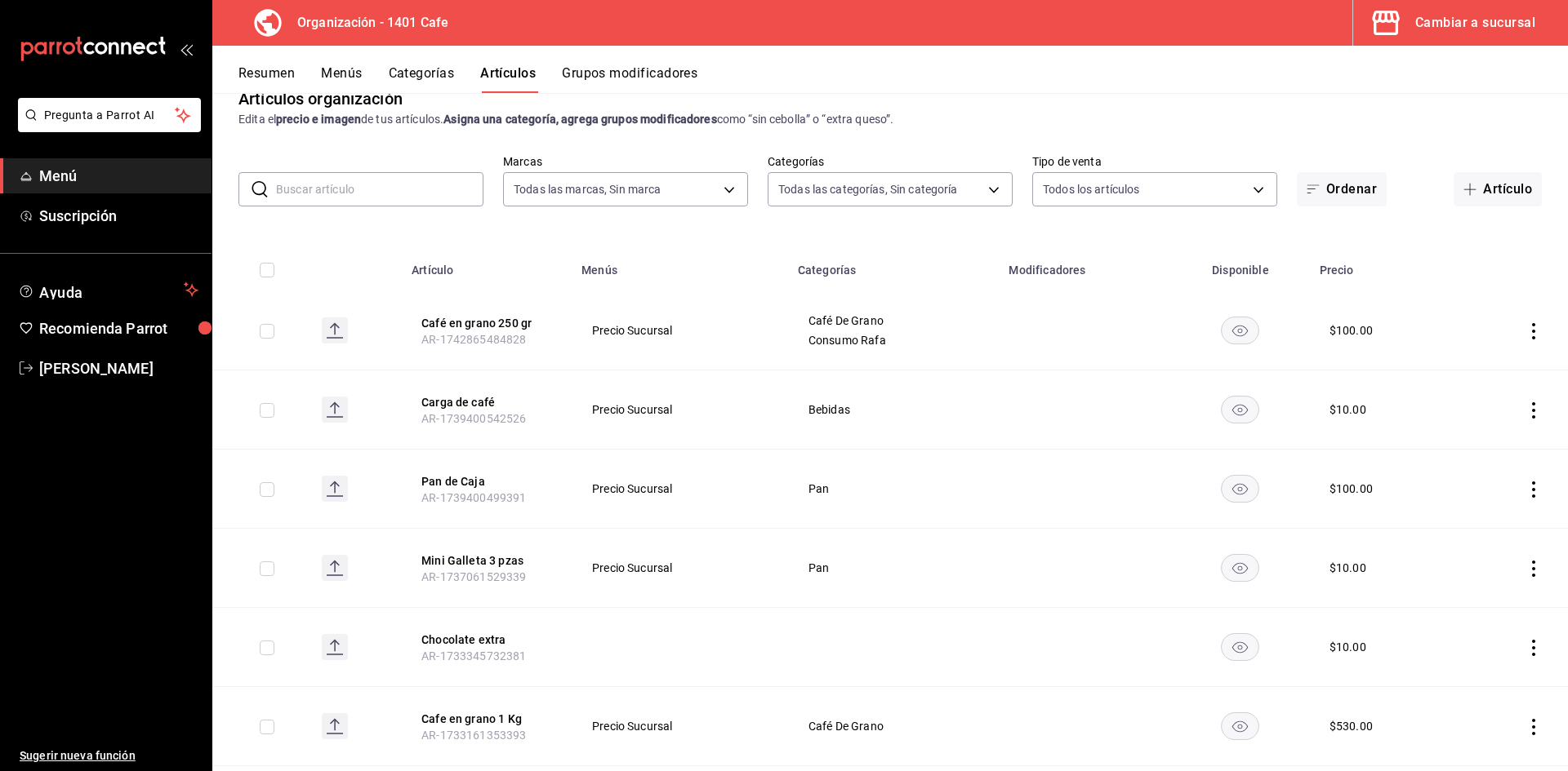
click at [1348, 326] on div "$ 100.00" at bounding box center [1350, 331] width 43 height 16
click at [1533, 339] on icon "actions" at bounding box center [1534, 332] width 4 height 16
click at [1481, 371] on span "Editar" at bounding box center [1483, 368] width 42 height 17
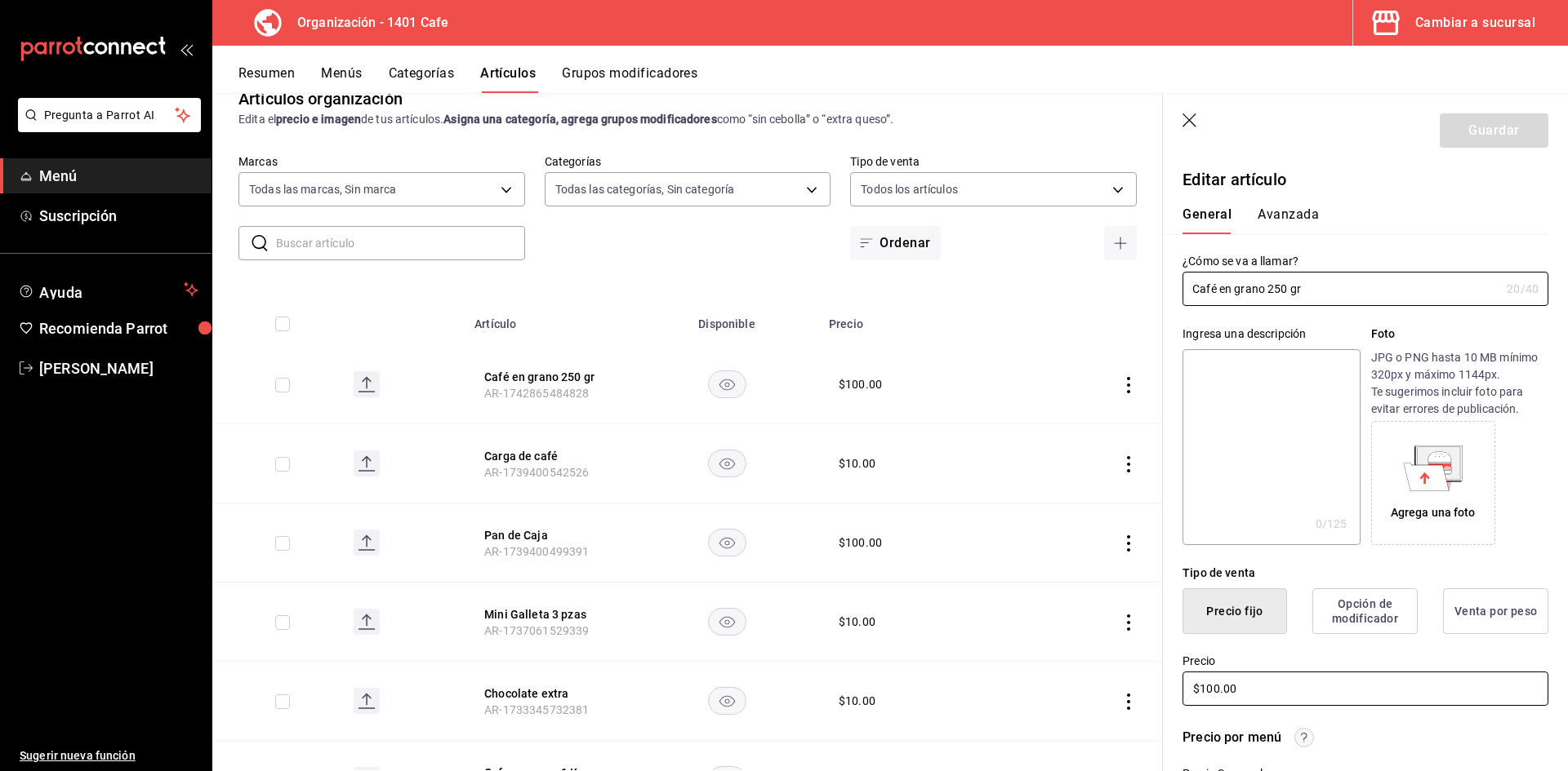
click at [1216, 690] on input "$100.00" at bounding box center [1365, 688] width 366 height 34
type input "$185.00"
click at [1522, 145] on button "Guardar" at bounding box center [1493, 130] width 109 height 34
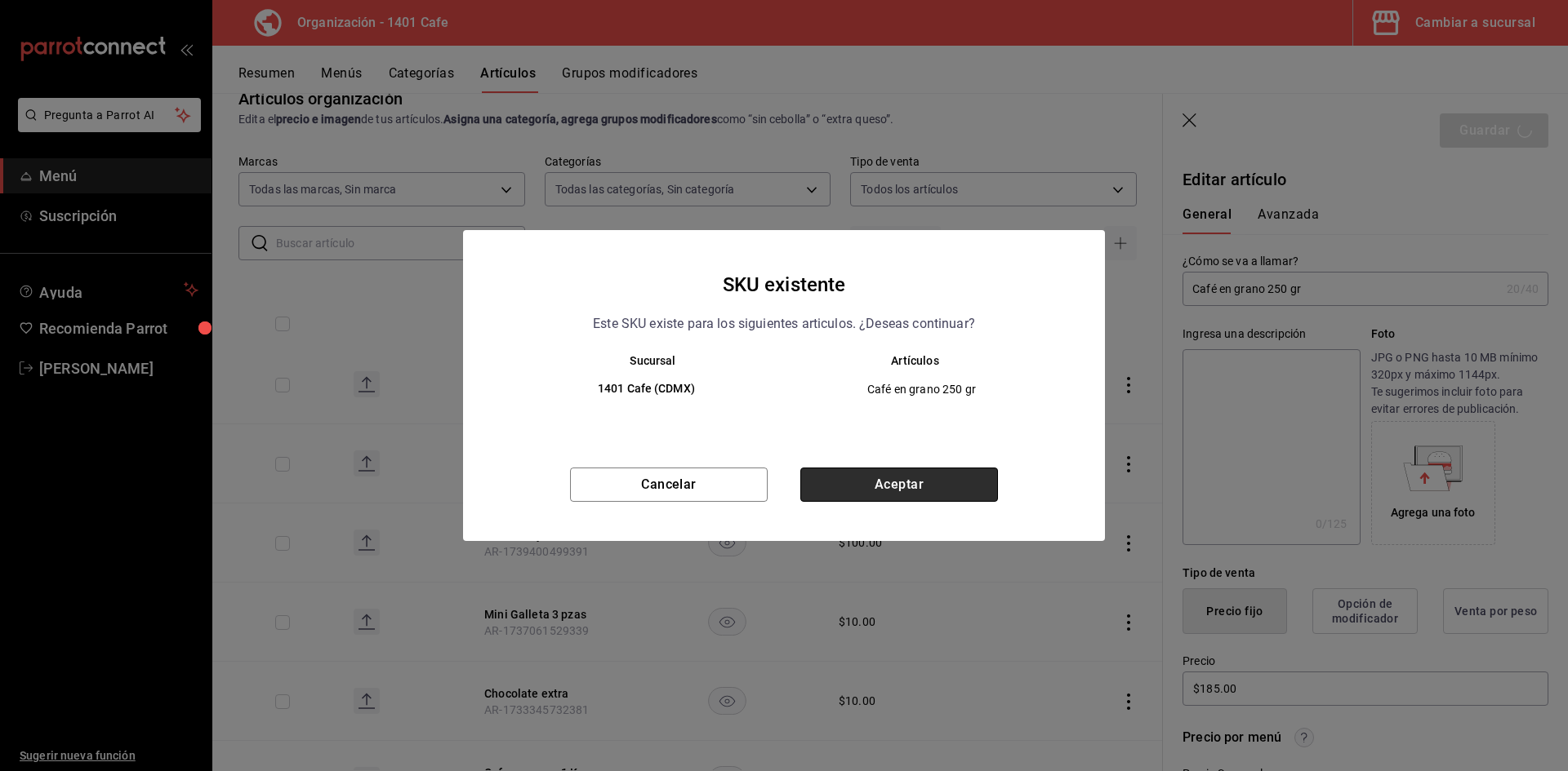
click at [916, 480] on button "Aceptar" at bounding box center [899, 484] width 198 height 34
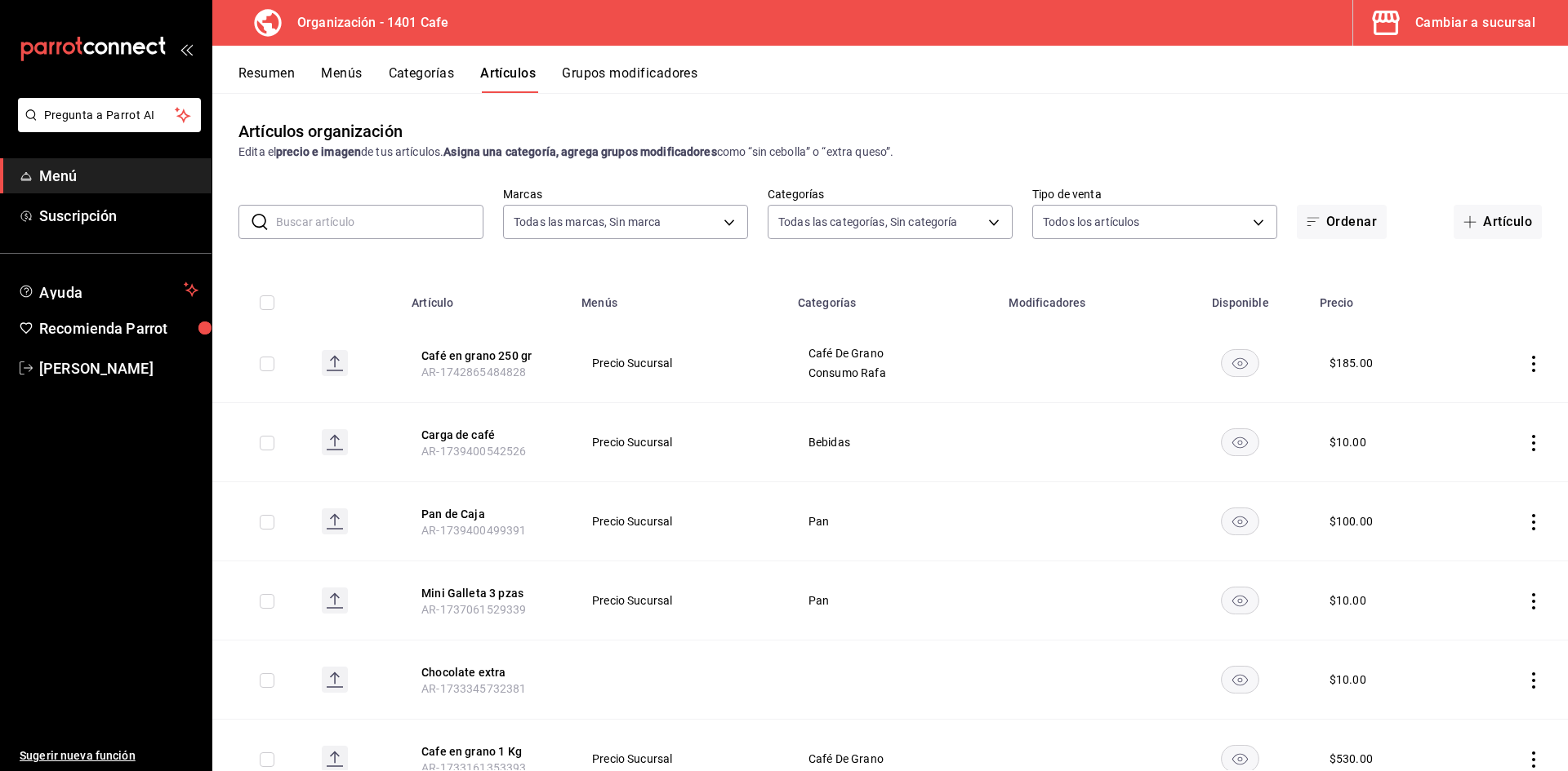
click at [102, 173] on span "Menú" at bounding box center [119, 175] width 159 height 22
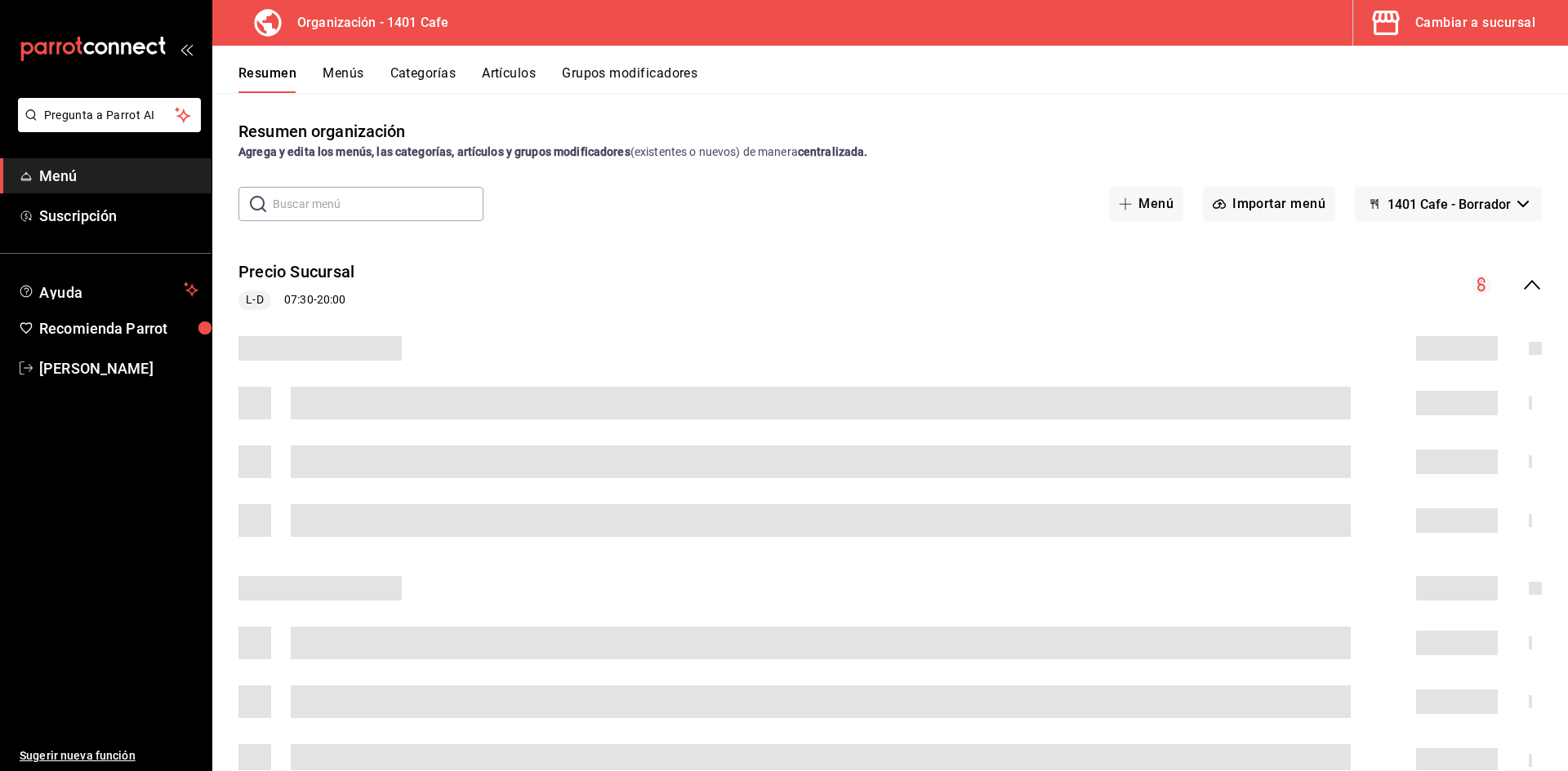
click at [1462, 29] on div "Cambiar a sucursal" at bounding box center [1474, 22] width 120 height 22
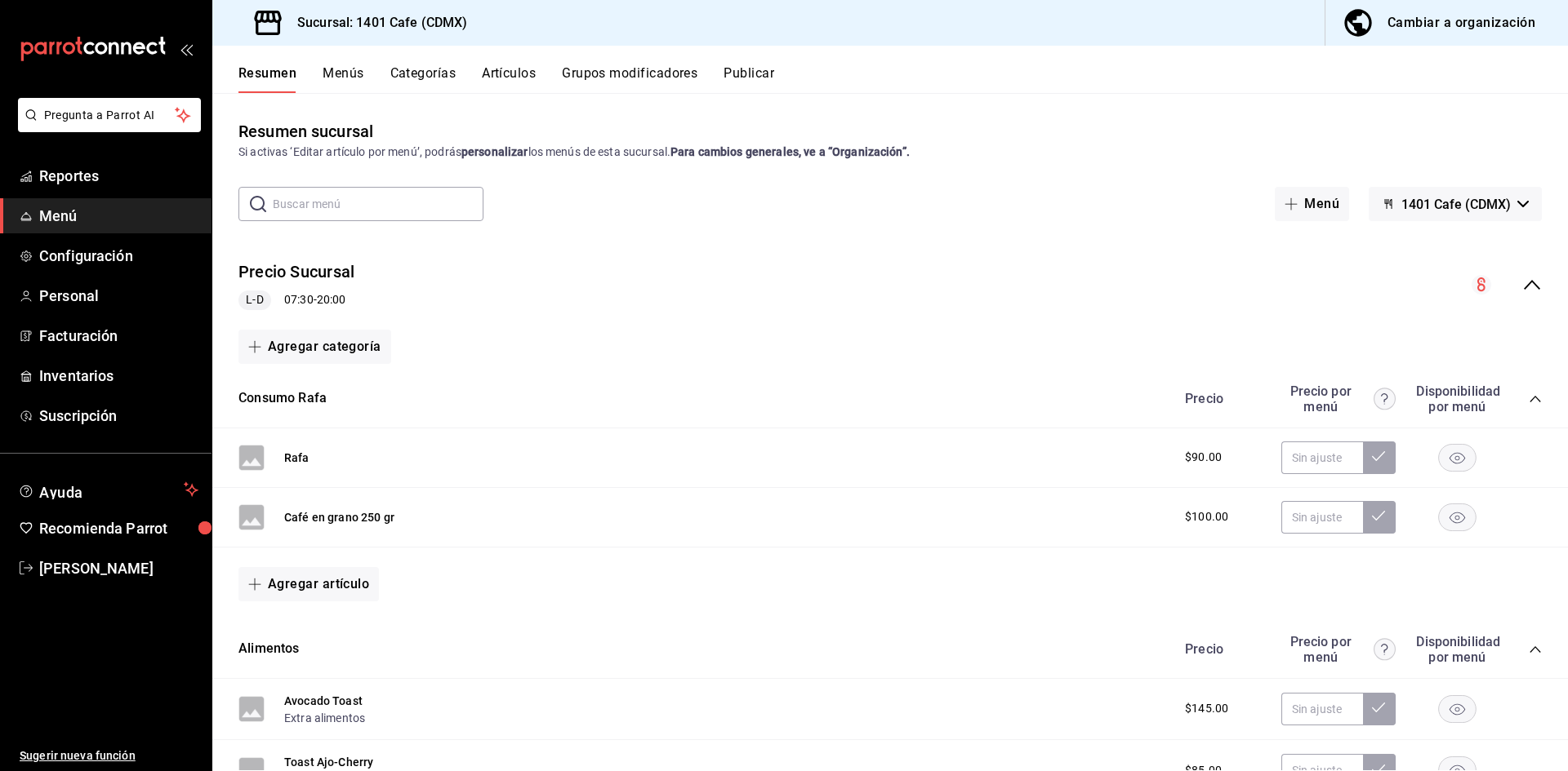
click at [343, 76] on button "Menús" at bounding box center [343, 79] width 40 height 28
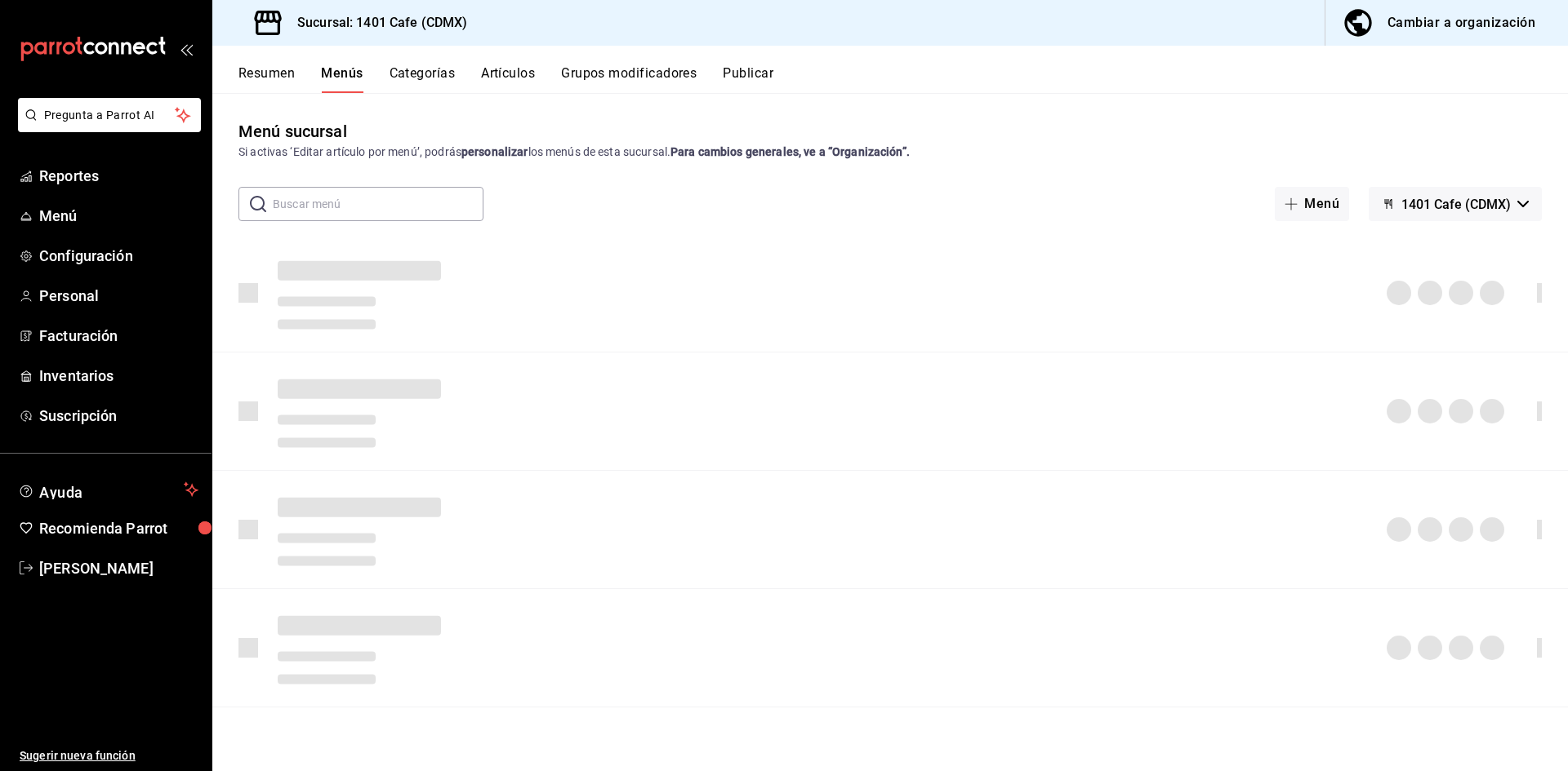
click at [1453, 25] on div "Cambiar a organización" at bounding box center [1461, 22] width 147 height 22
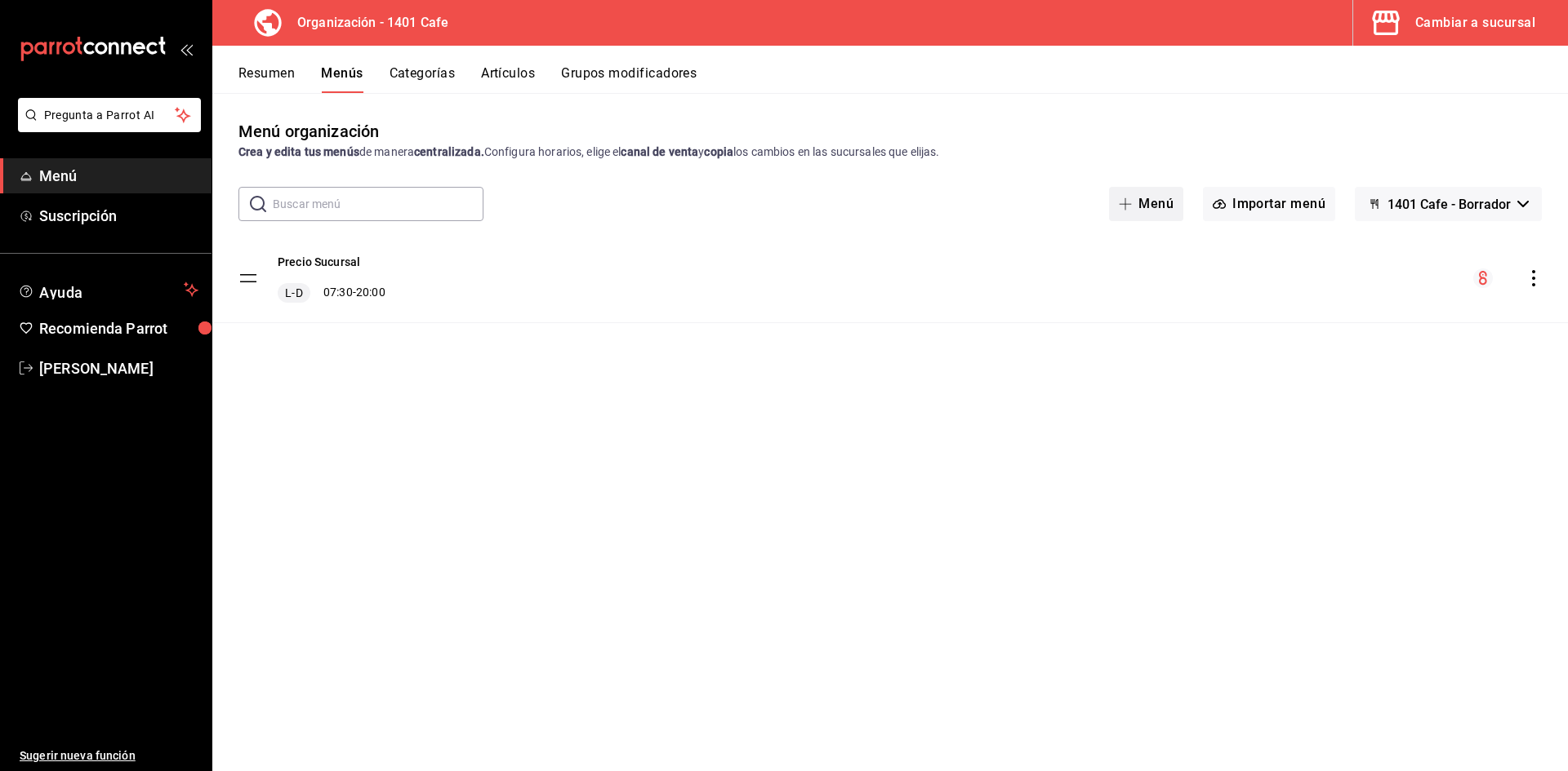
click at [1135, 198] on span "button" at bounding box center [1128, 204] width 20 height 13
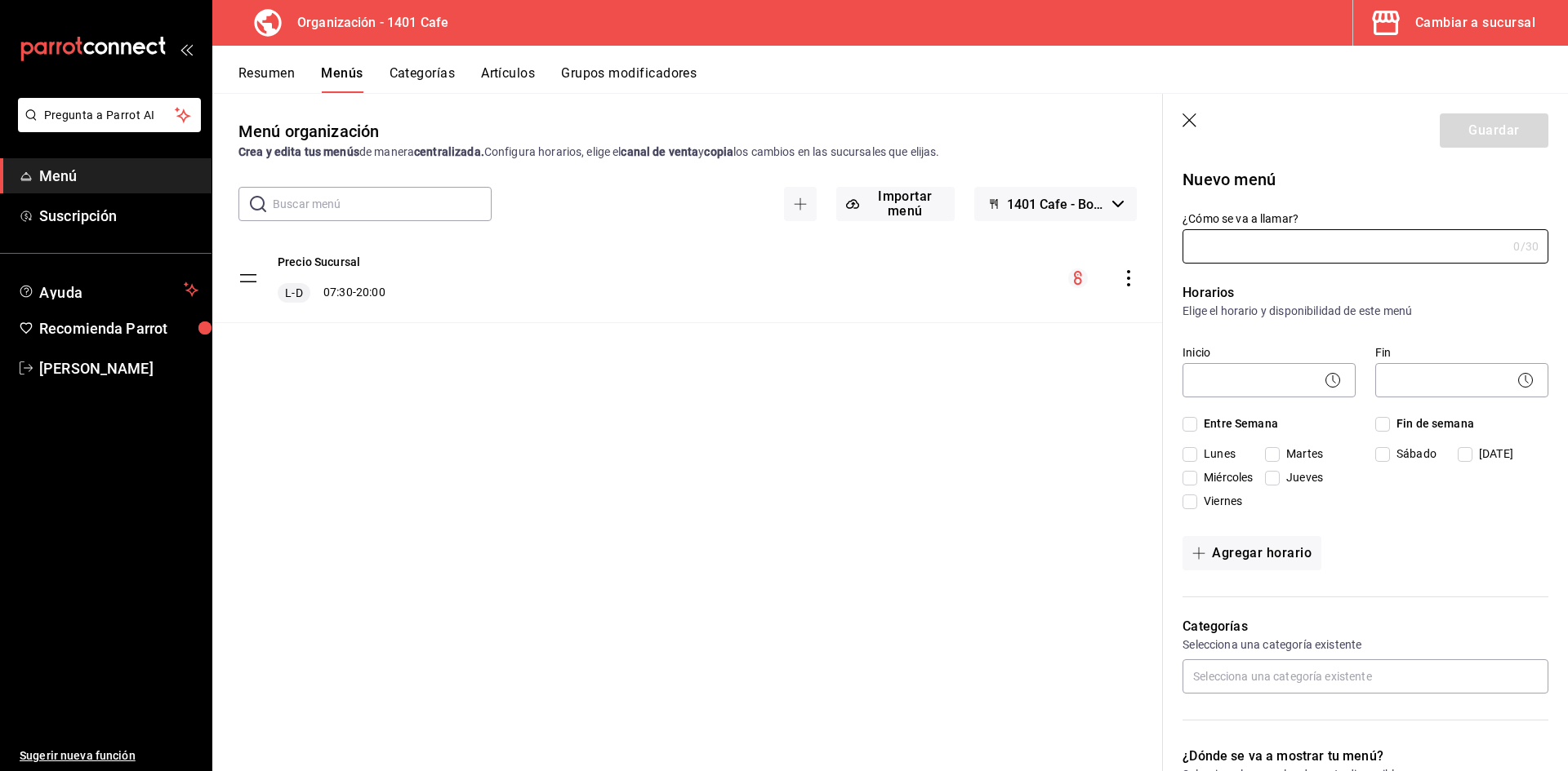
click at [1191, 113] on icon "button" at bounding box center [1190, 121] width 16 height 16
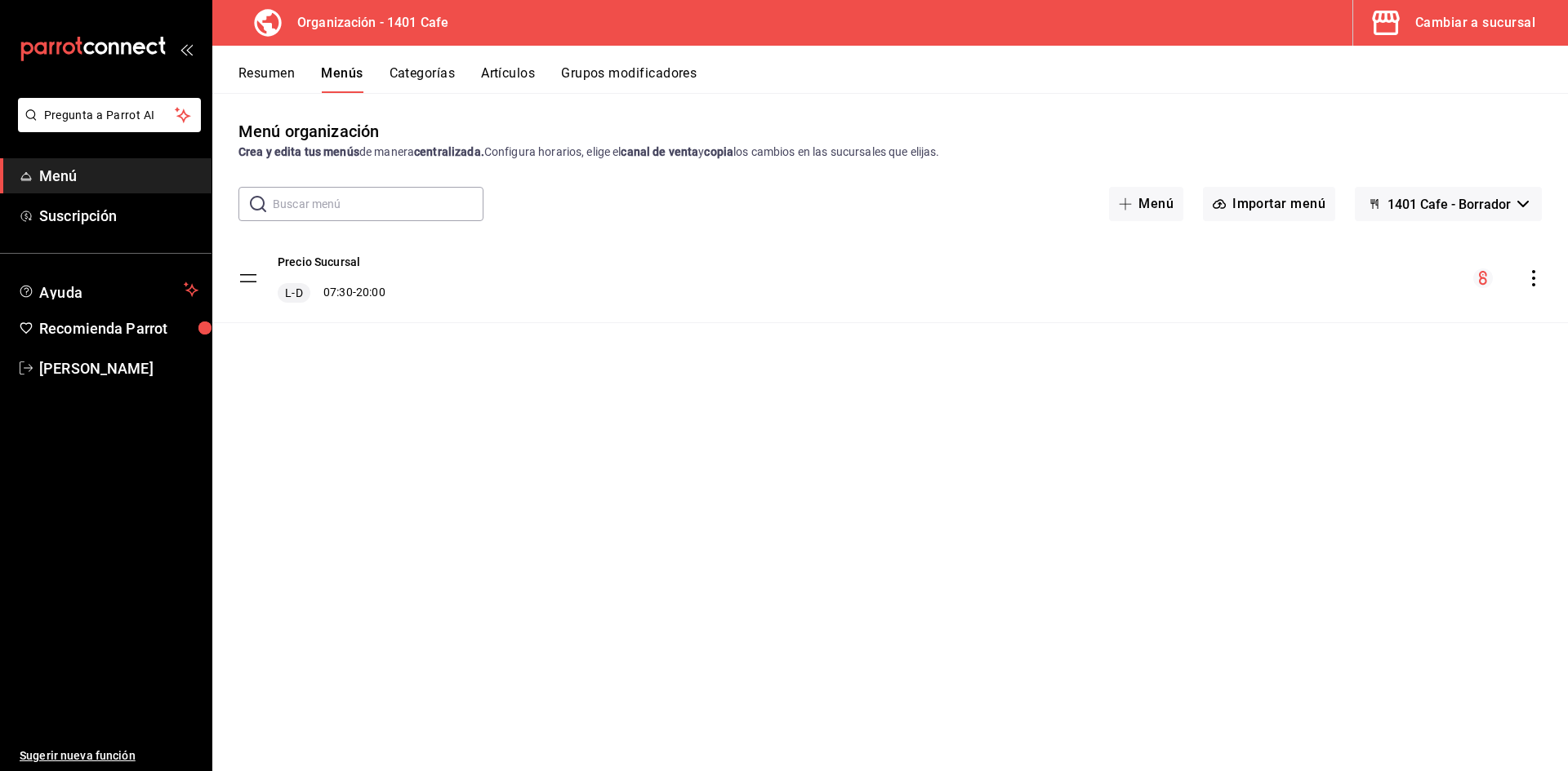
click at [1519, 194] on button "1401 Cafe - Borrador" at bounding box center [1448, 204] width 187 height 34
click at [1394, 160] on div at bounding box center [784, 386] width 1568 height 771
click at [1531, 281] on icon "actions" at bounding box center [1533, 279] width 16 height 16
click at [1418, 79] on div at bounding box center [784, 386] width 1568 height 771
click at [266, 66] on button "Resumen" at bounding box center [266, 79] width 57 height 28
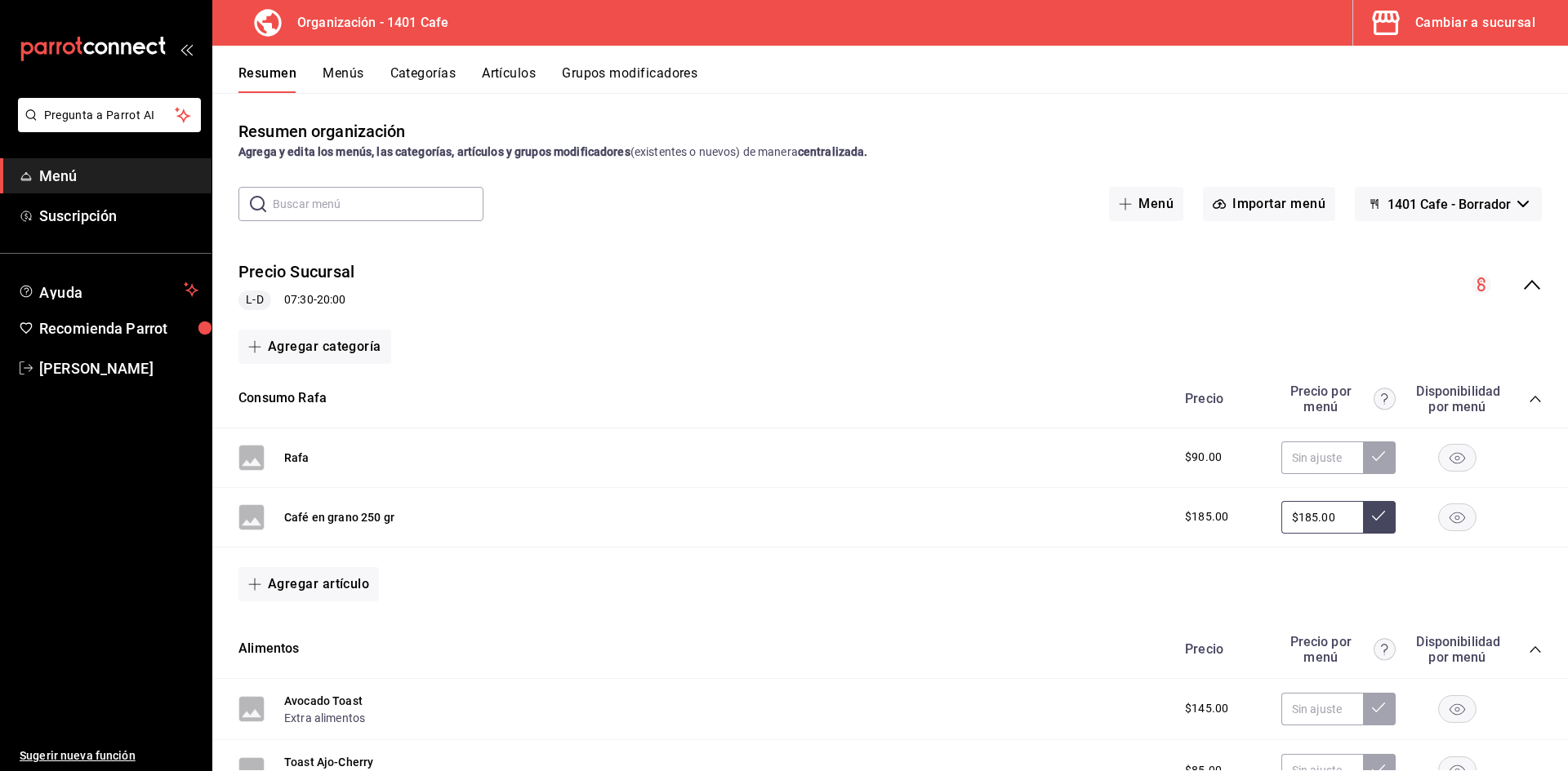
click at [449, 76] on button "Categorías" at bounding box center [423, 79] width 67 height 28
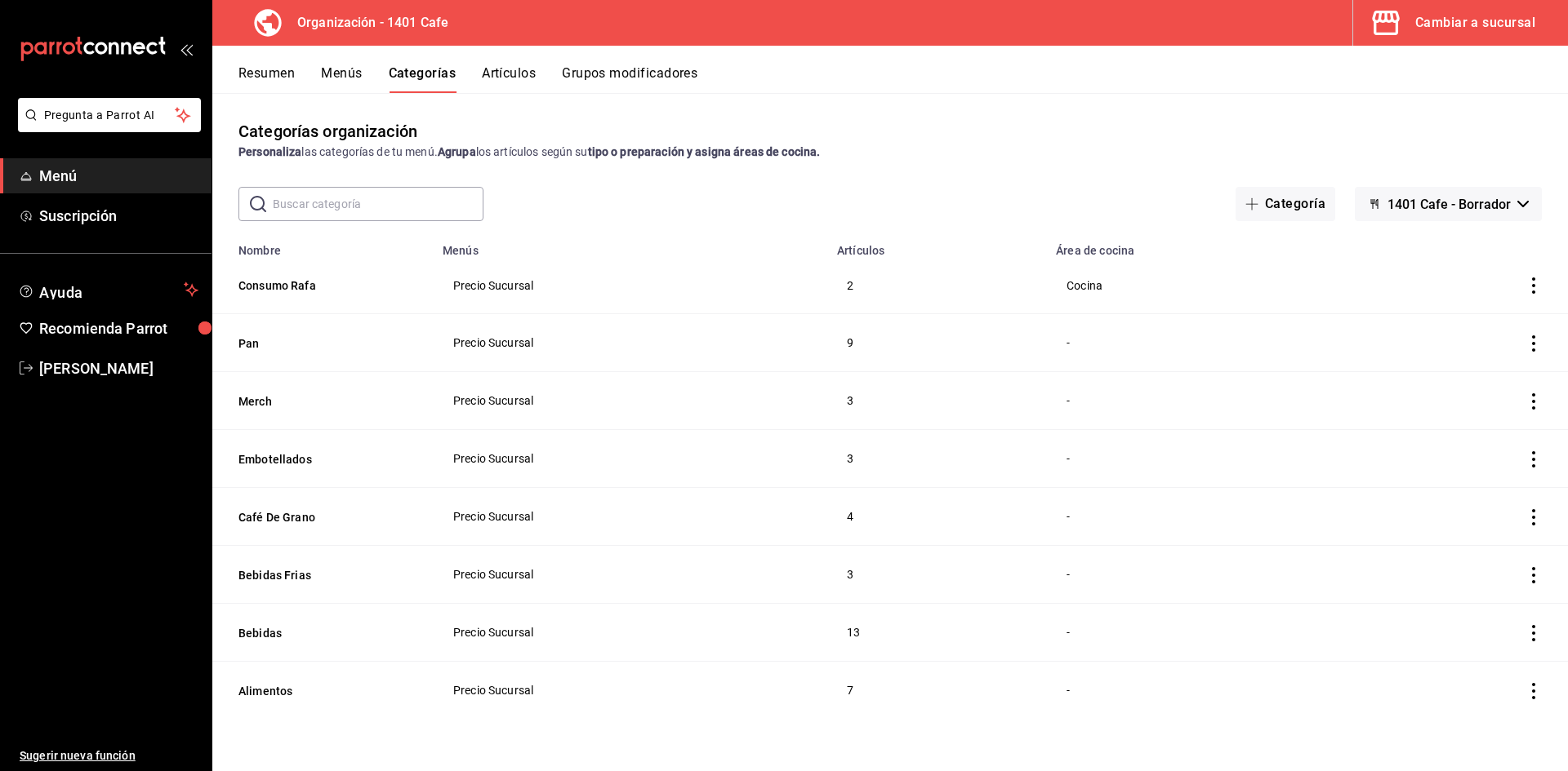
click at [253, 81] on button "Resumen" at bounding box center [266, 79] width 57 height 28
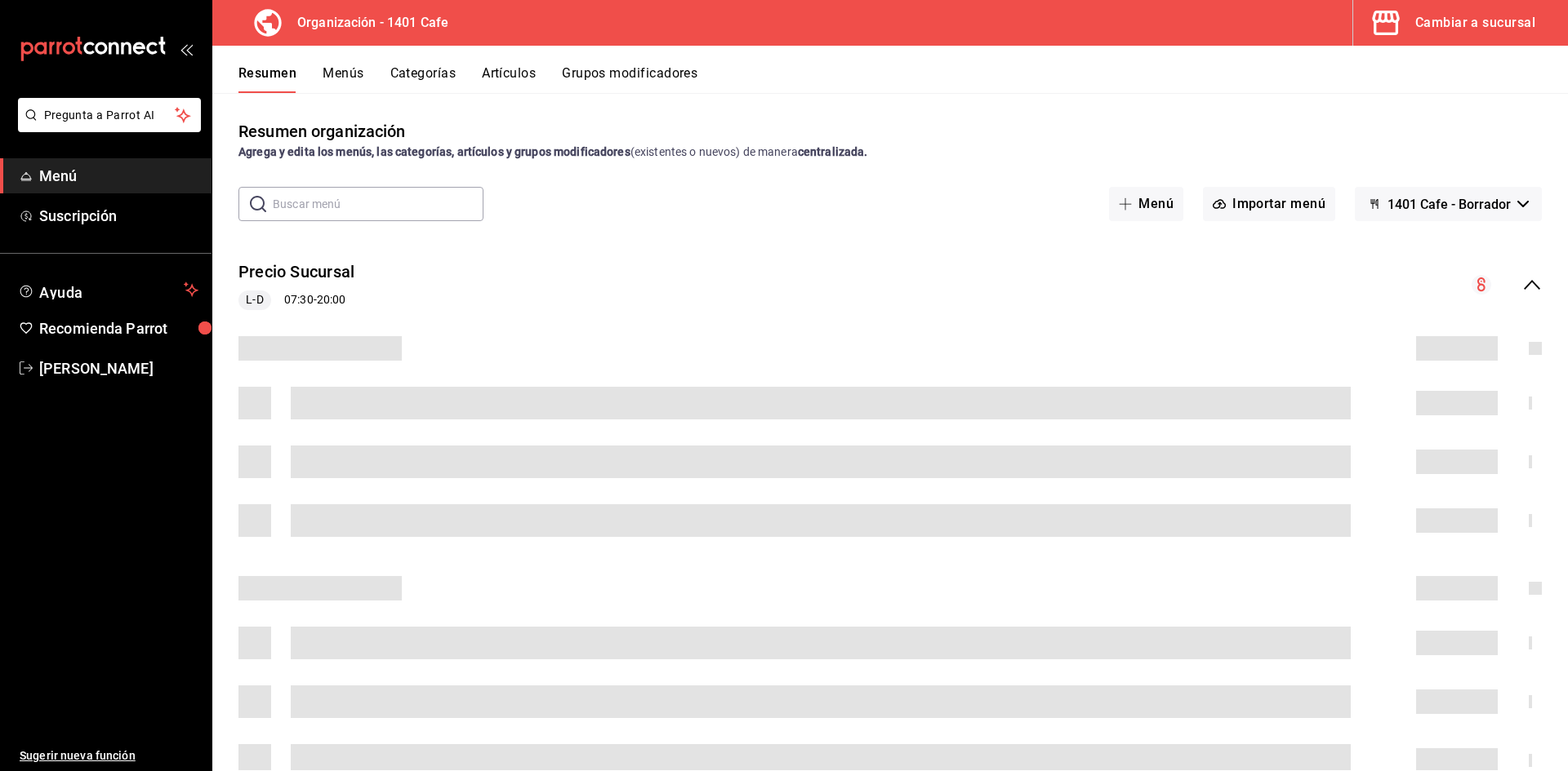
click at [577, 78] on button "Grupos modificadores" at bounding box center [629, 79] width 136 height 28
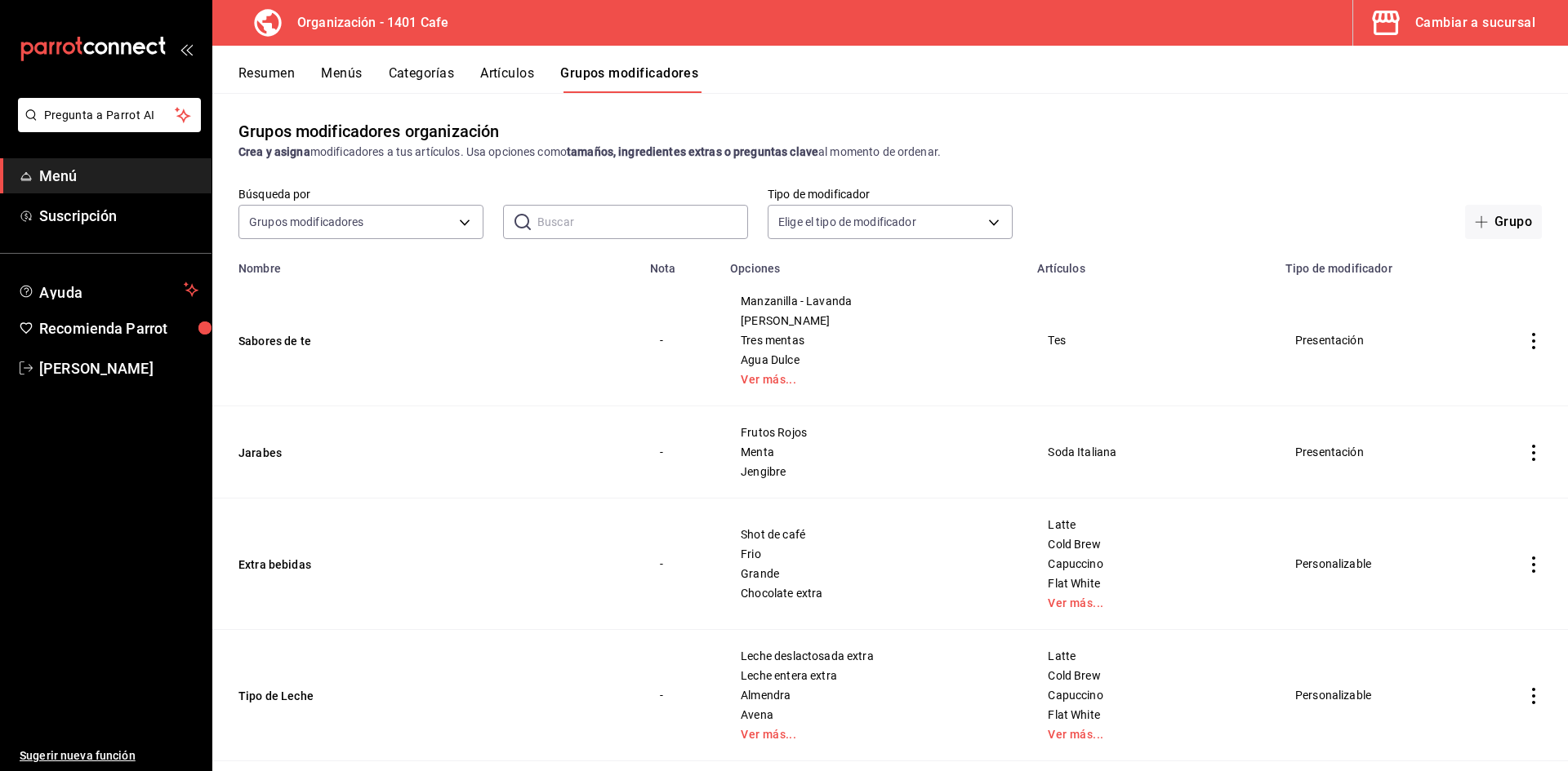
click at [514, 66] on button "Artículos" at bounding box center [507, 79] width 54 height 28
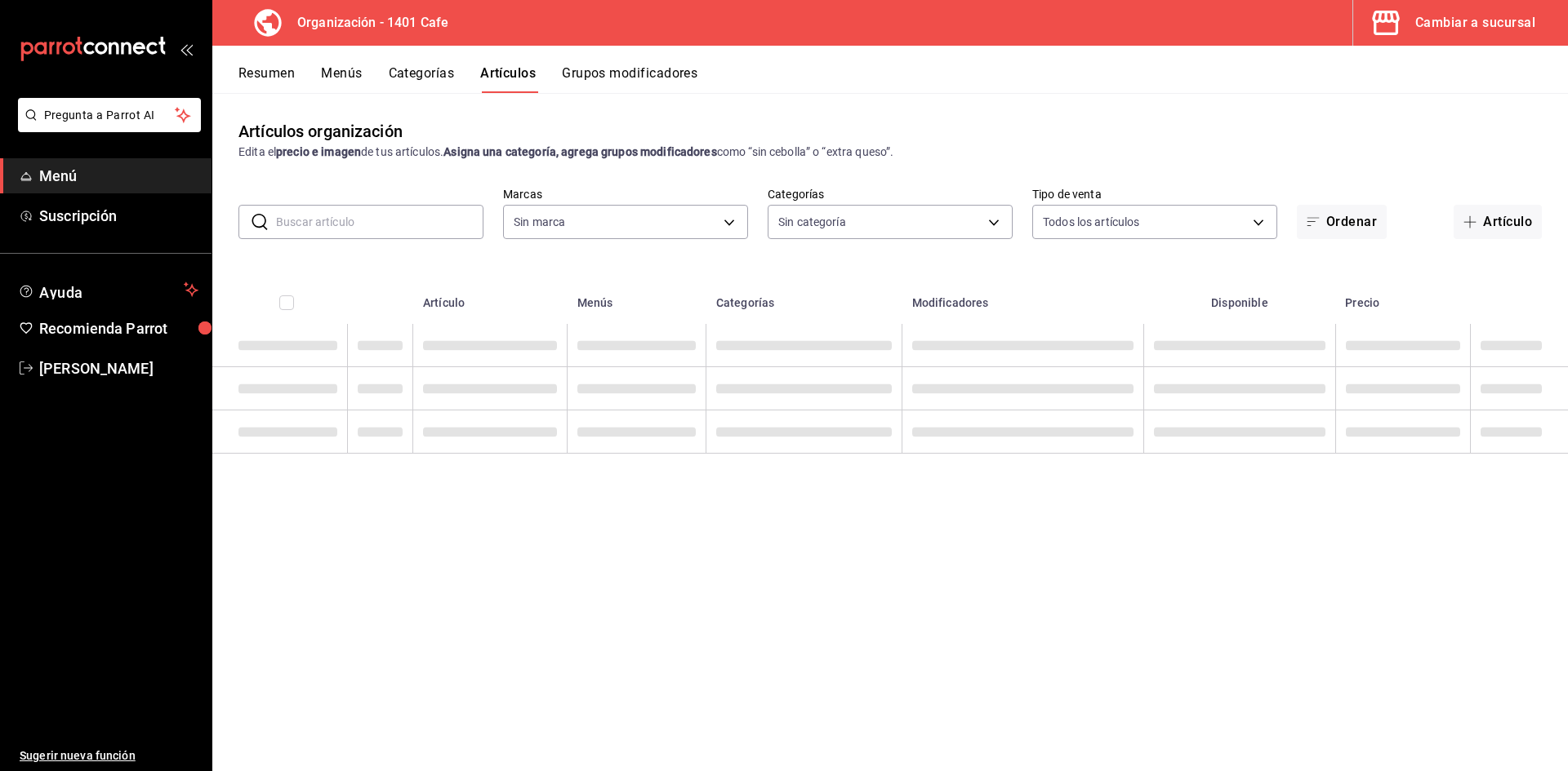
type input "aca768e6-c15c-4530-935f-72433584ca83"
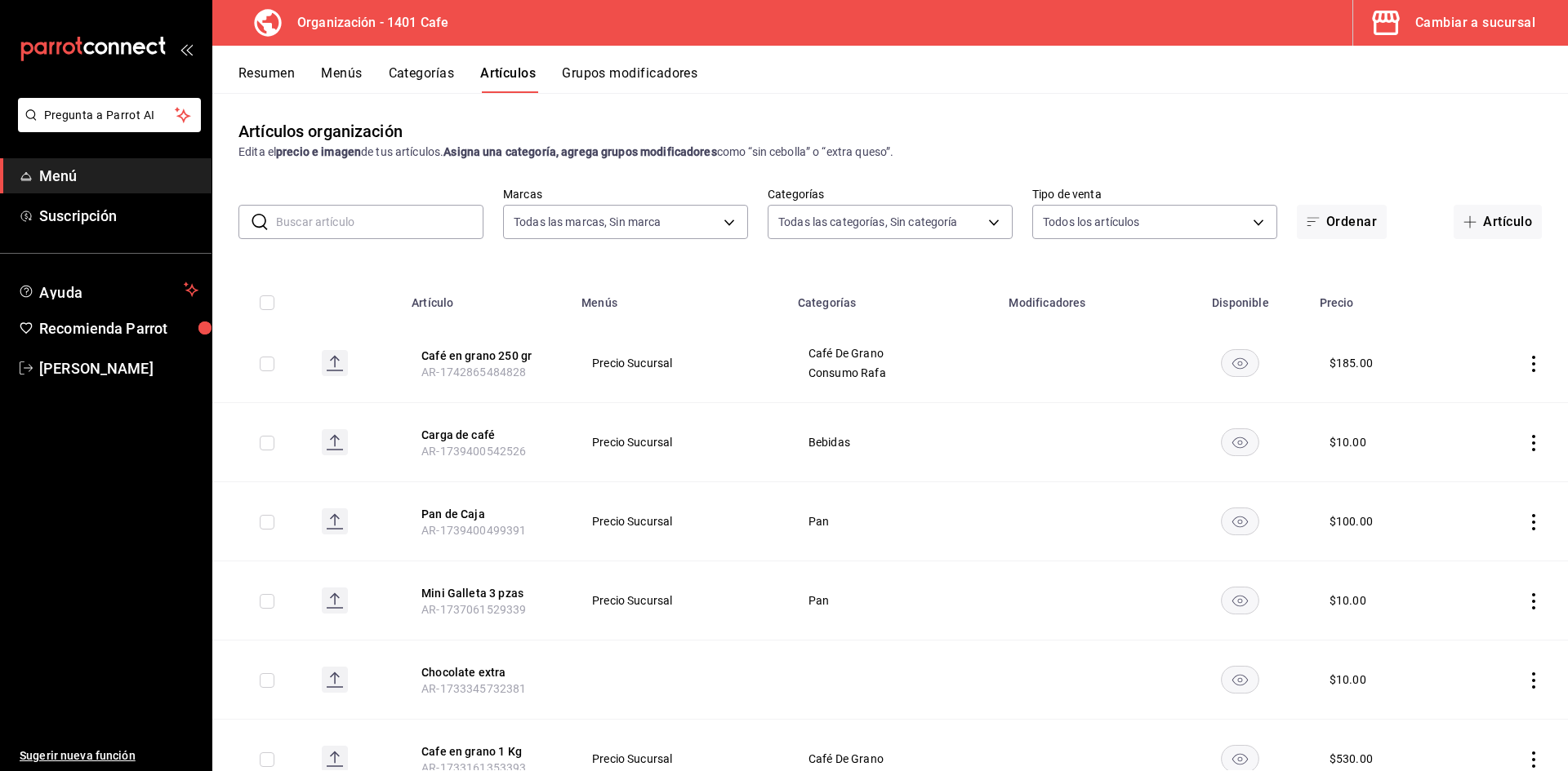
type input "f0a834d7-507a-4ca4-b40a-14c0bb4d8733,b0b89d9a-09a1-4a23-873d-640f2673189d,dde41…"
click at [431, 68] on button "Categorías" at bounding box center [422, 79] width 67 height 28
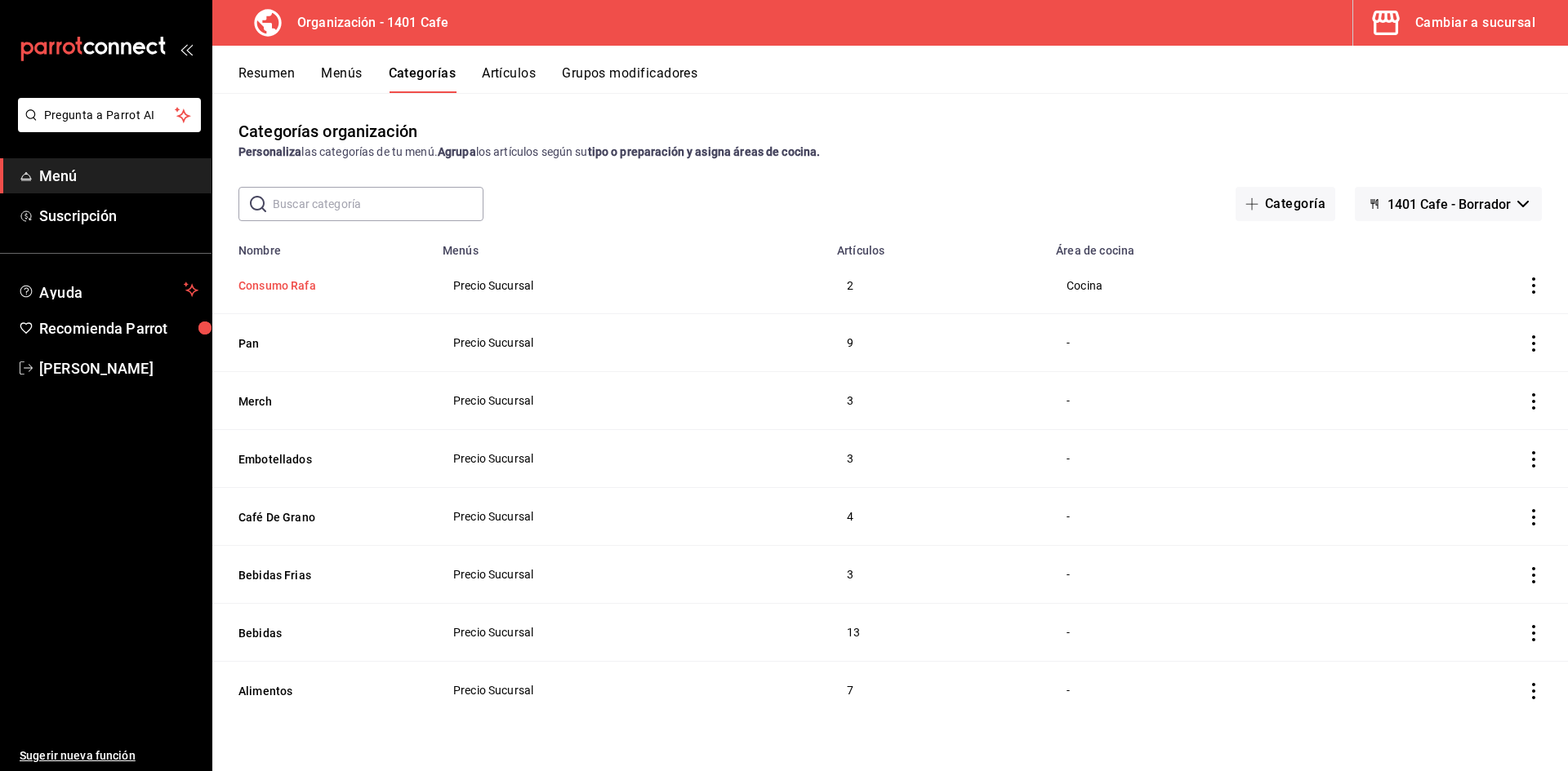
click at [315, 288] on button "Consumo Rafa" at bounding box center [320, 286] width 164 height 16
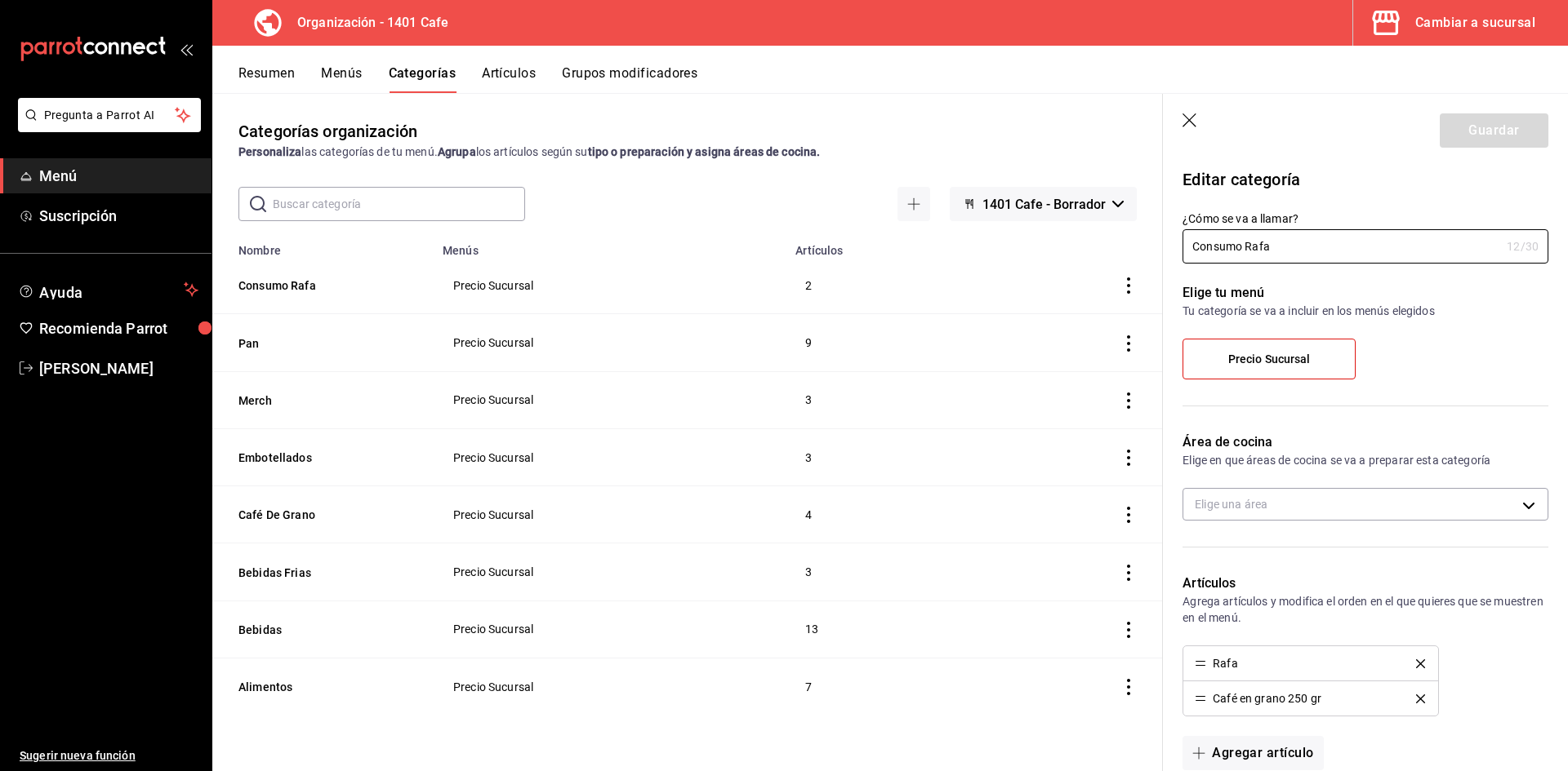
type input "4a57b780-30c4-4d49-ae01-84acc7754fbd"
click at [1512, 713] on div "[PERSON_NAME] Café en grano 250 gr" at bounding box center [1365, 680] width 366 height 71
click at [1131, 288] on icon "actions" at bounding box center [1128, 286] width 16 height 16
click at [1088, 279] on div at bounding box center [784, 386] width 1568 height 771
click at [343, 69] on button "Menús" at bounding box center [341, 79] width 40 height 28
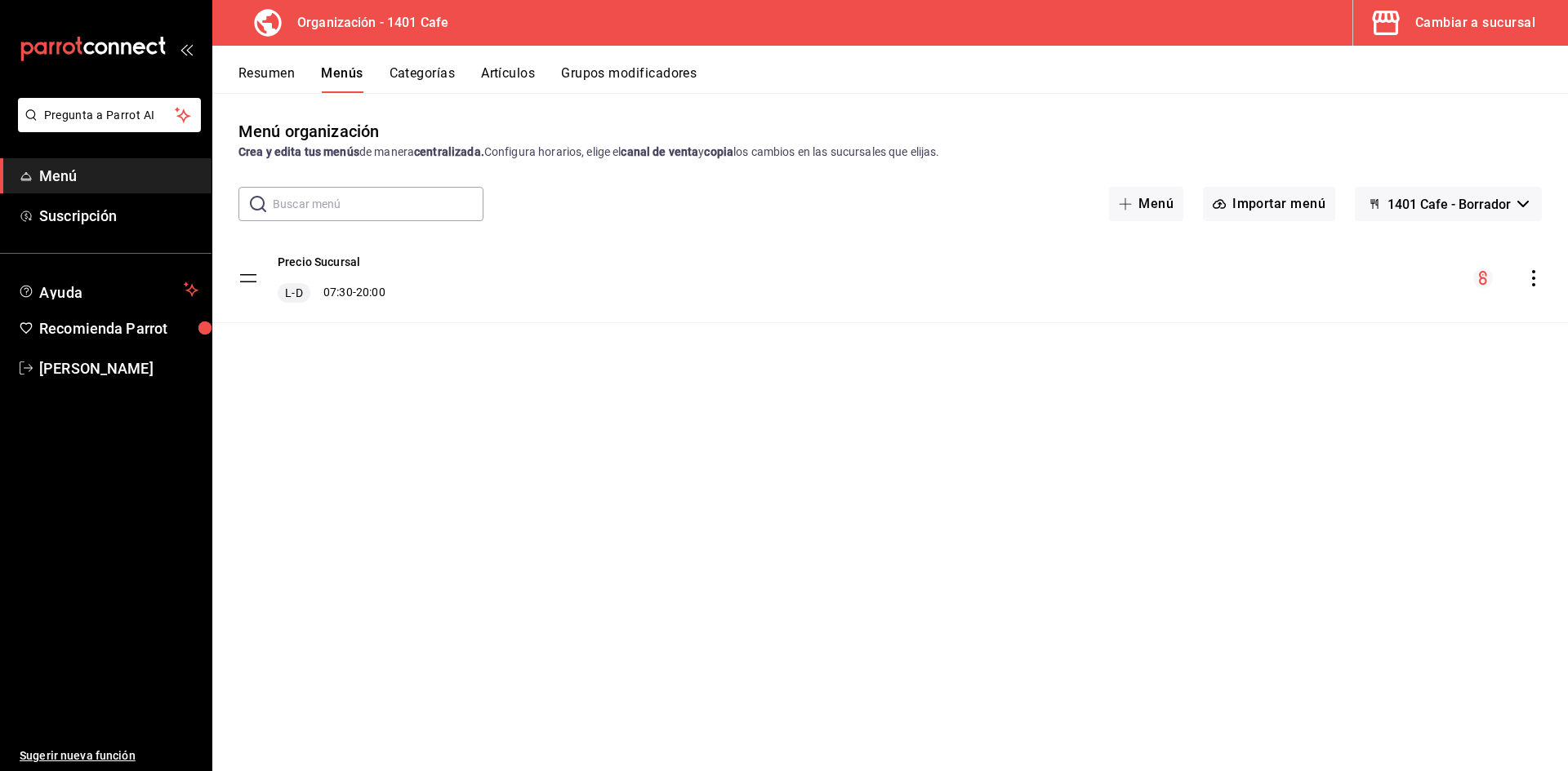
click at [252, 276] on tbody "[PERSON_NAME] L-D 07:30 - 20:00" at bounding box center [889, 279] width 1355 height 89
click at [250, 279] on tbody "[PERSON_NAME] L-D 07:30 - 20:00" at bounding box center [889, 279] width 1355 height 89
click at [1532, 274] on icon "actions" at bounding box center [1533, 279] width 16 height 16
click at [1302, 309] on div at bounding box center [1289, 316] width 30 height 20
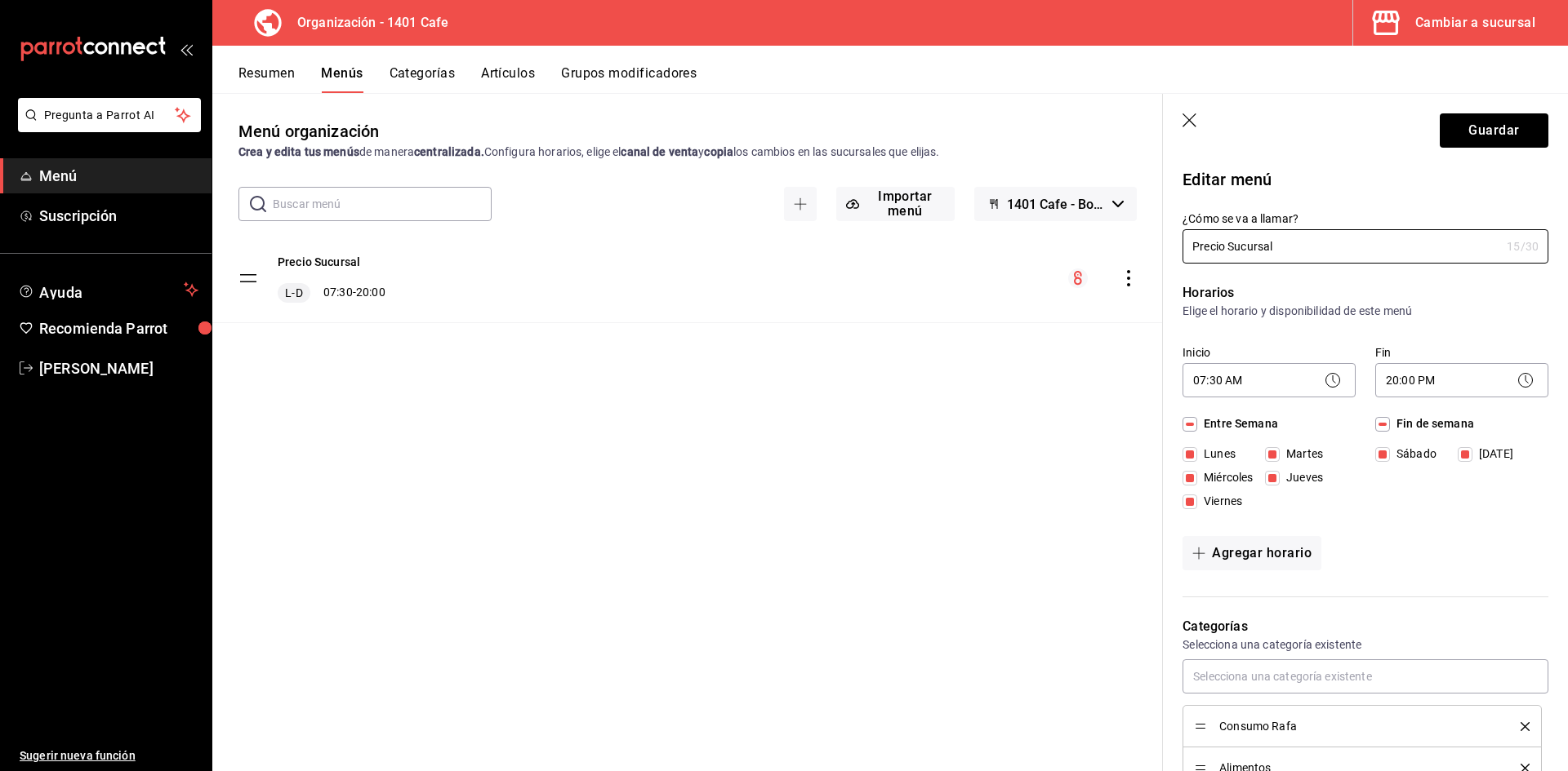
click at [1070, 666] on div "Menú organización Crea y edita tus menús de manera centralizada. Configura hora…" at bounding box center [687, 445] width 950 height 651
click at [1190, 123] on icon "button" at bounding box center [1190, 121] width 16 height 16
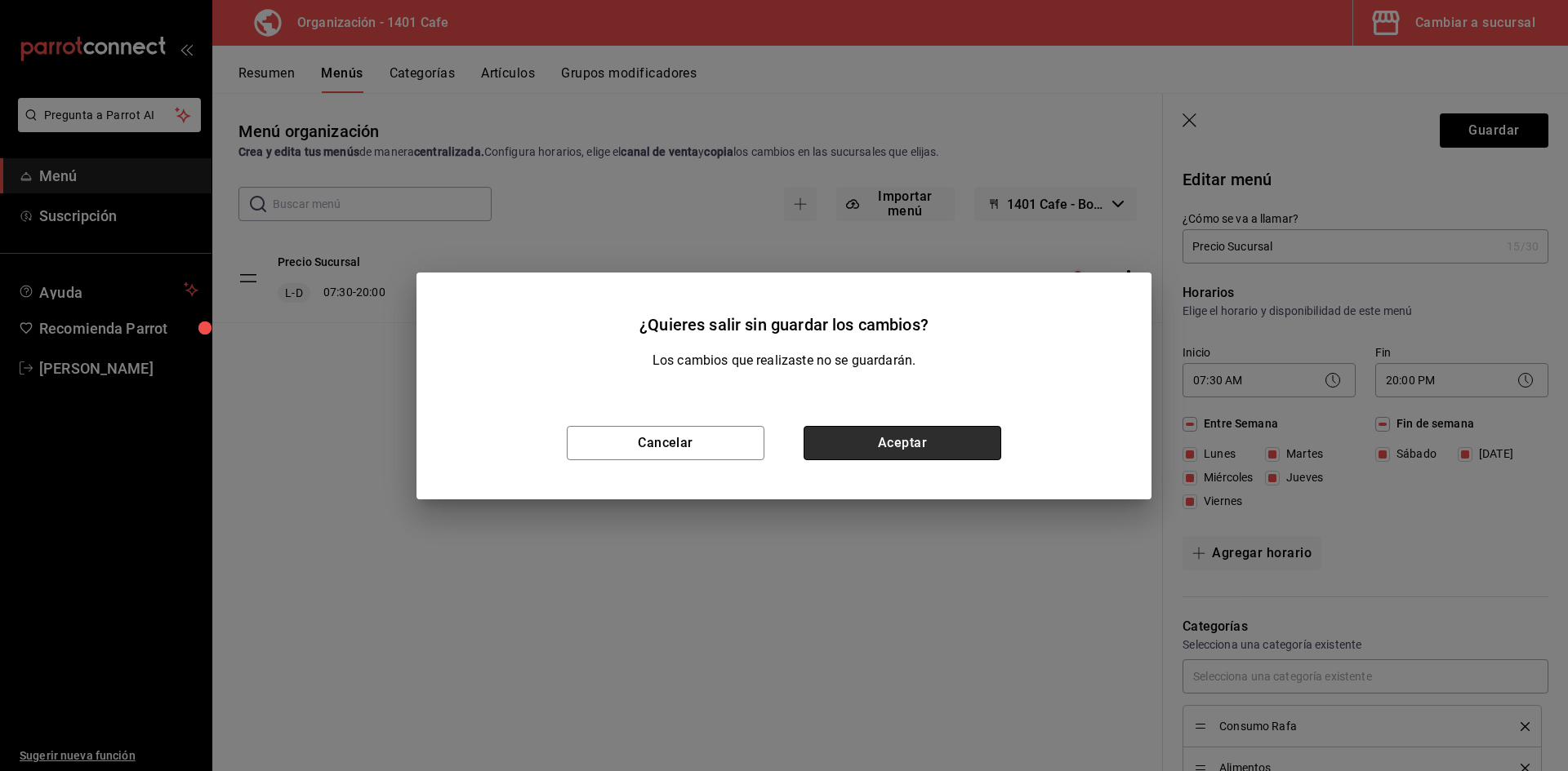
click at [842, 446] on button "Aceptar" at bounding box center [903, 443] width 198 height 34
checkbox input "false"
type input "1755628088829"
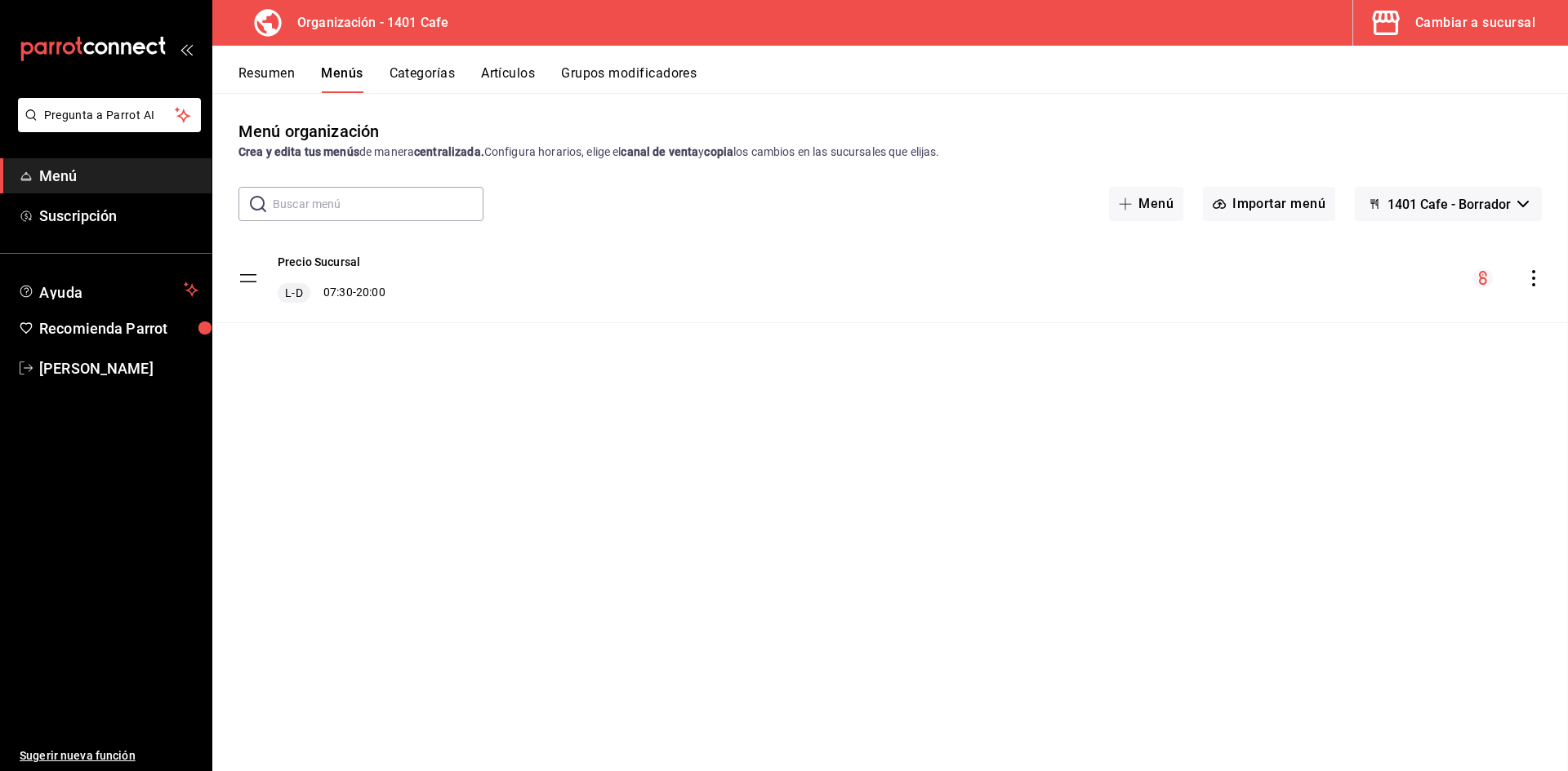
checkbox input "false"
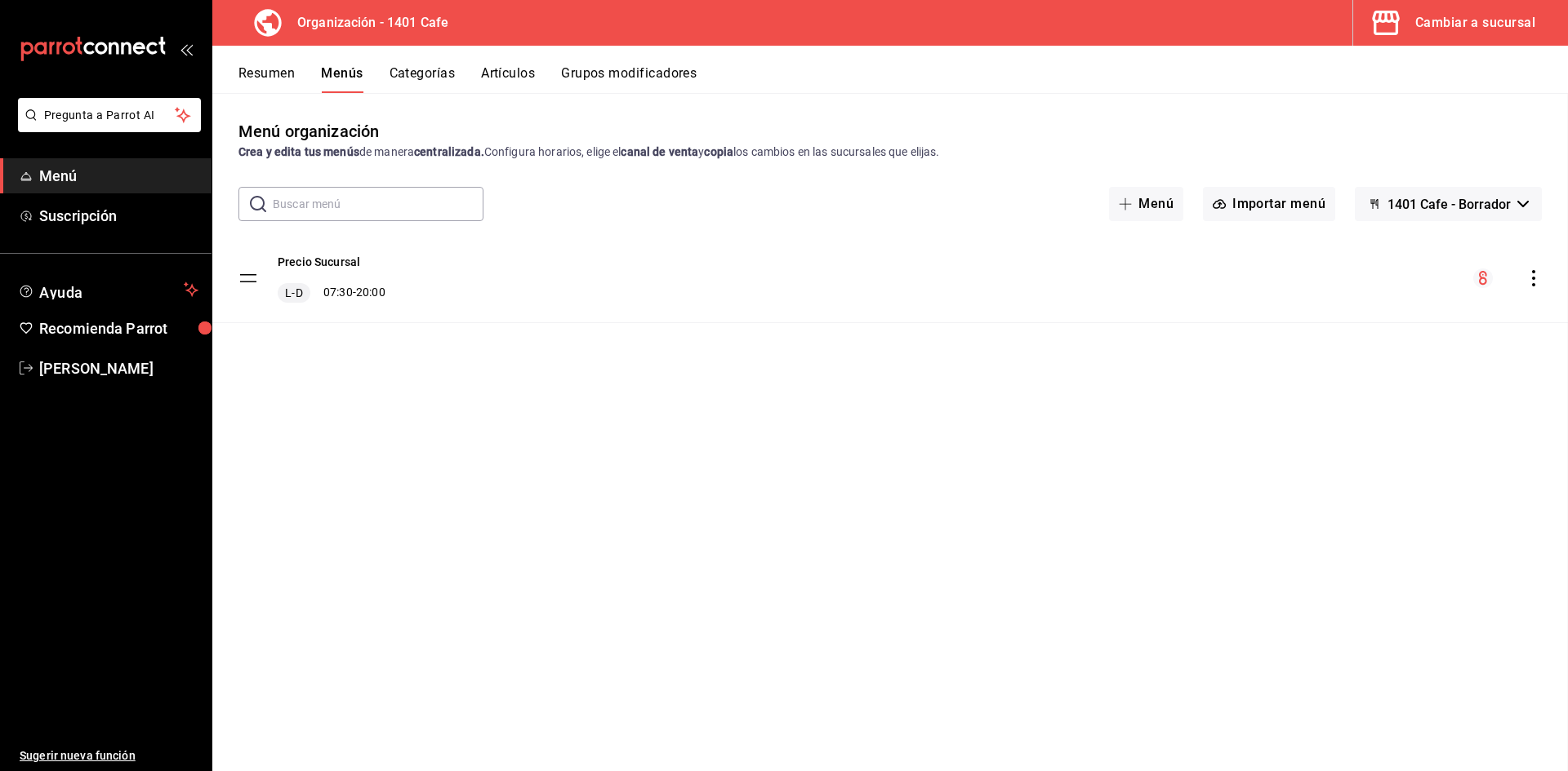
checkbox input "false"
click at [456, 84] on button "Categorías" at bounding box center [423, 79] width 67 height 28
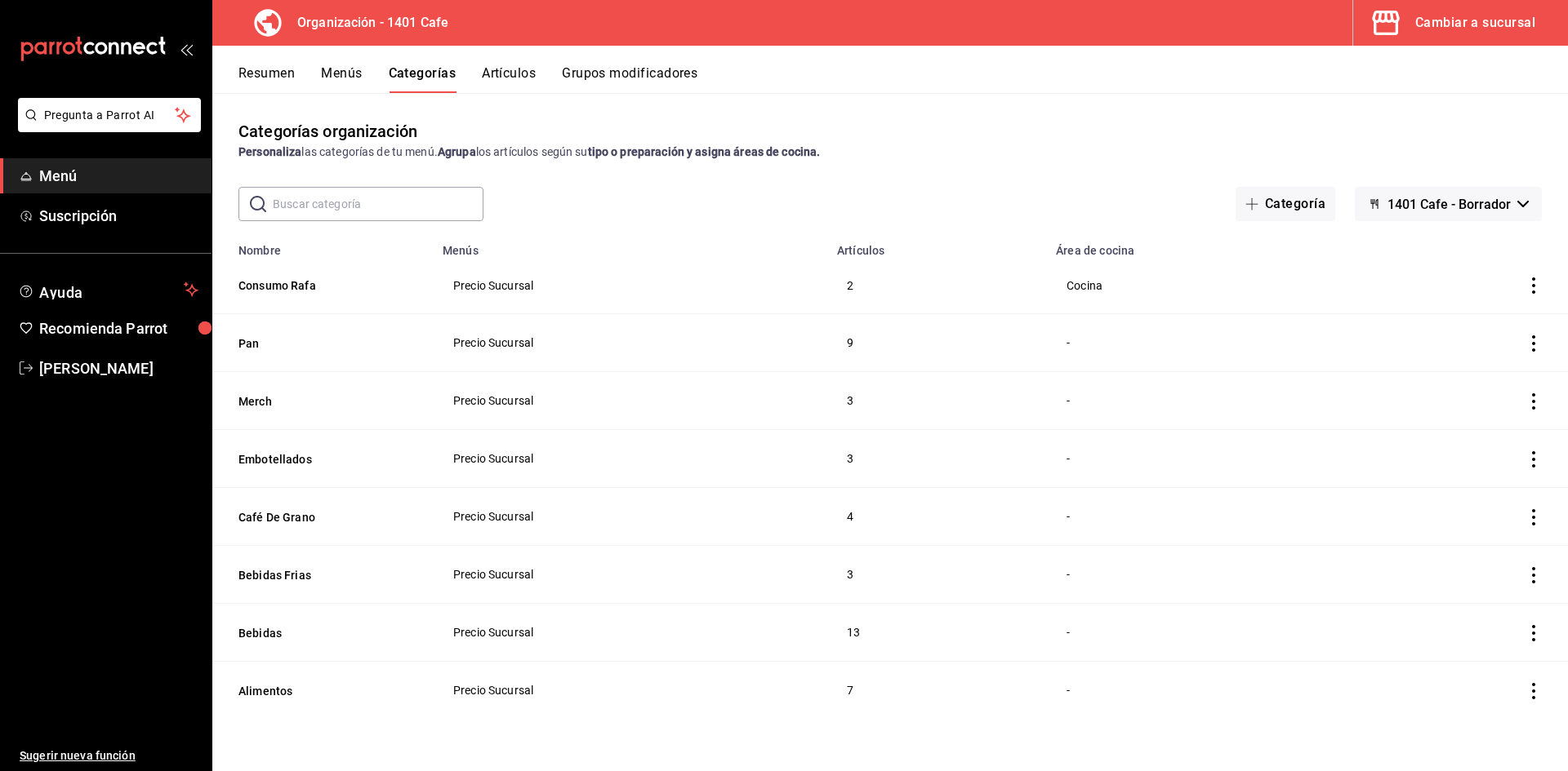
click at [503, 80] on button "Artículos" at bounding box center [509, 79] width 54 height 28
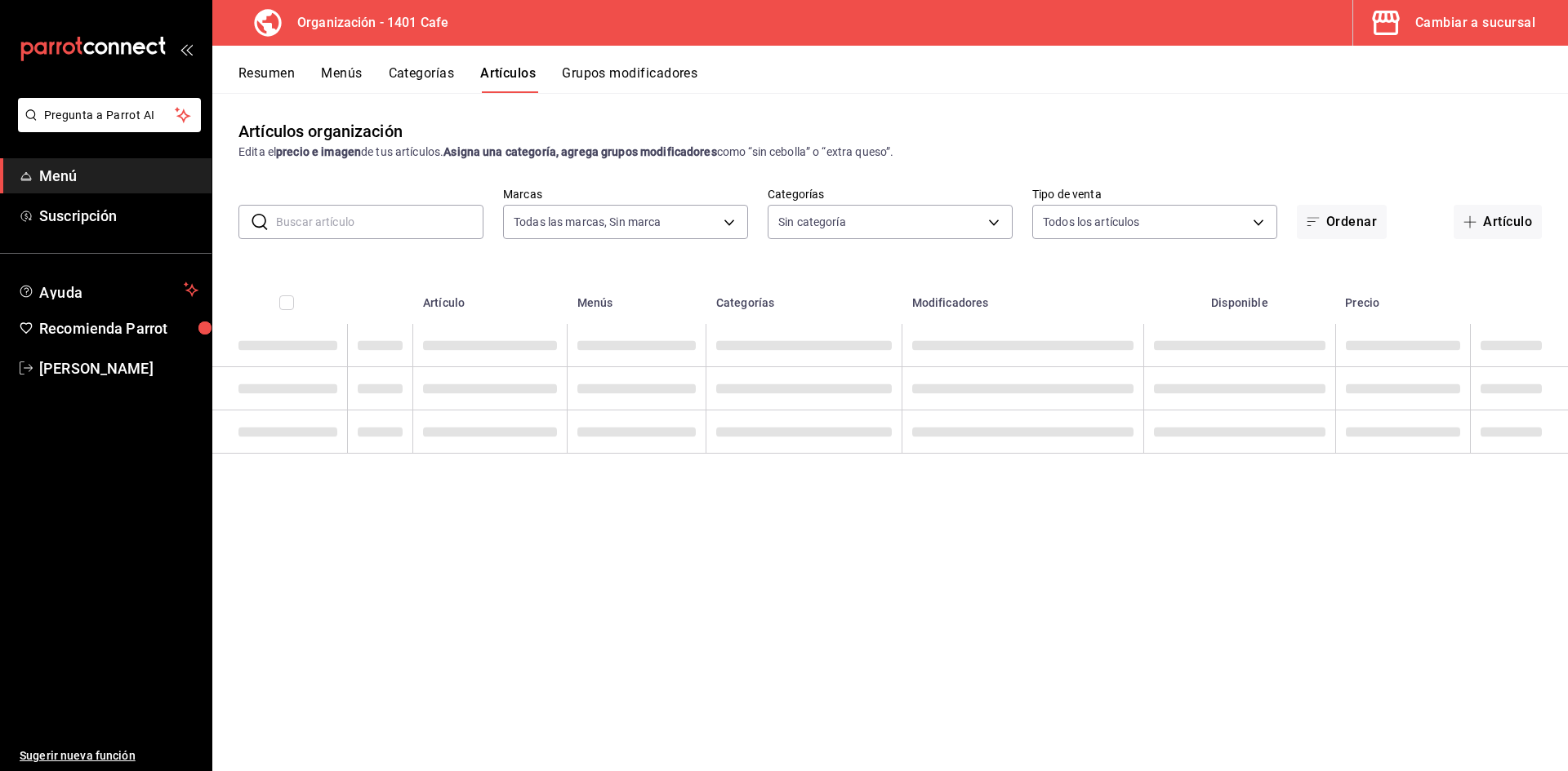
type input "aca768e6-c15c-4530-935f-72433584ca83"
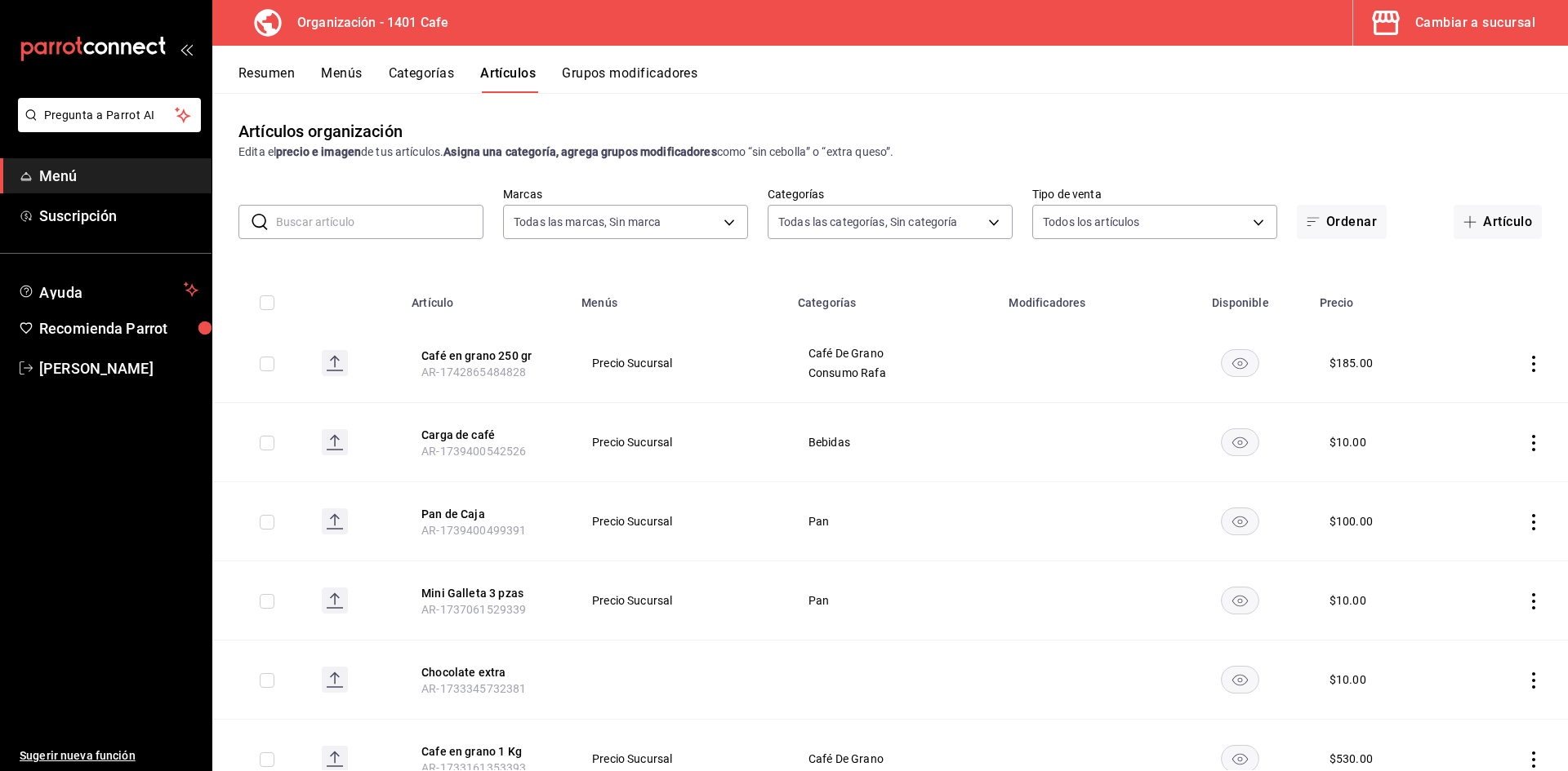
type input "f0a834d7-507a-4ca4-b40a-14c0bb4d8733,b0b89d9a-09a1-4a23-873d-640f2673189d,dde41…"
click at [407, 75] on button "Categorías" at bounding box center [422, 79] width 67 height 28
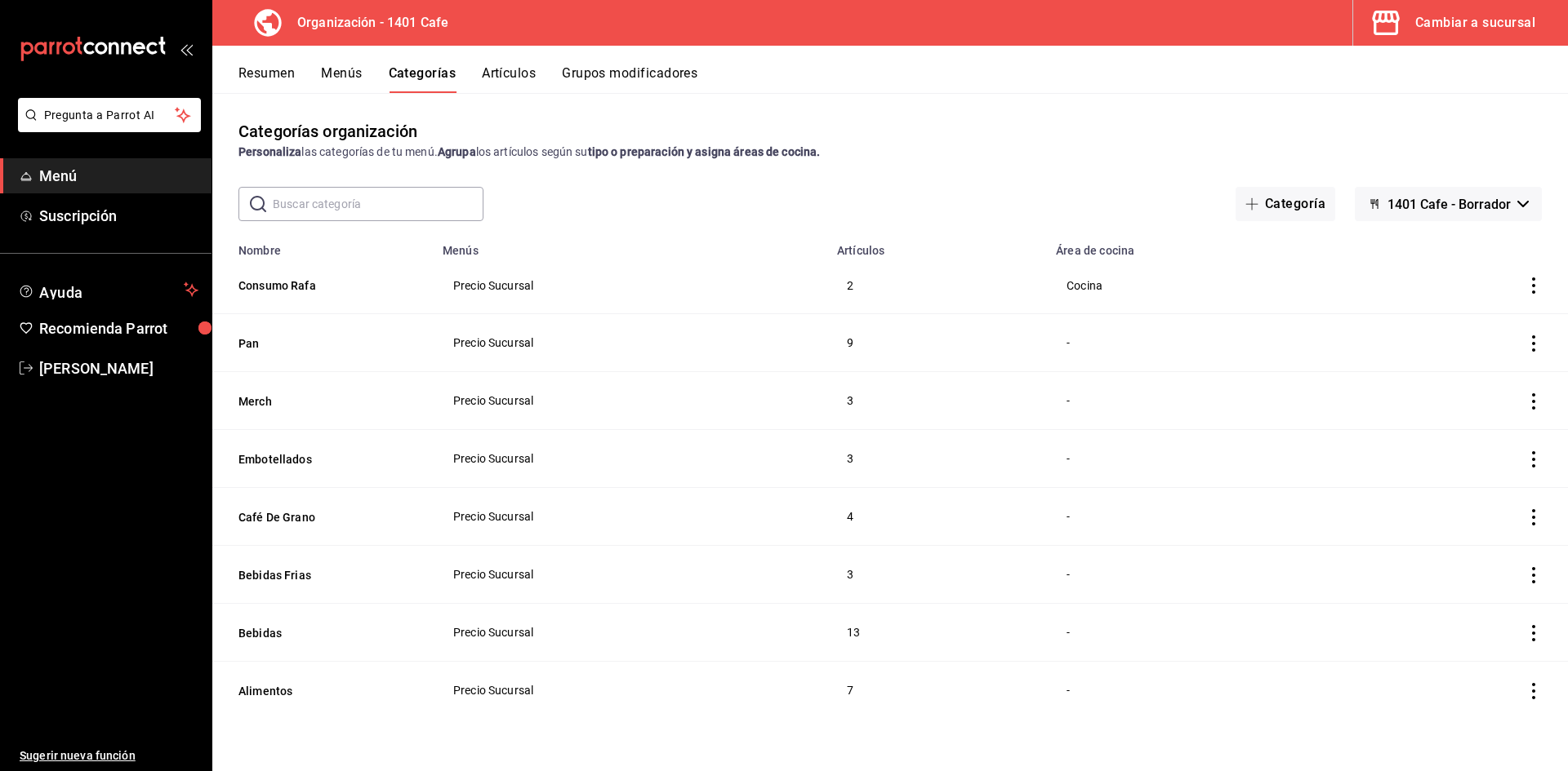
click at [294, 75] on button "Resumen" at bounding box center [266, 79] width 57 height 28
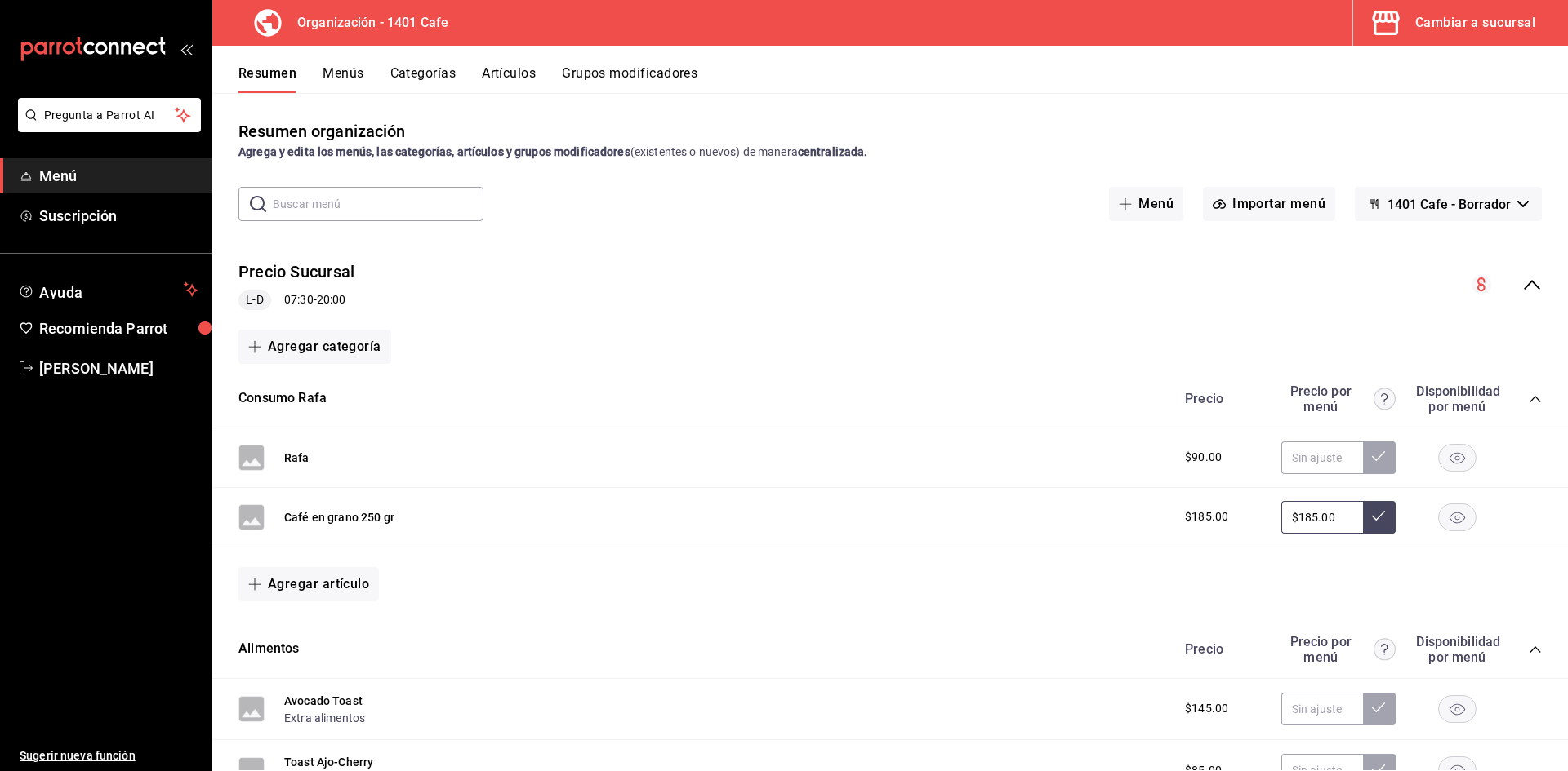
click at [1535, 397] on icon "collapse-category-row" at bounding box center [1535, 399] width 13 height 13
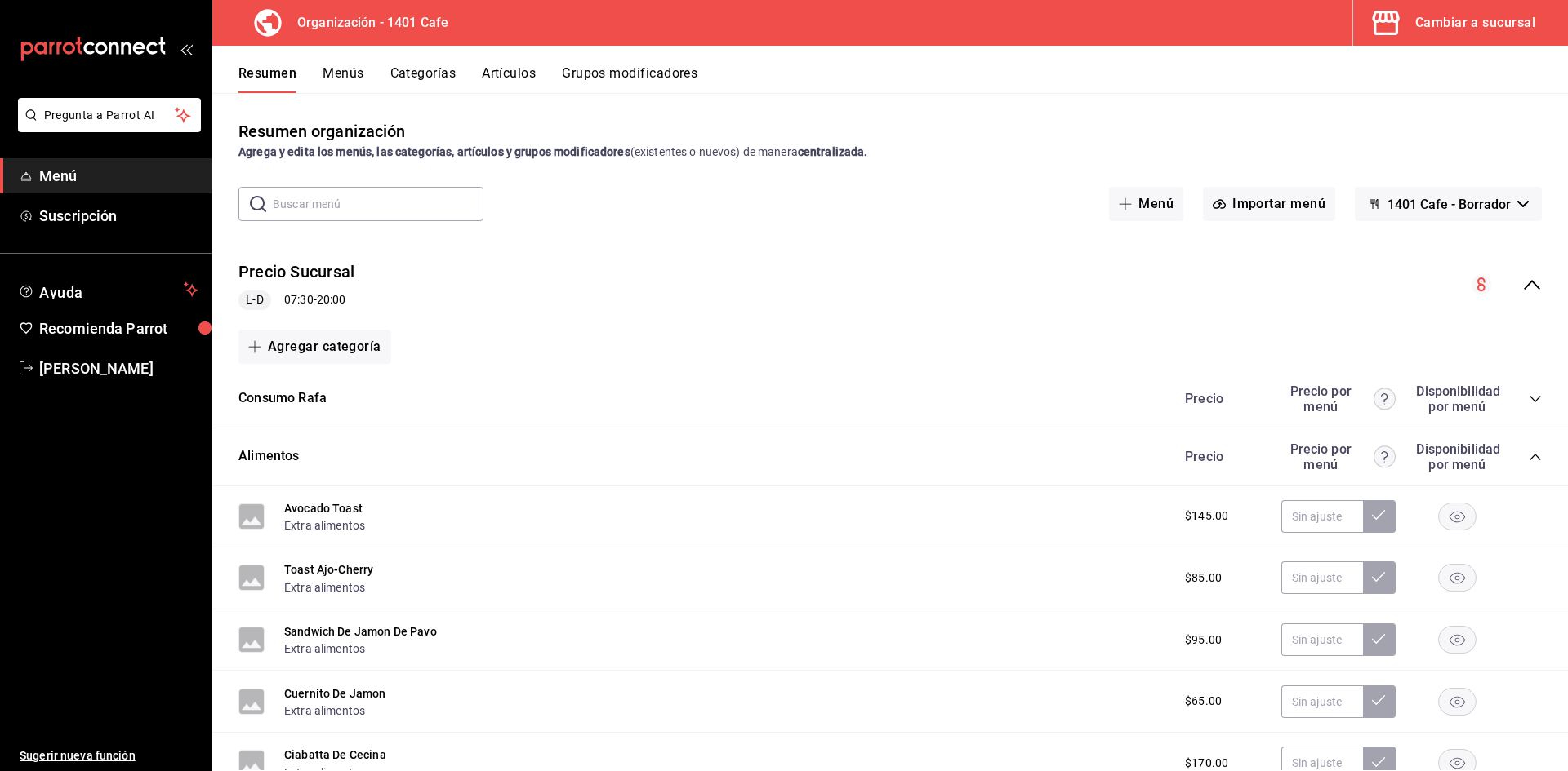
click at [1535, 397] on icon "collapse-category-row" at bounding box center [1535, 399] width 13 height 13
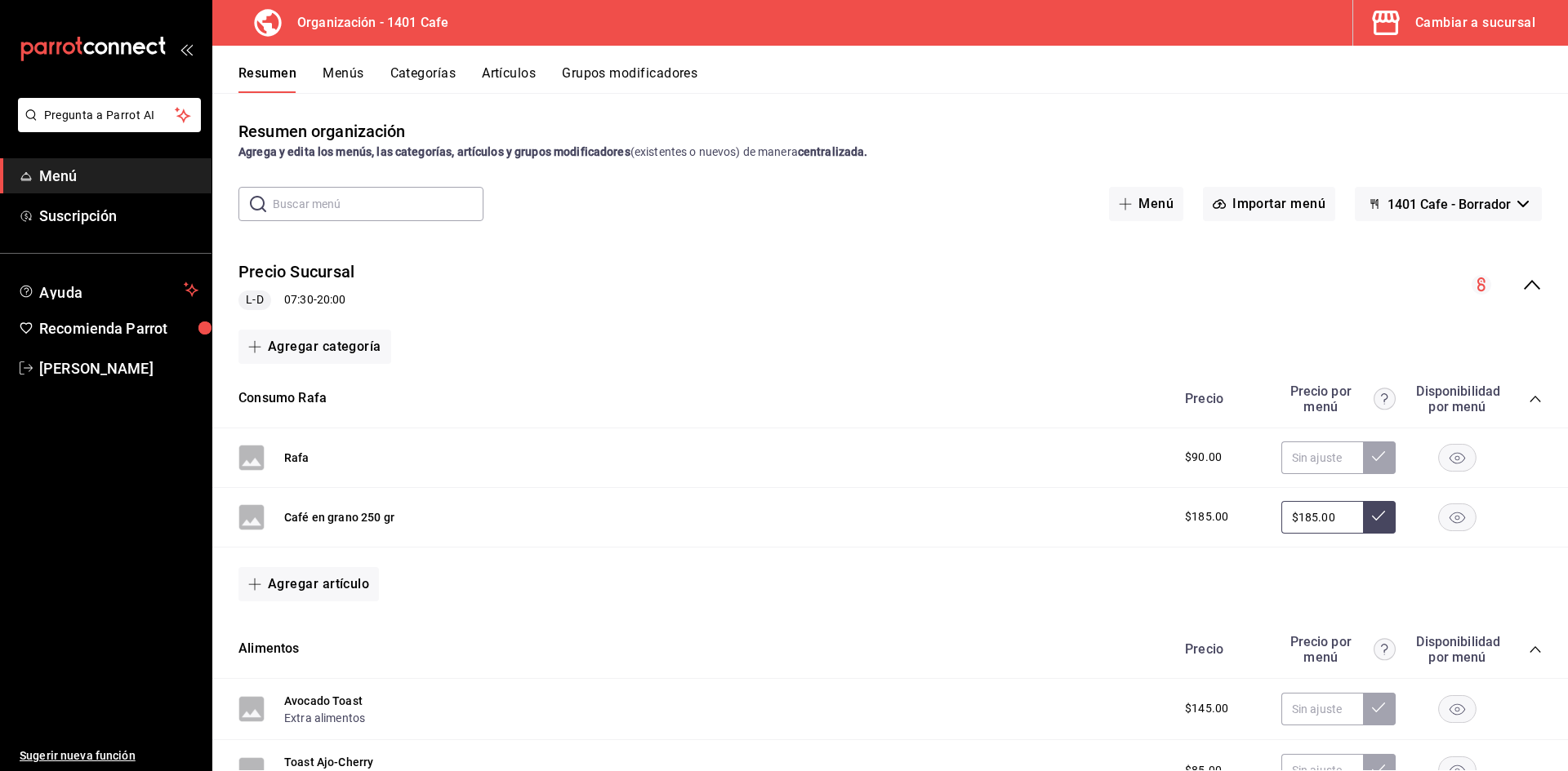
click at [1464, 518] on rect "button" at bounding box center [1457, 517] width 38 height 27
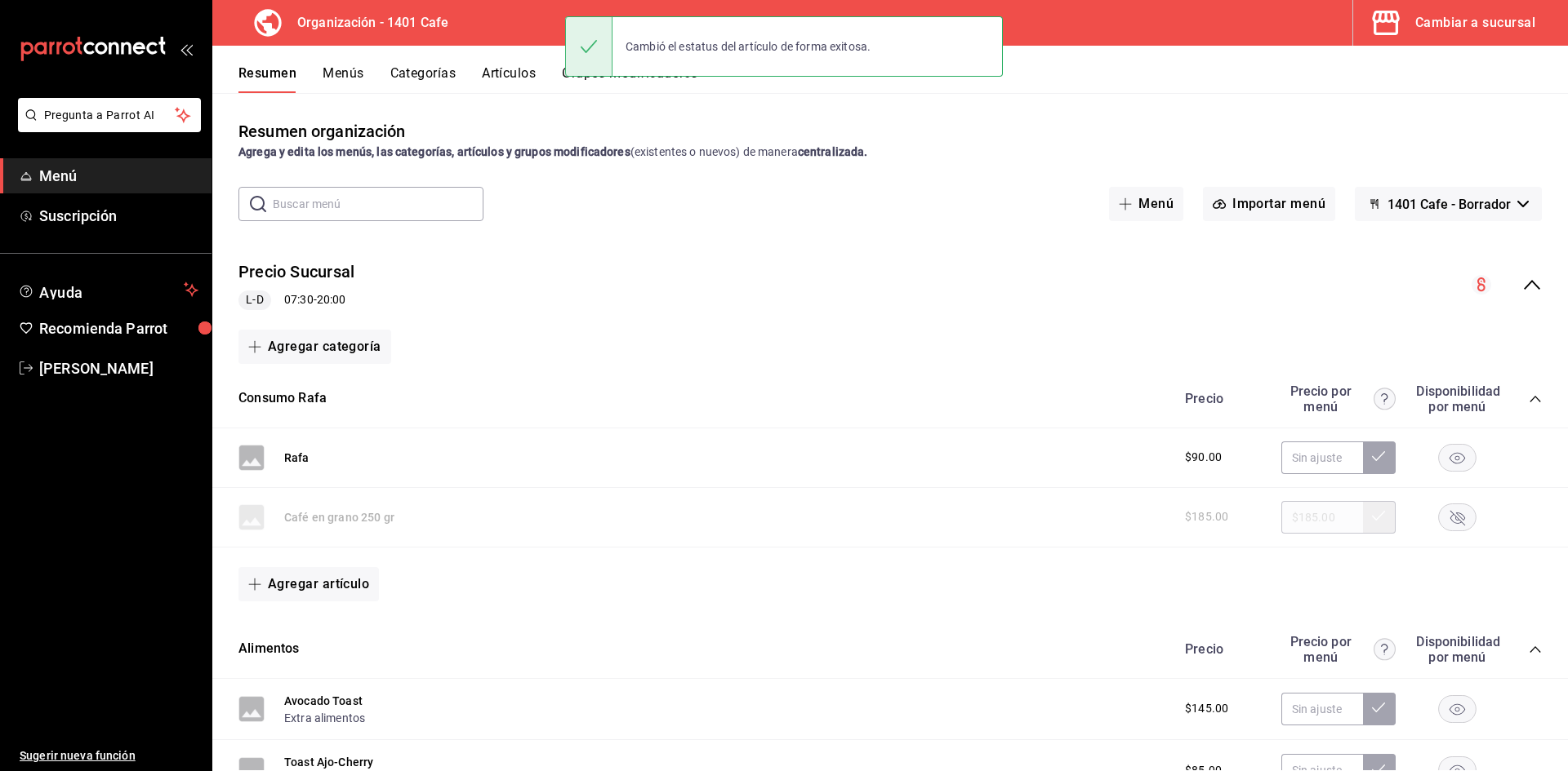
click at [1464, 518] on icon "button" at bounding box center [1457, 518] width 14 height 14
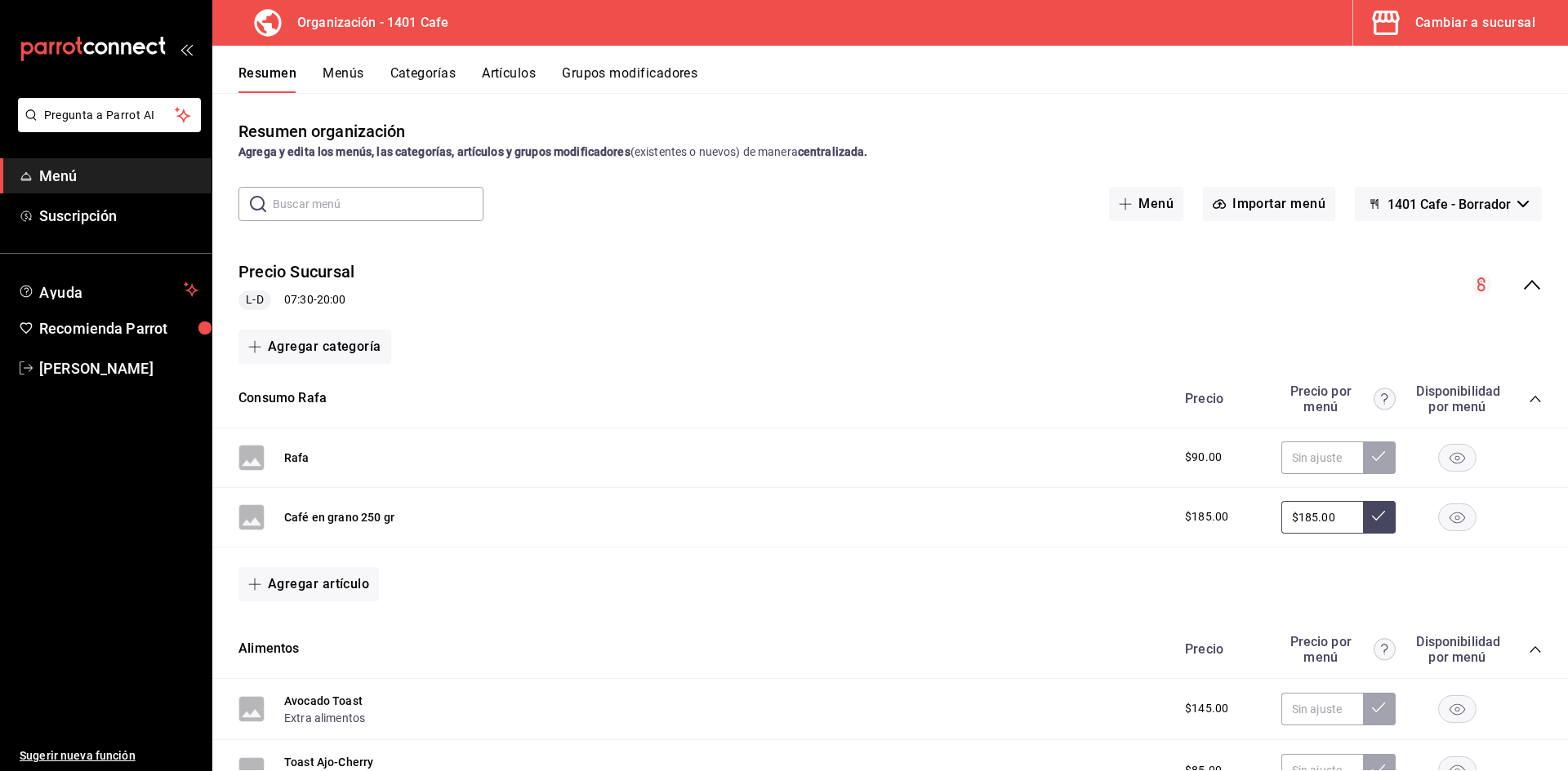
click at [1539, 402] on icon "collapse-category-row" at bounding box center [1535, 399] width 13 height 13
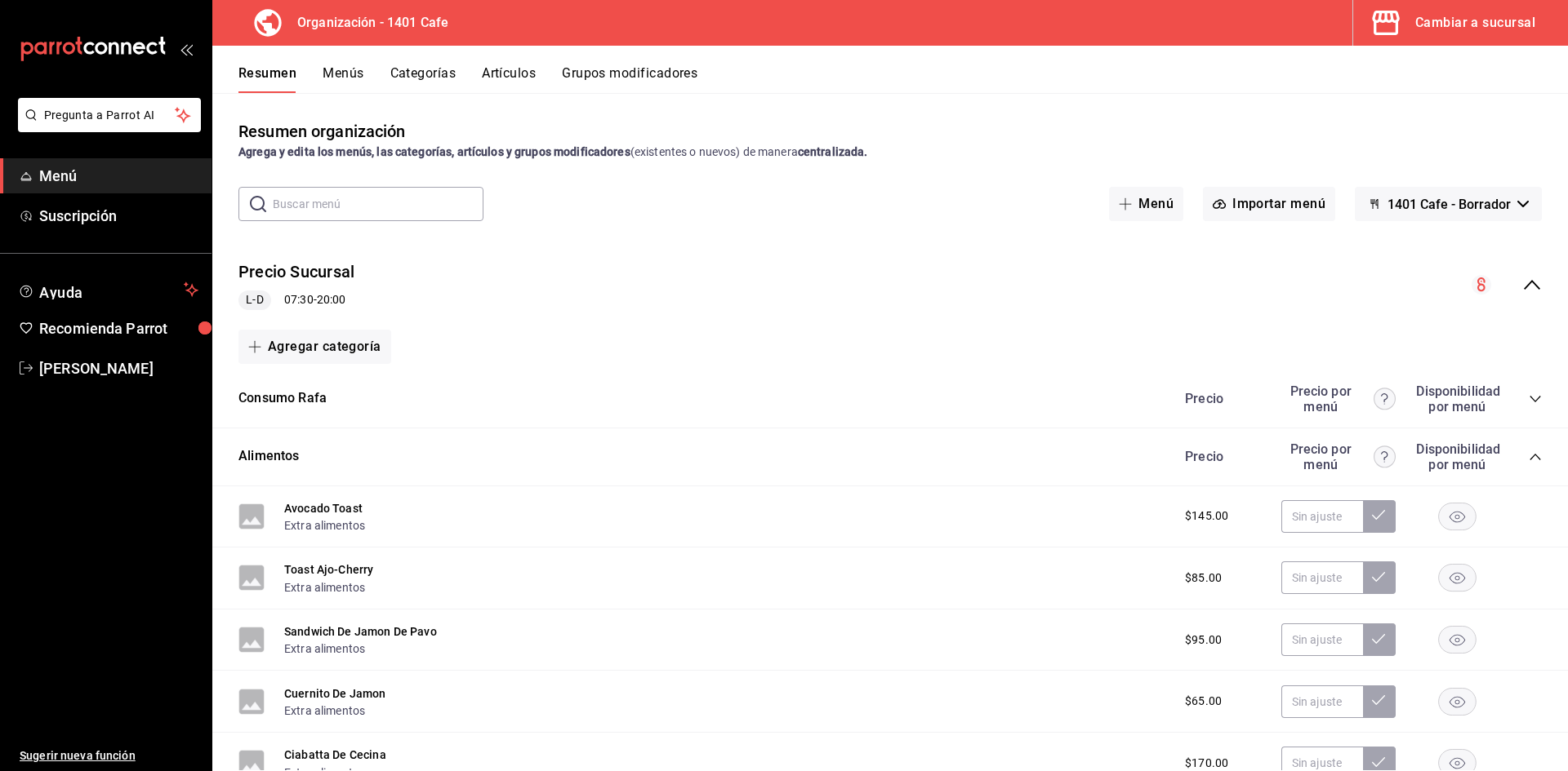
click at [1539, 402] on icon "collapse-category-row" at bounding box center [1535, 399] width 13 height 13
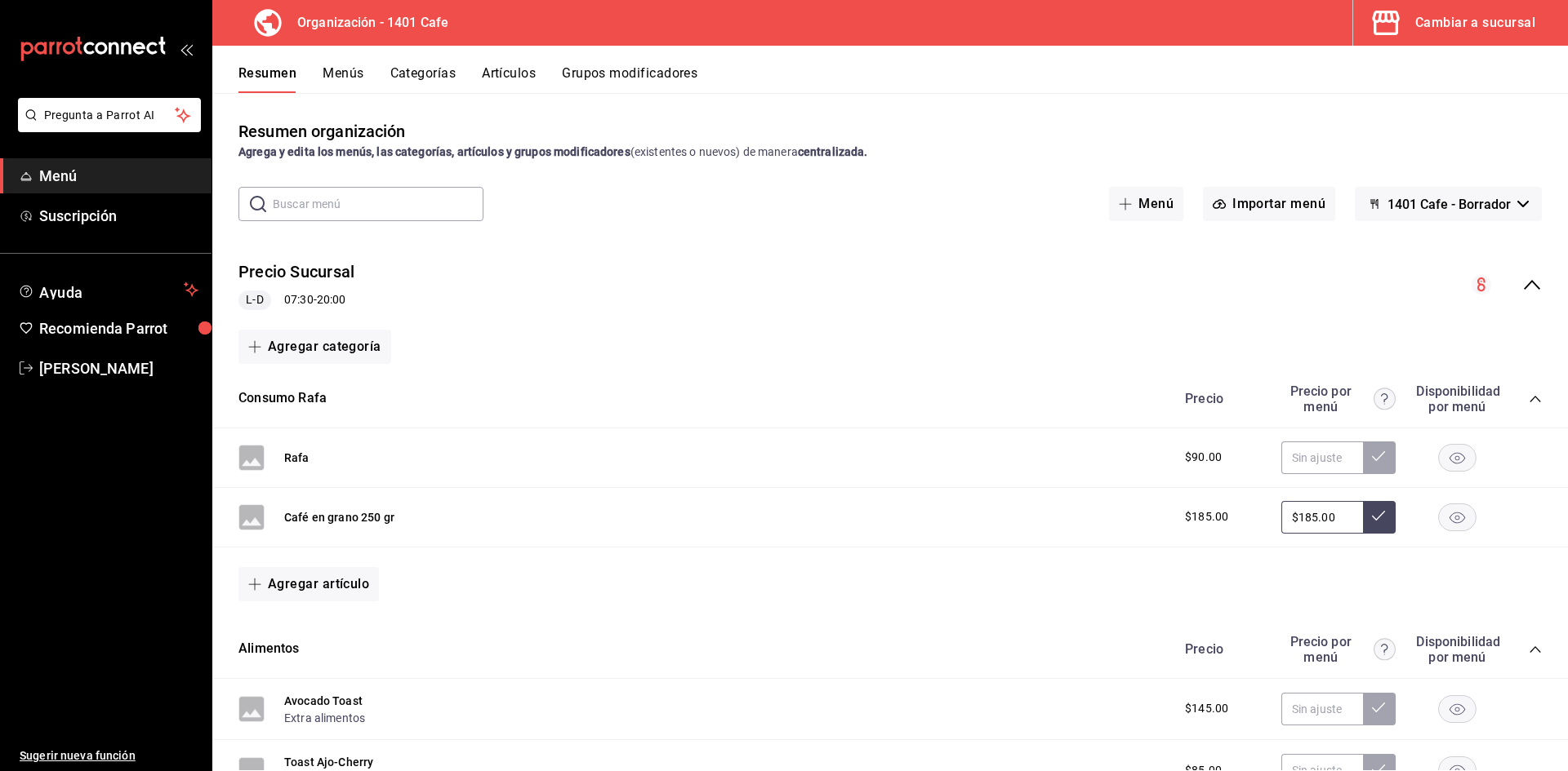
click at [526, 83] on button "Artículos" at bounding box center [509, 79] width 54 height 28
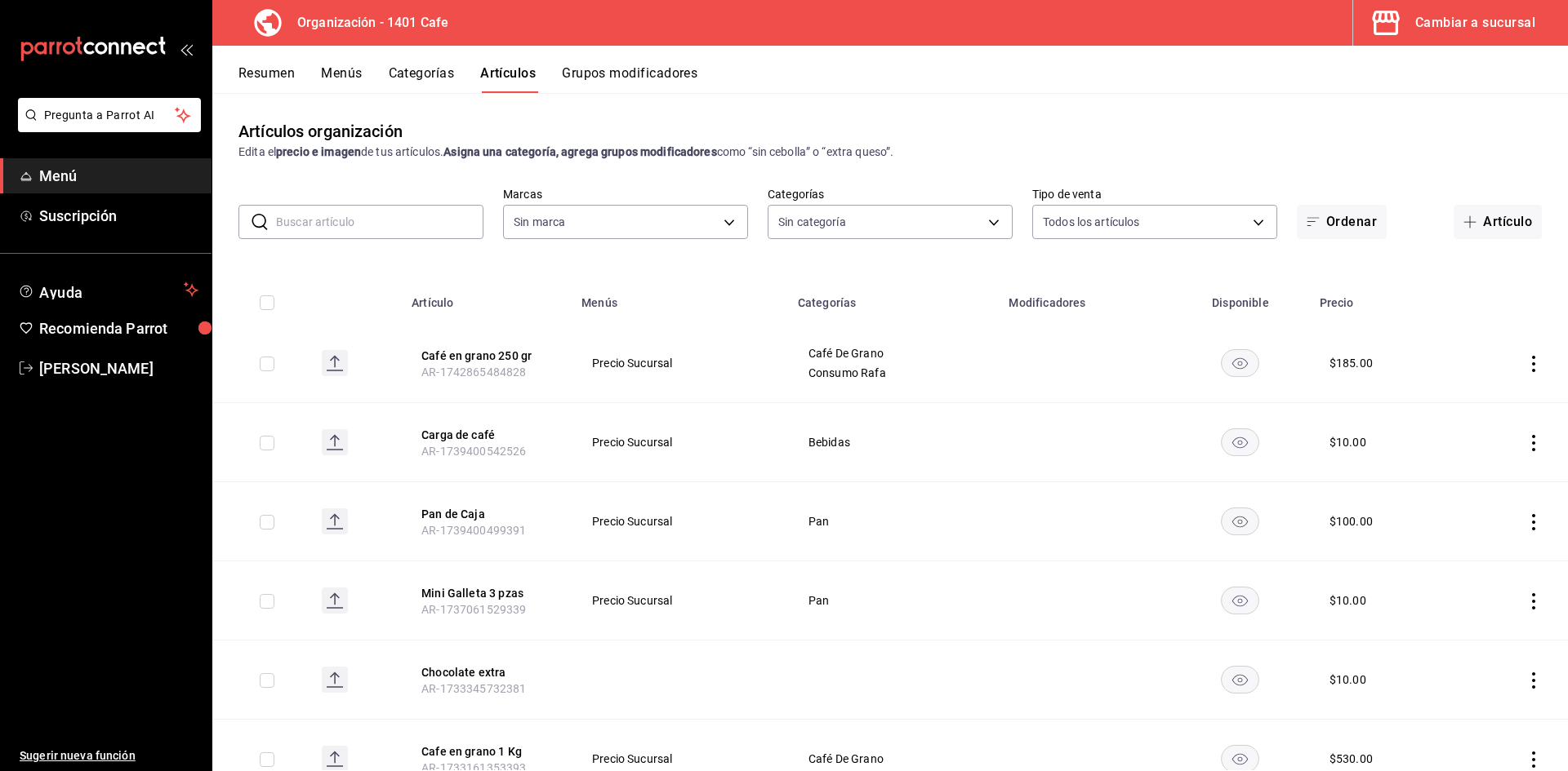
type input "aca768e6-c15c-4530-935f-72433584ca83"
type input "f0a834d7-507a-4ca4-b40a-14c0bb4d8733,b0b89d9a-09a1-4a23-873d-640f2673189d,dde41…"
click at [1146, 126] on div "Artículos organización Edita el precio e imagen de tus artículos. Asigna una ca…" at bounding box center [889, 140] width 1355 height 41
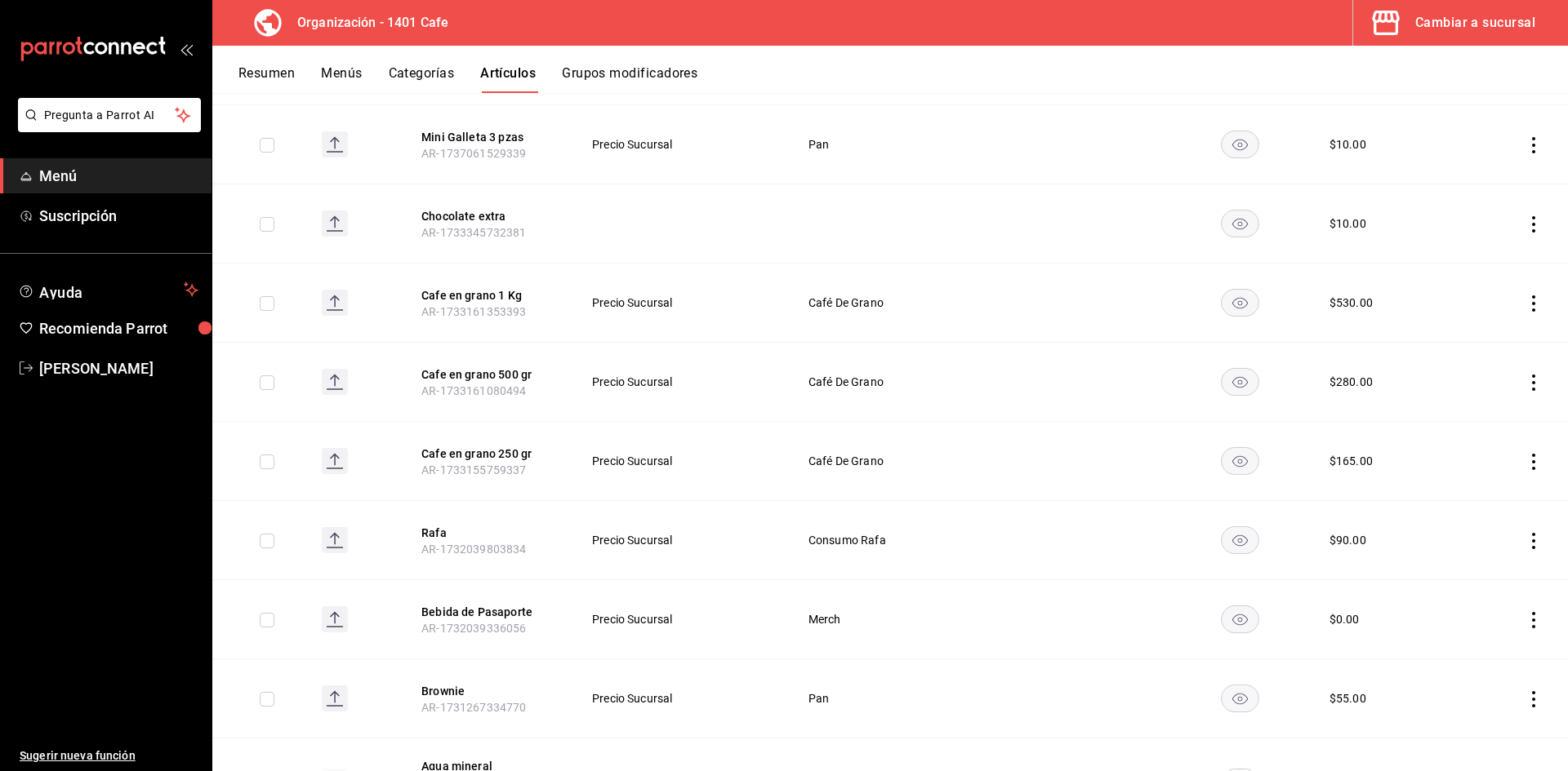
scroll to position [457, 0]
click at [1536, 543] on icon "actions" at bounding box center [1533, 540] width 16 height 16
click at [1479, 649] on span "Eliminar" at bounding box center [1483, 644] width 41 height 13
click at [1464, 575] on button "Eliminar" at bounding box center [1461, 571] width 109 height 34
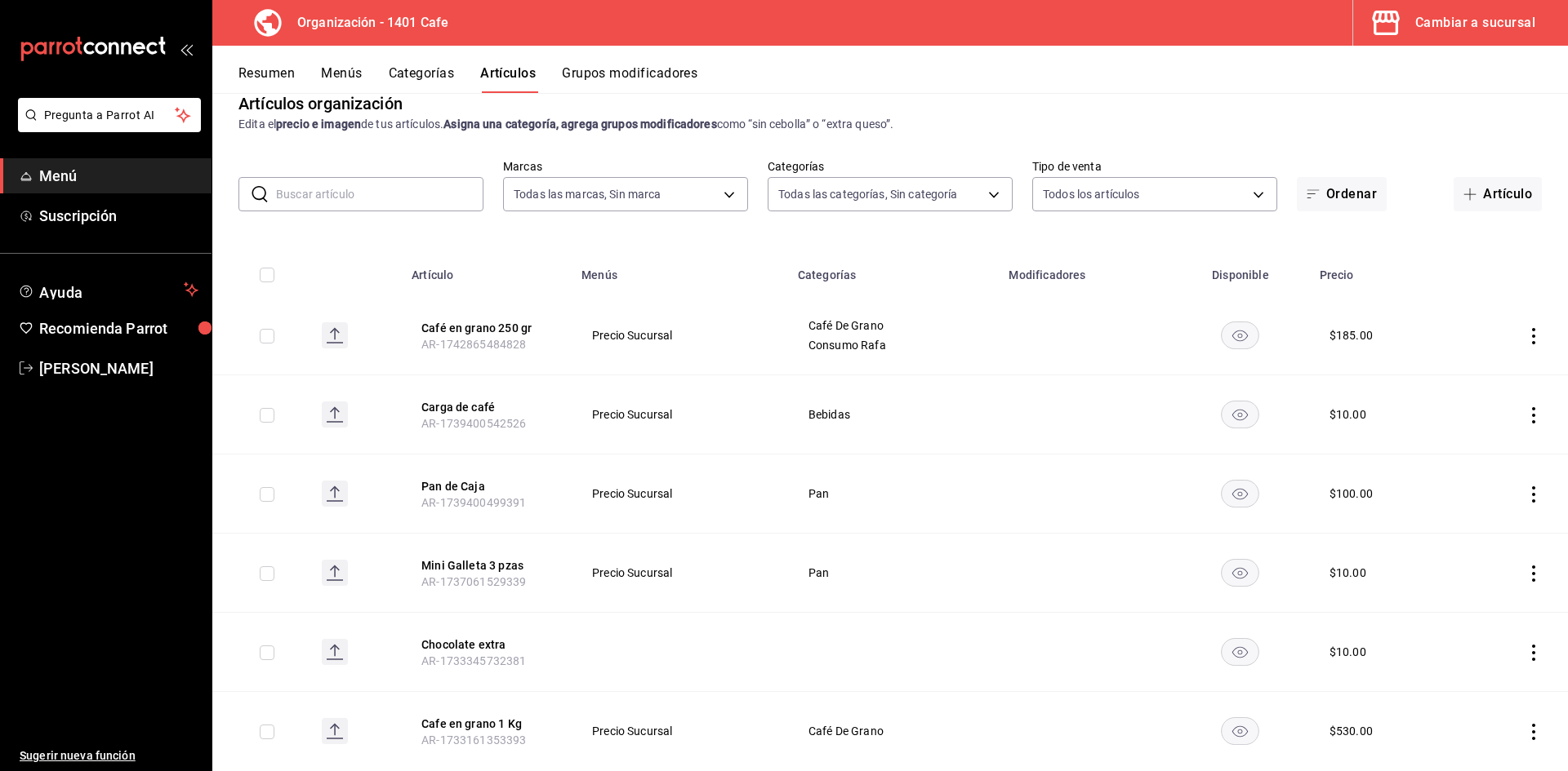
scroll to position [0, 0]
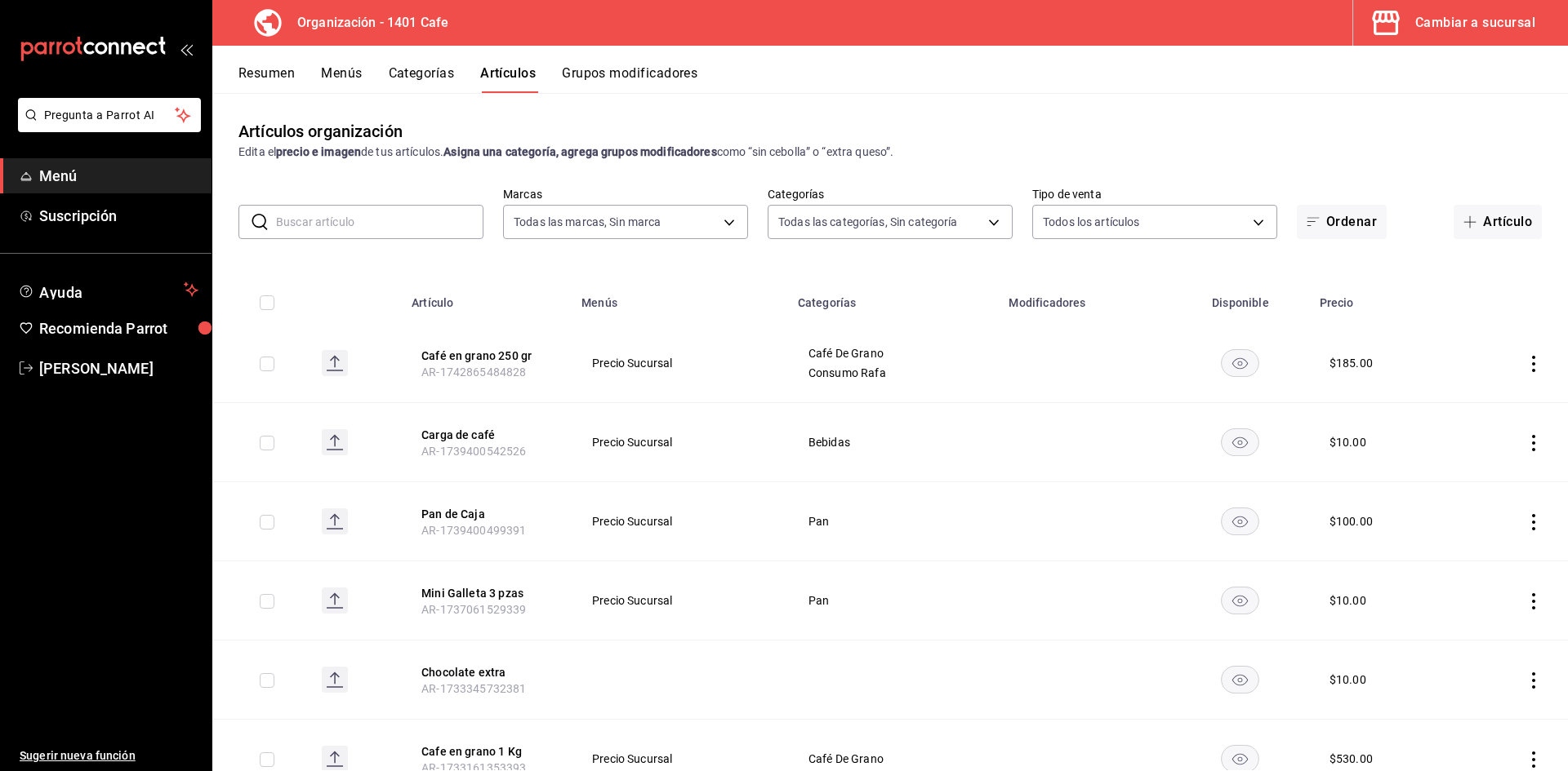
click at [339, 81] on button "Menús" at bounding box center [341, 79] width 40 height 28
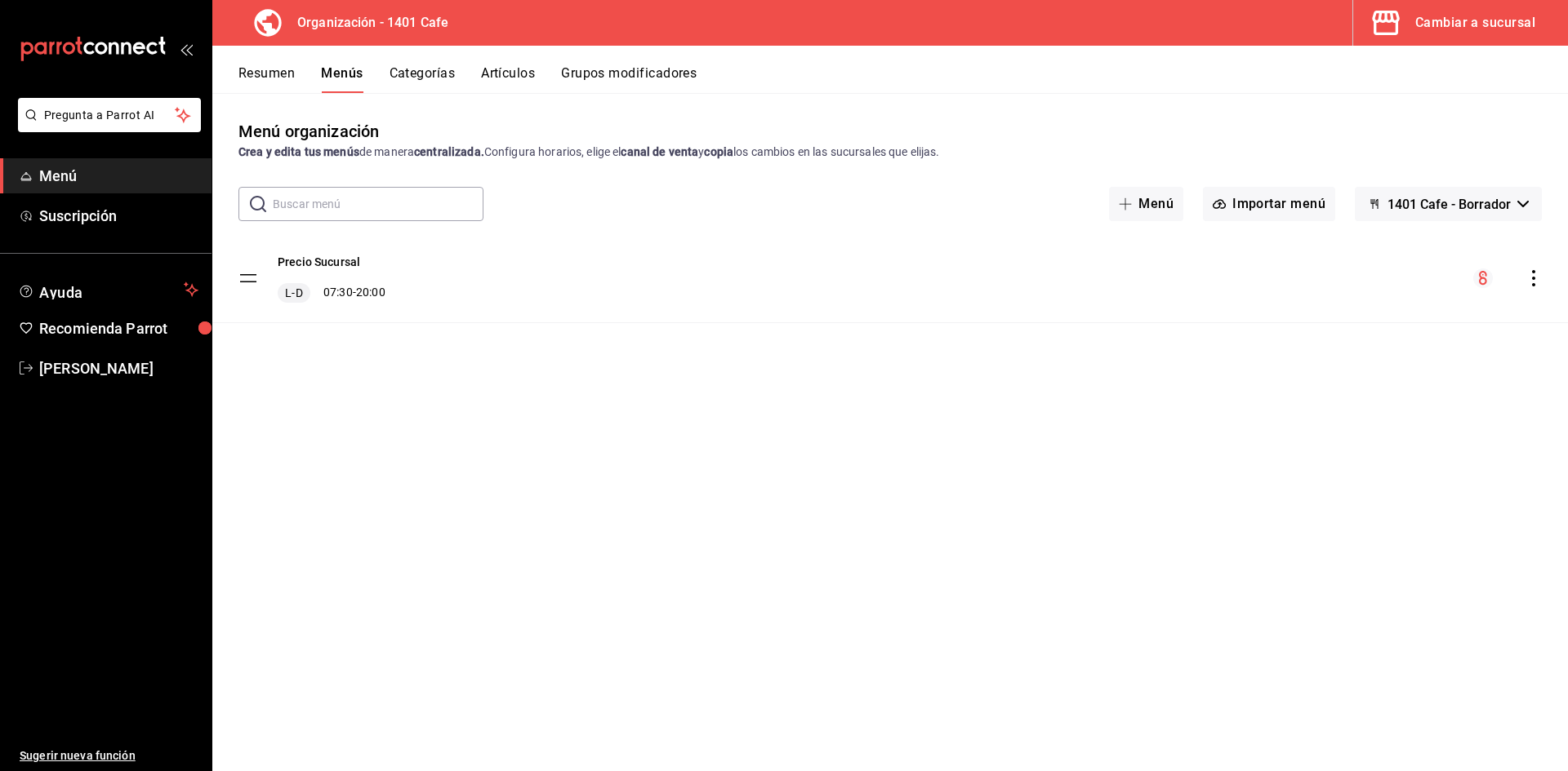
click at [1483, 211] on button "1401 Cafe - Borrador" at bounding box center [1448, 204] width 187 height 34
click at [1464, 324] on div at bounding box center [784, 386] width 1568 height 771
click at [1533, 284] on icon "actions" at bounding box center [1534, 279] width 4 height 16
click at [1395, 385] on span "Copiar en otra sucursal" at bounding box center [1404, 383] width 200 height 17
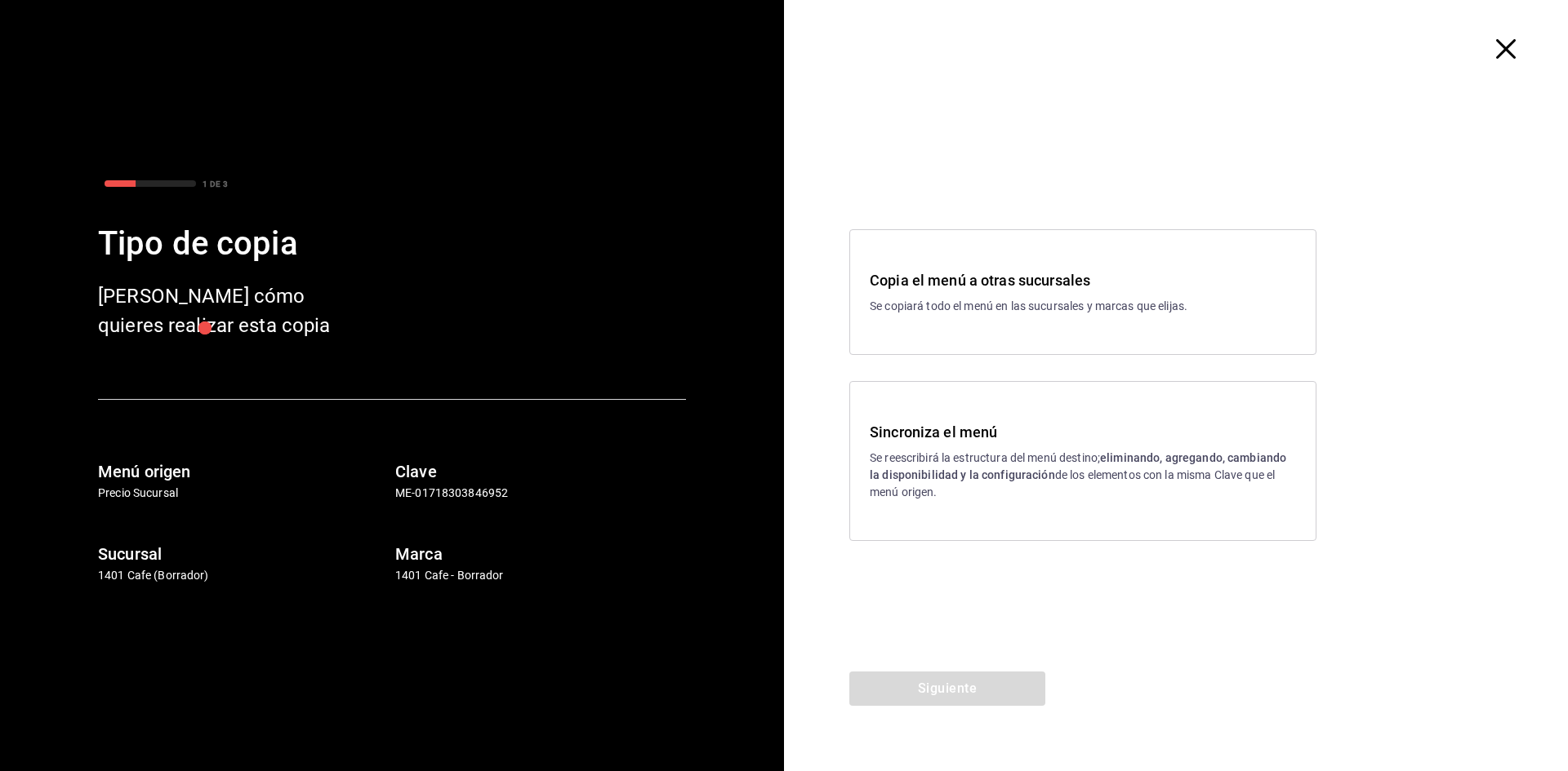
click at [1127, 528] on div "Sincroniza el menú Se reescribirá la estructura del menú destino; eliminando, a…" at bounding box center [1082, 461] width 467 height 160
click at [1018, 681] on button "Siguiente" at bounding box center [947, 688] width 196 height 34
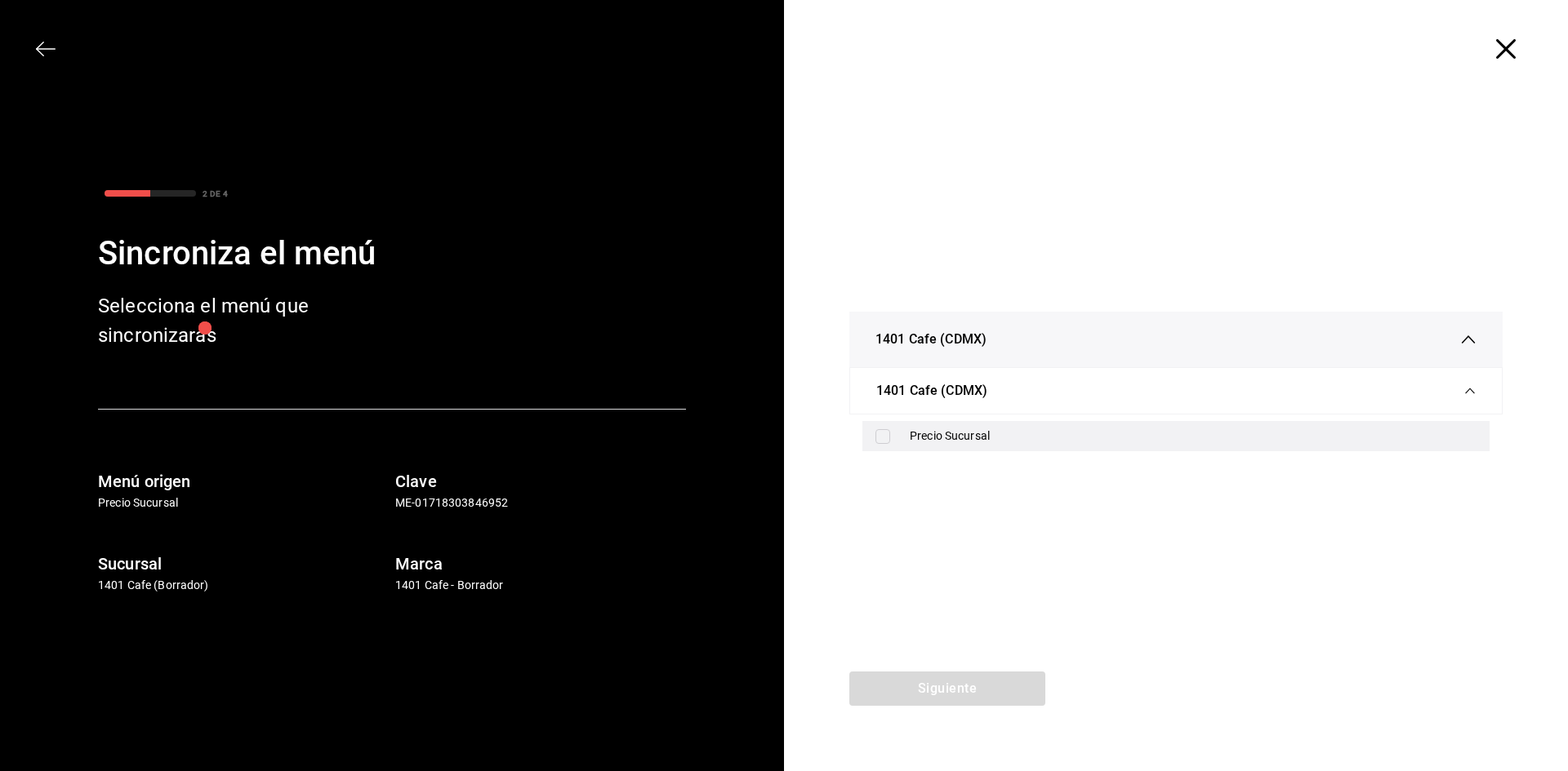
click at [897, 443] on div "Precio Sucursal" at bounding box center [1175, 437] width 627 height 31
checkbox input "true"
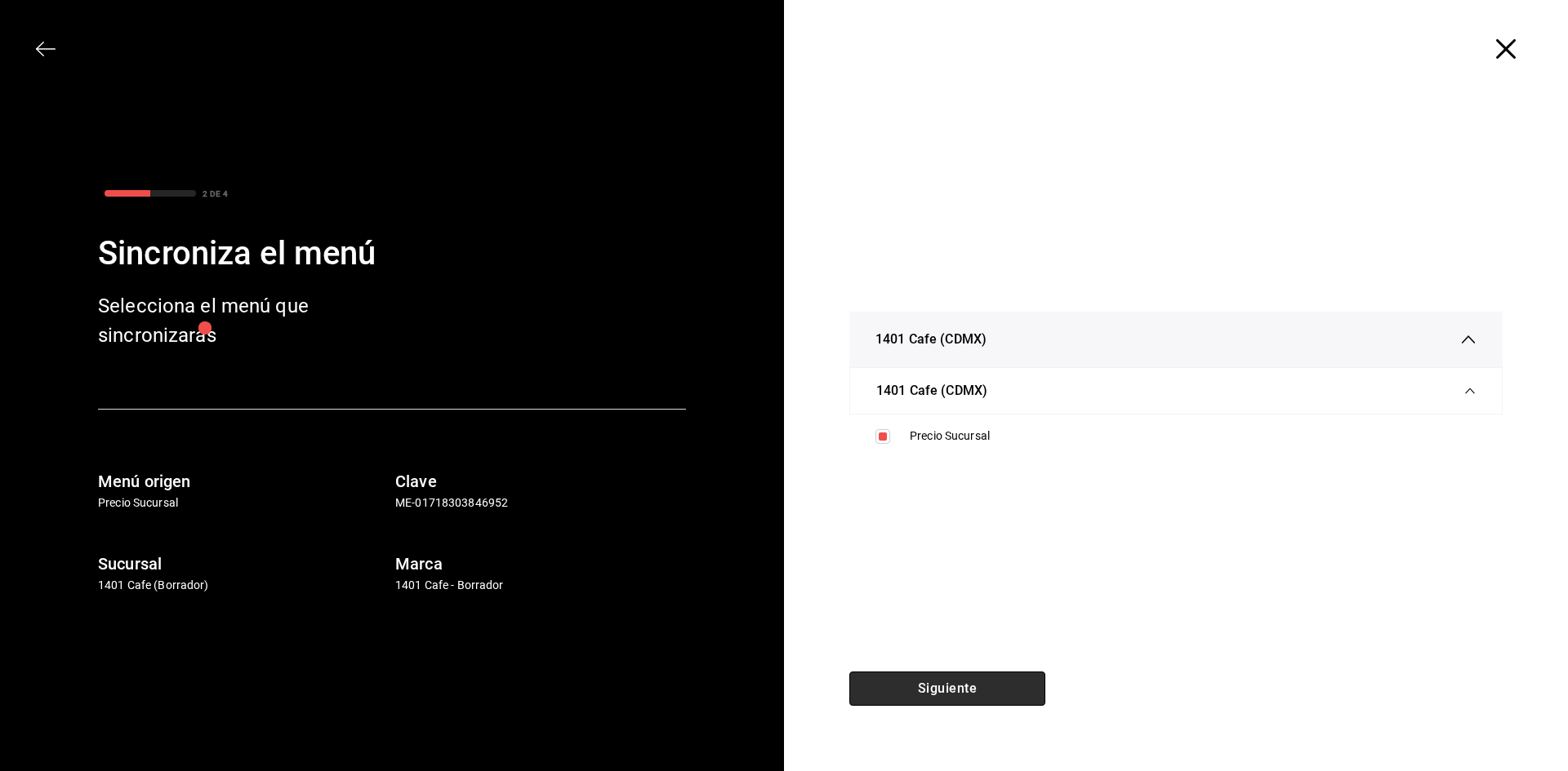
click at [899, 681] on button "Siguiente" at bounding box center [947, 688] width 196 height 34
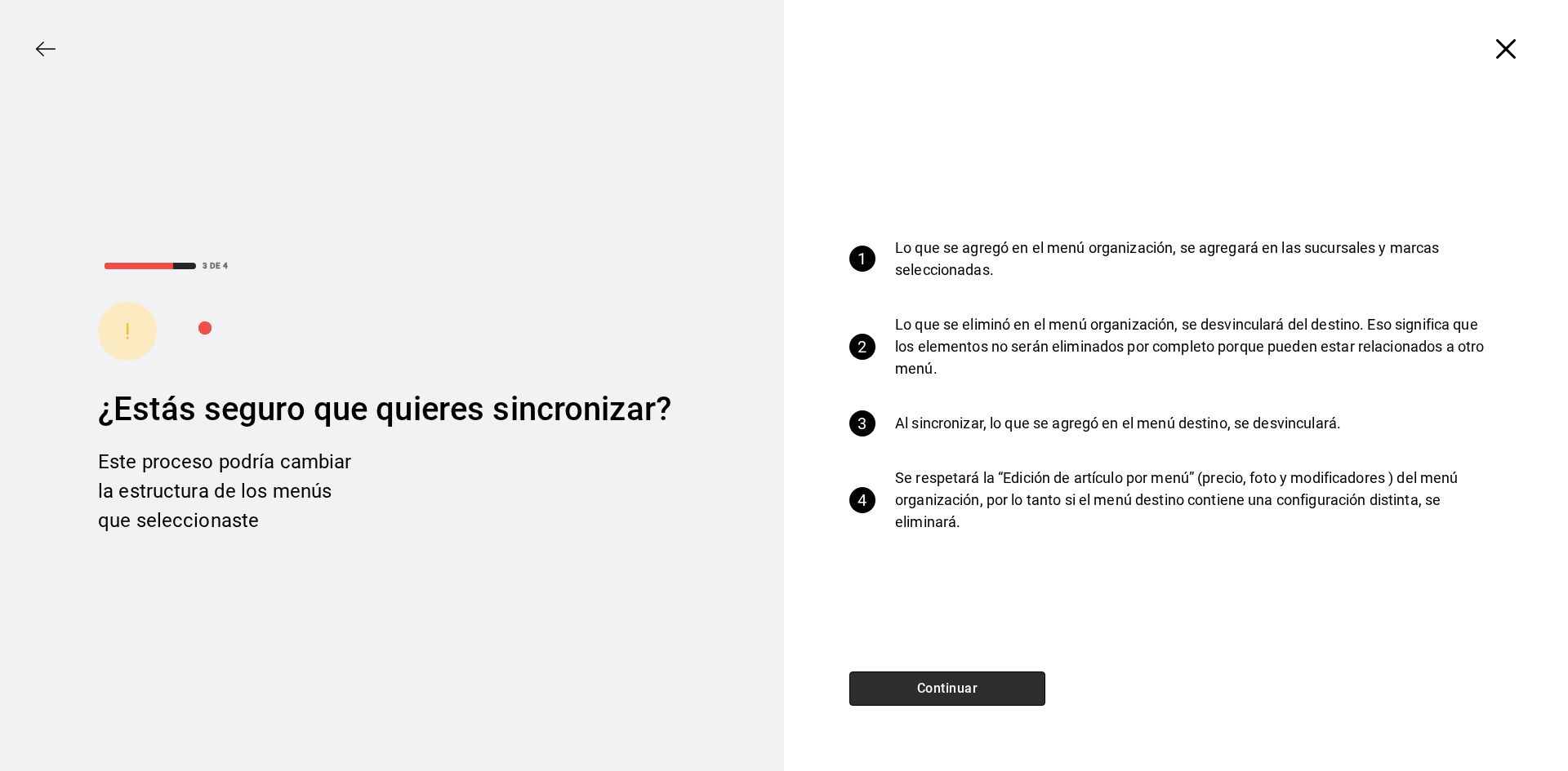
click at [899, 681] on button "Continuar" at bounding box center [947, 688] width 196 height 34
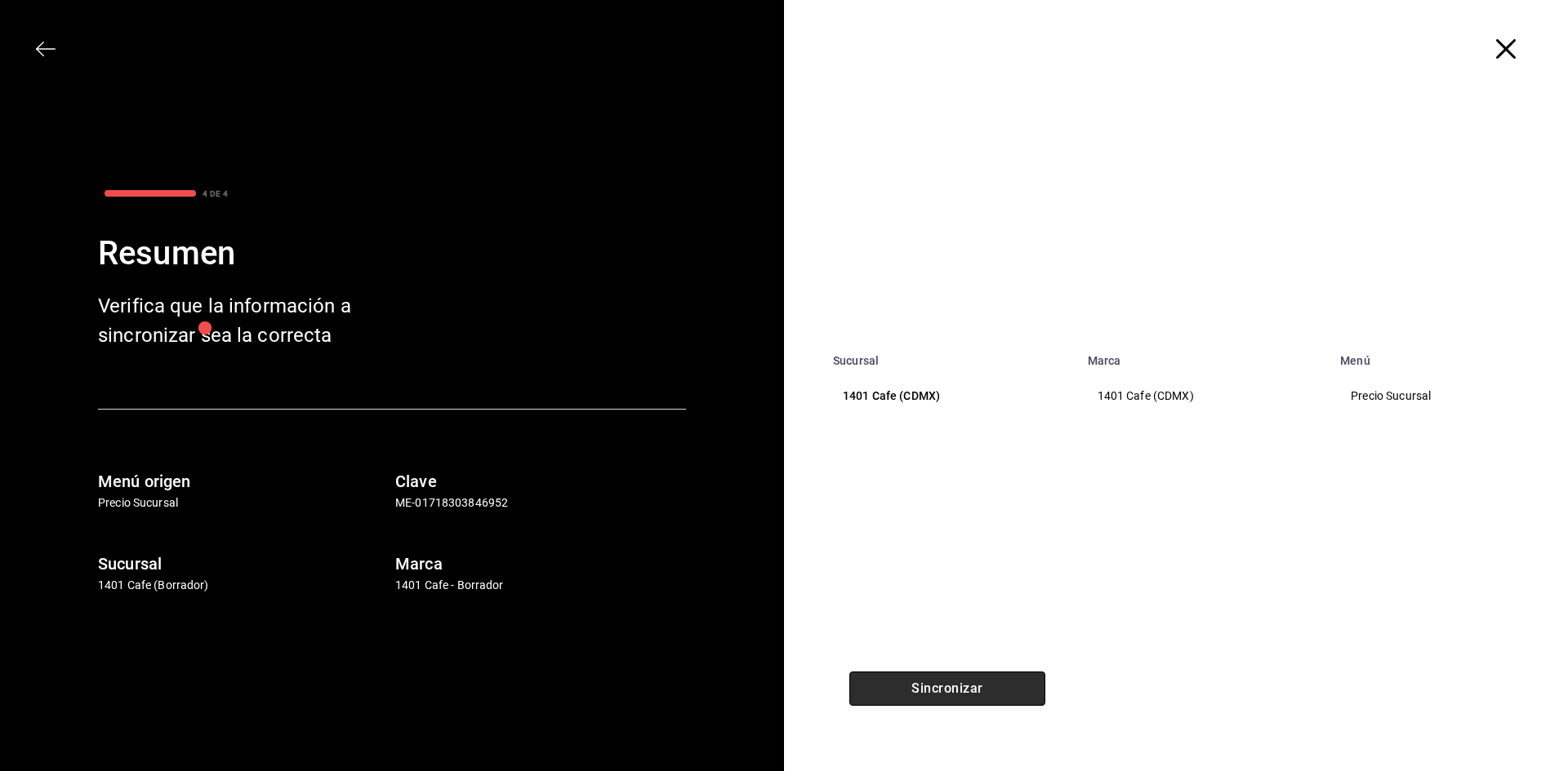
click at [899, 681] on button "Sincronizar" at bounding box center [947, 688] width 196 height 34
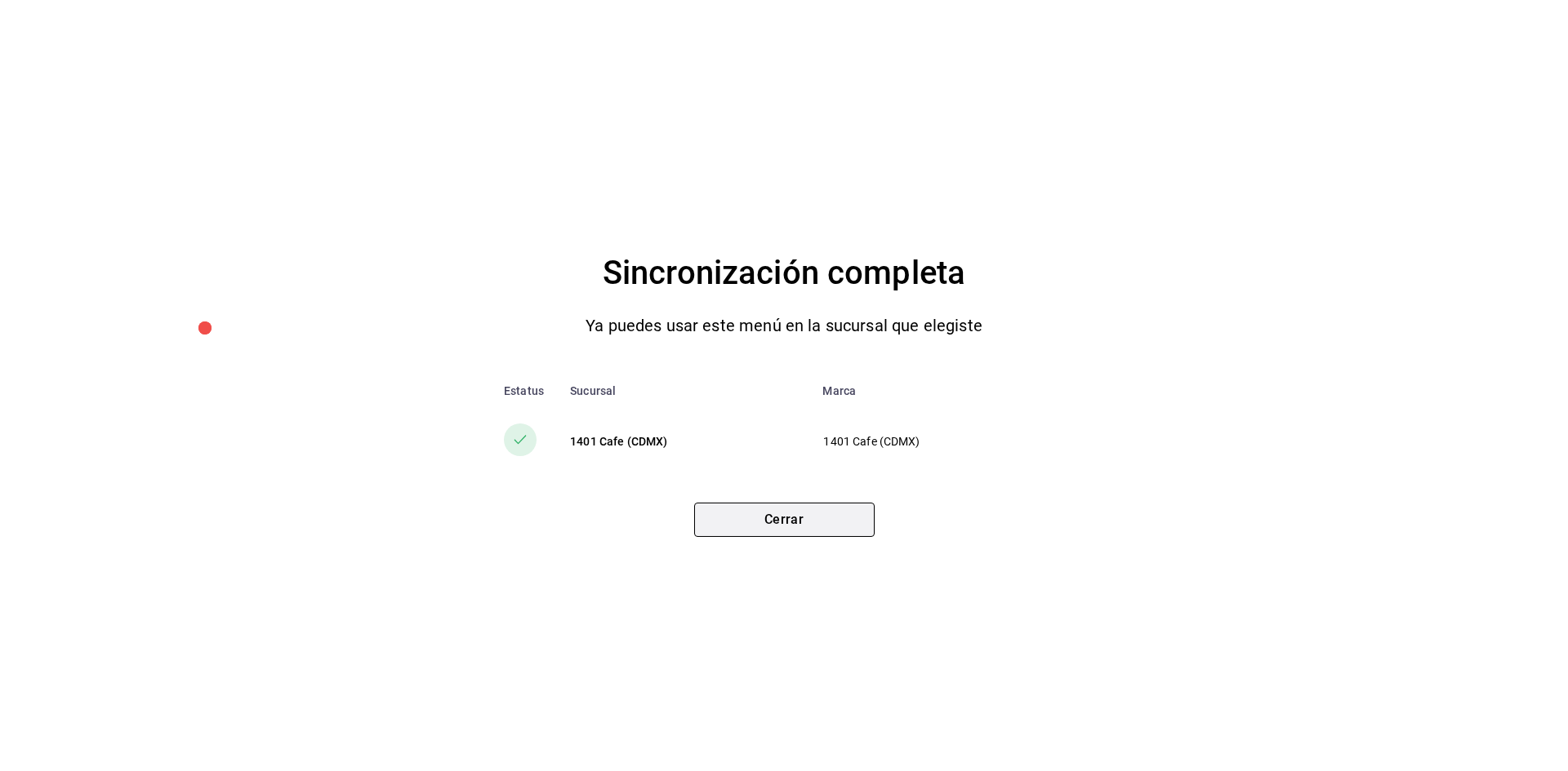
click at [828, 528] on button "Cerrar" at bounding box center [784, 519] width 181 height 34
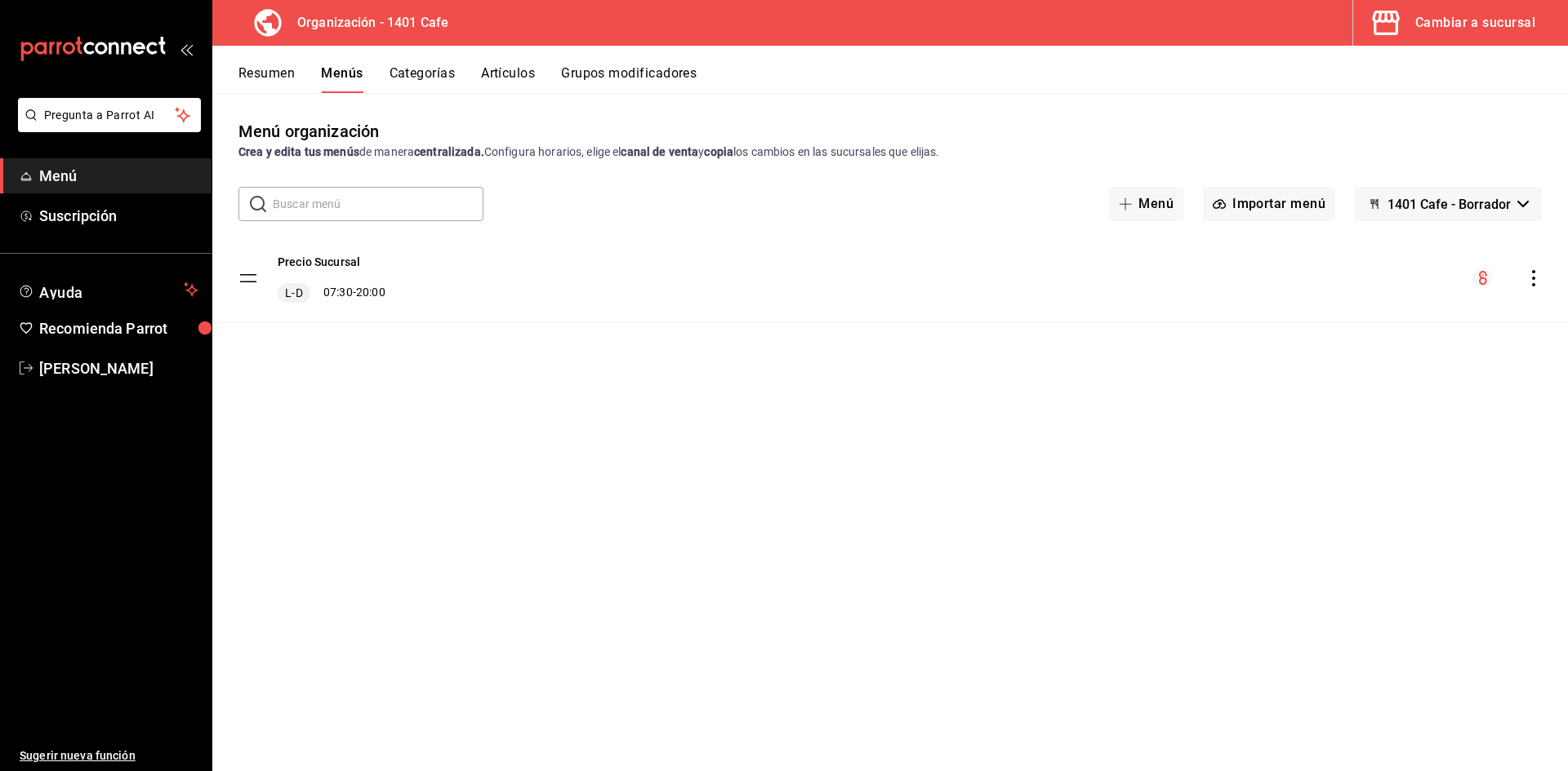
click at [288, 75] on button "Resumen" at bounding box center [266, 79] width 57 height 28
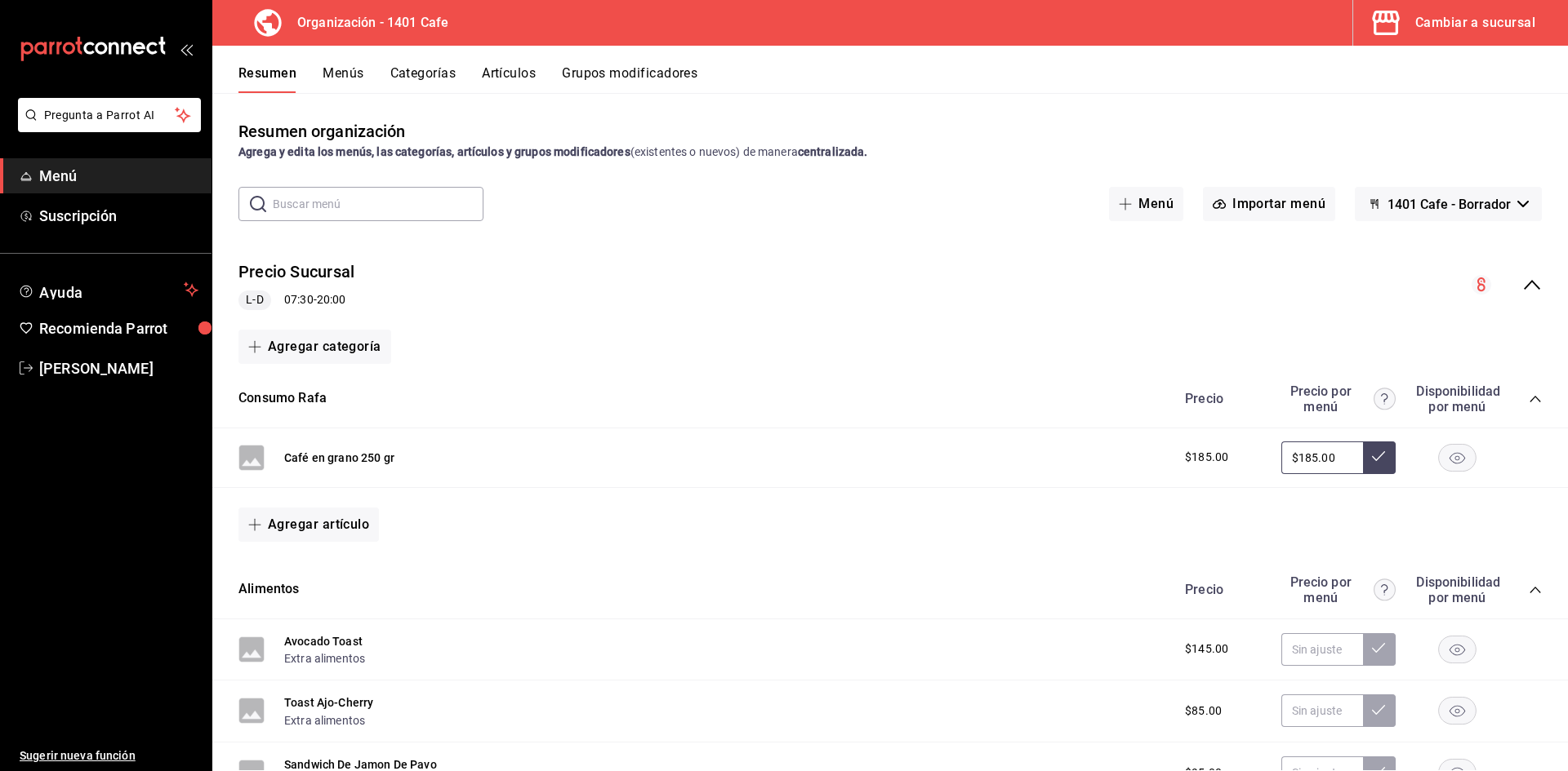
click at [1386, 332] on div "Agregar categoría" at bounding box center [889, 347] width 1303 height 34
click at [1338, 454] on input "$185.00" at bounding box center [1322, 457] width 82 height 32
